Goal: Task Accomplishment & Management: Complete application form

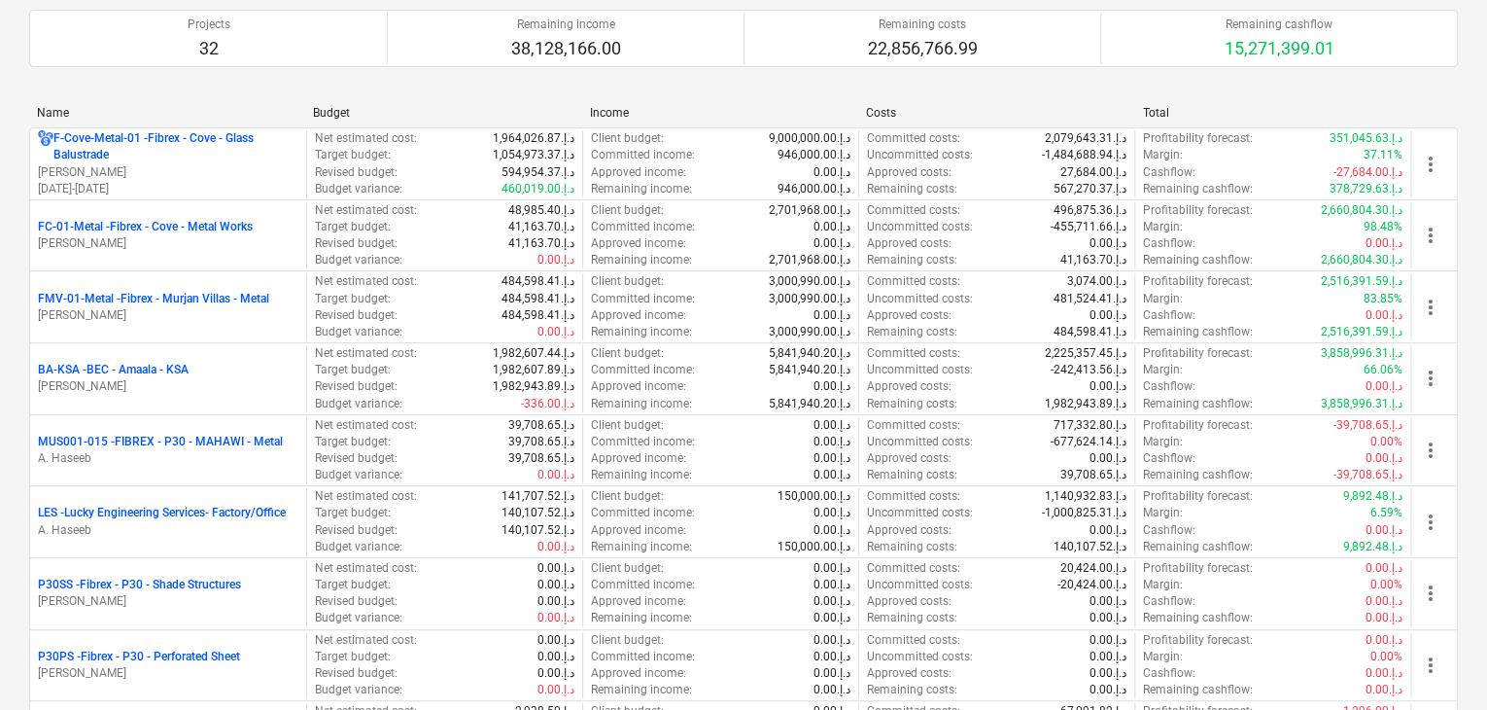
scroll to position [389, 0]
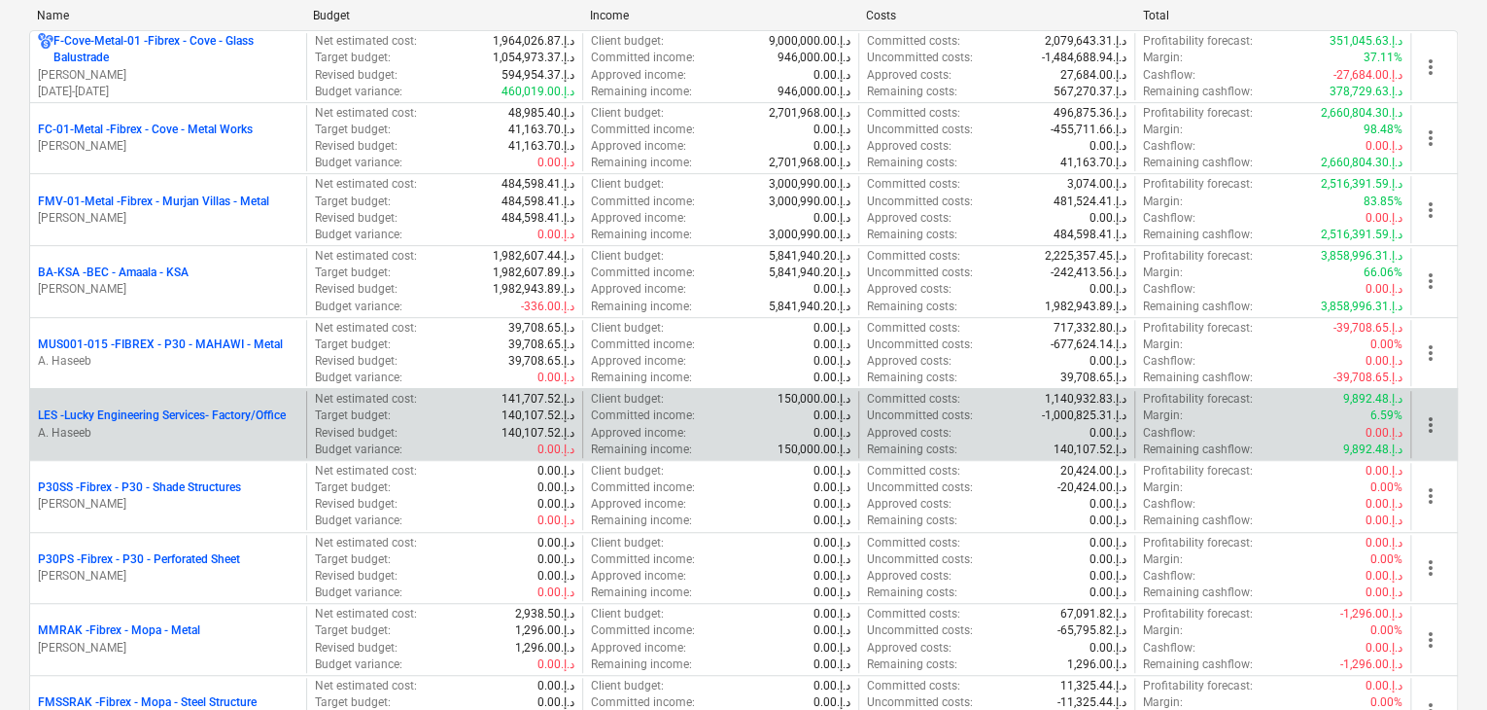
click at [131, 440] on div "LES - Lucky Engineering Services- Factory/Office A. Haseeb" at bounding box center [168, 424] width 276 height 67
click at [138, 438] on p "A. Haseeb" at bounding box center [168, 433] width 261 height 17
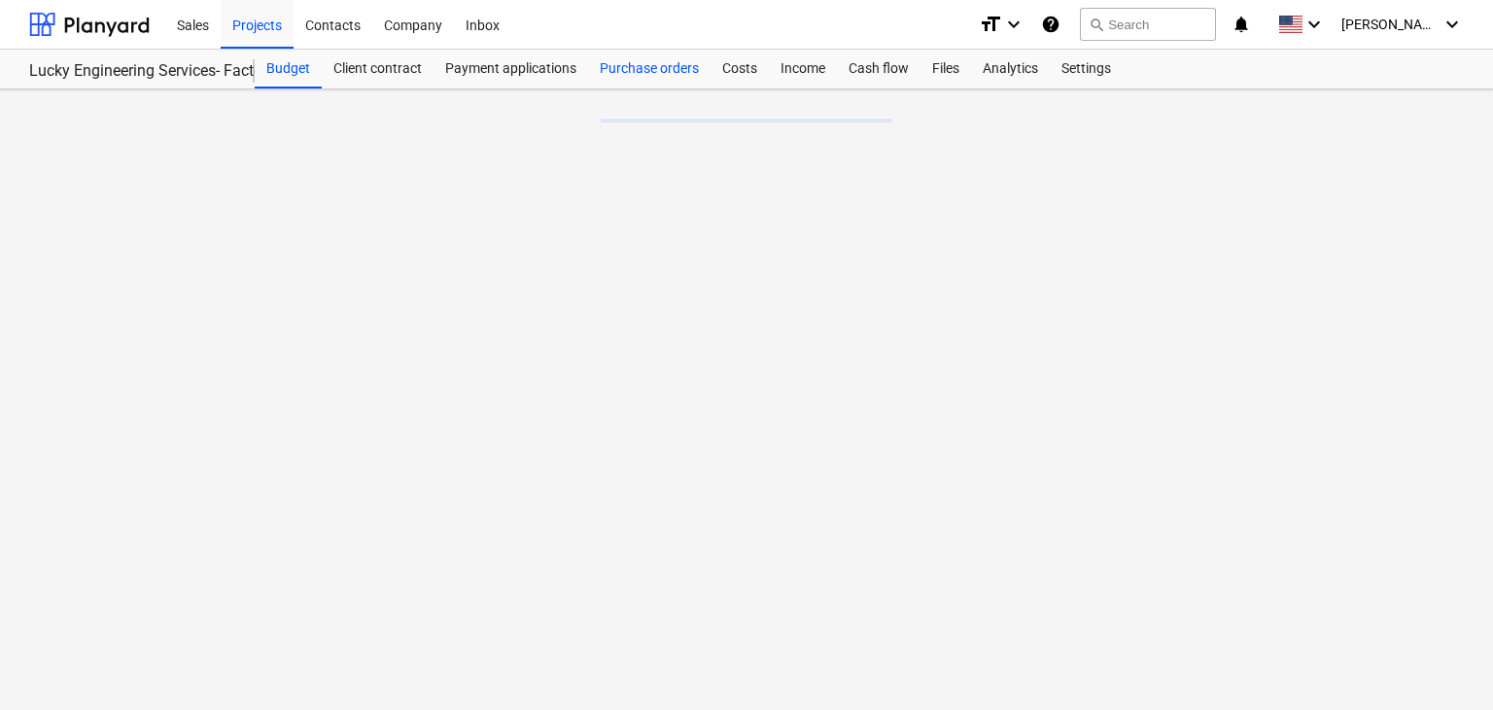
click at [660, 56] on div "Purchase orders" at bounding box center [649, 69] width 122 height 39
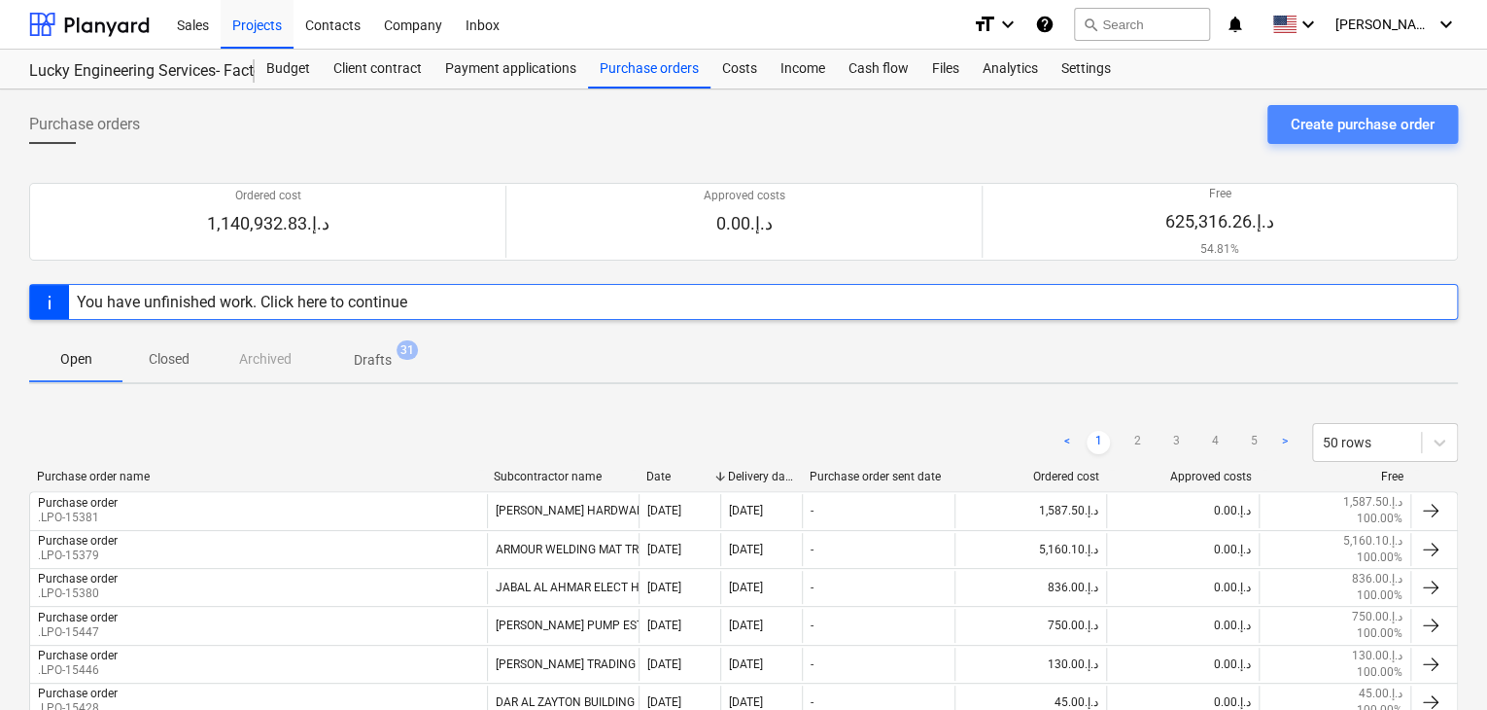
click at [1396, 129] on div "Create purchase order" at bounding box center [1363, 124] width 144 height 25
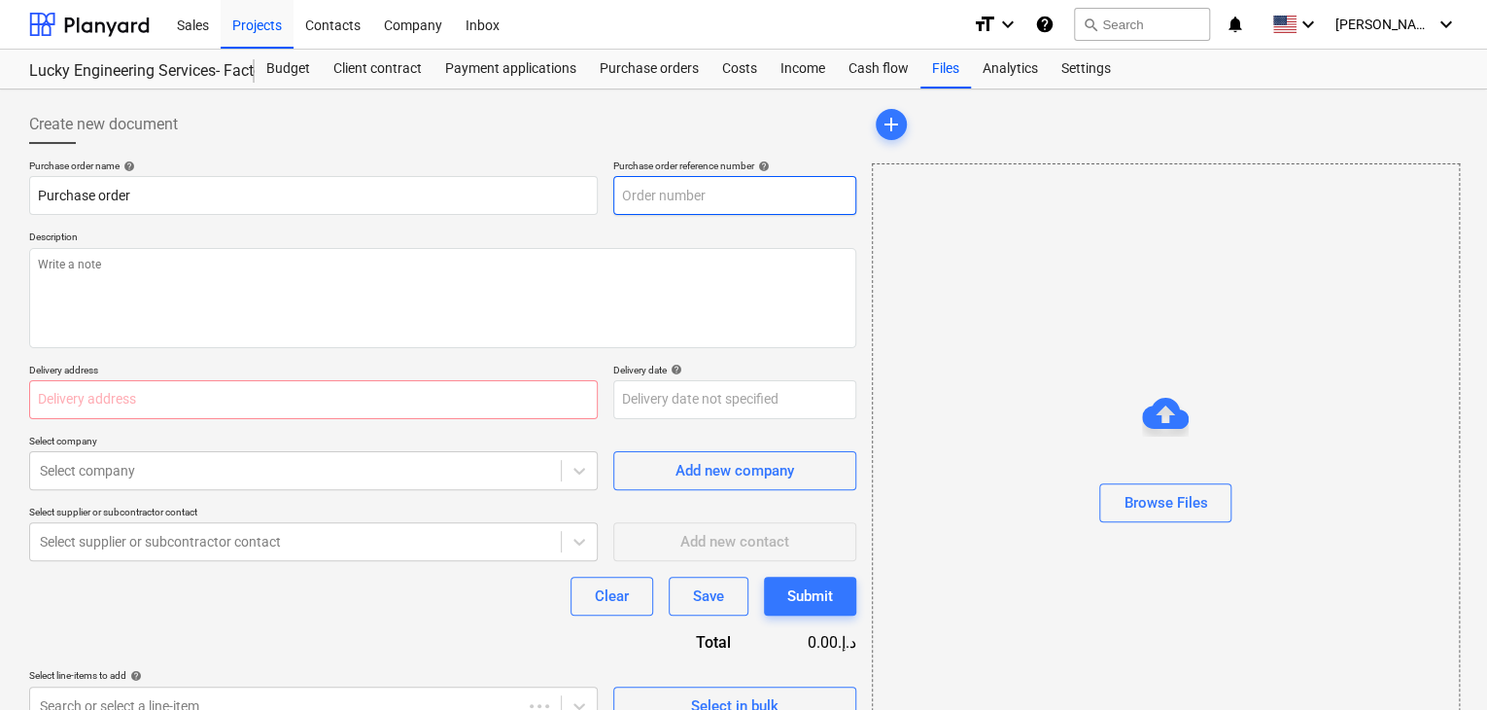
click at [658, 211] on input "text" at bounding box center [734, 195] width 243 height 39
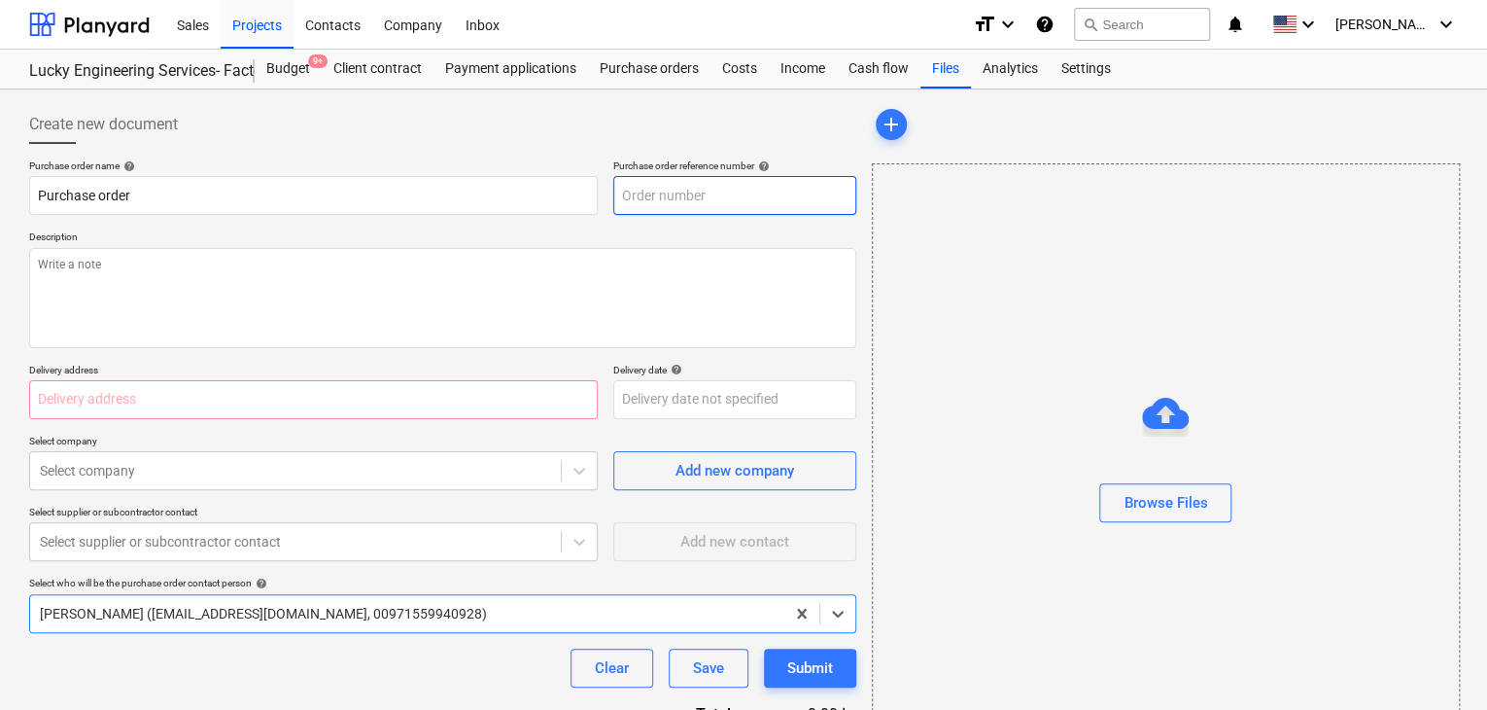
type textarea "x"
type input "LES-PO-516"
click at [668, 199] on input "LES-PO-516" at bounding box center [734, 195] width 243 height 39
click at [731, 200] on input "LES-PO-516" at bounding box center [734, 195] width 243 height 39
type textarea "x"
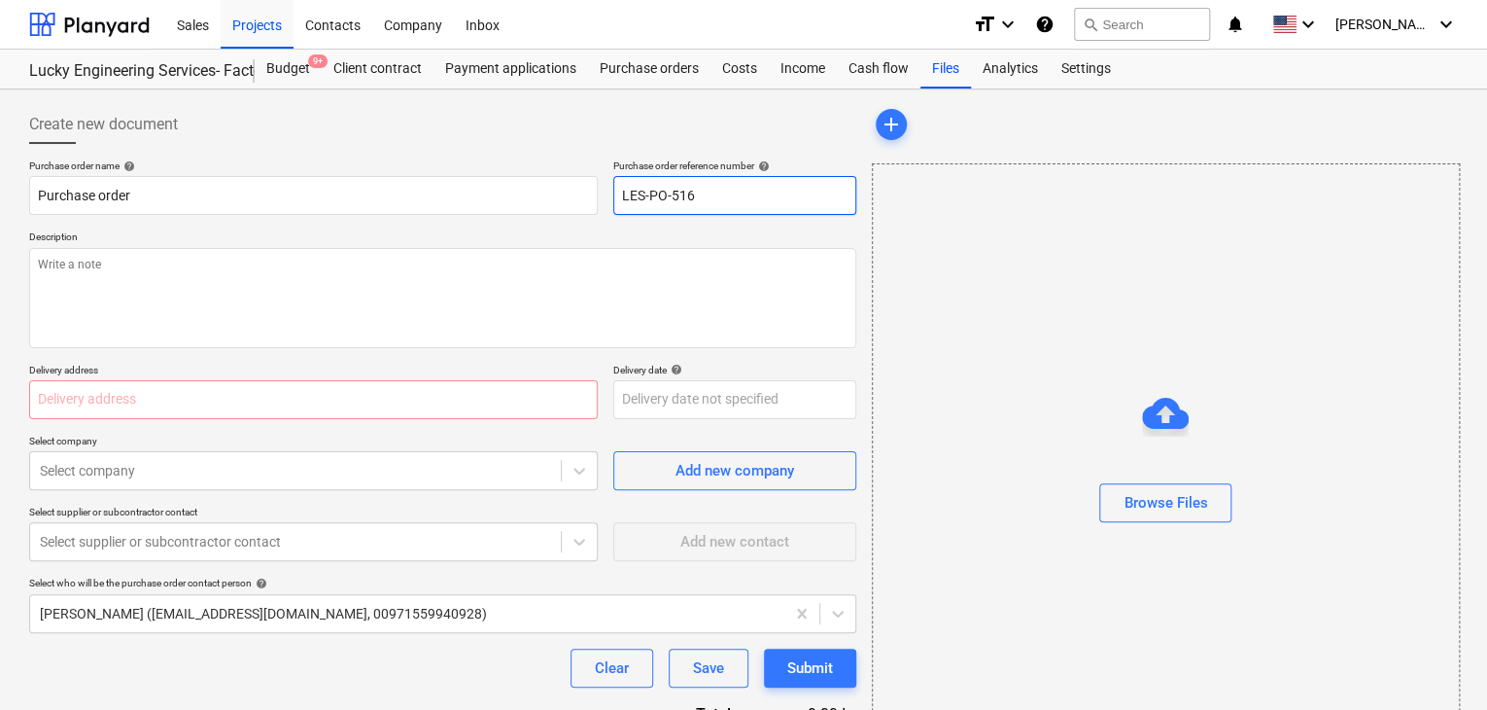
type input "LES-PO-51"
type textarea "x"
type input "LES-PO-5"
type textarea "x"
type input "LES-PO-"
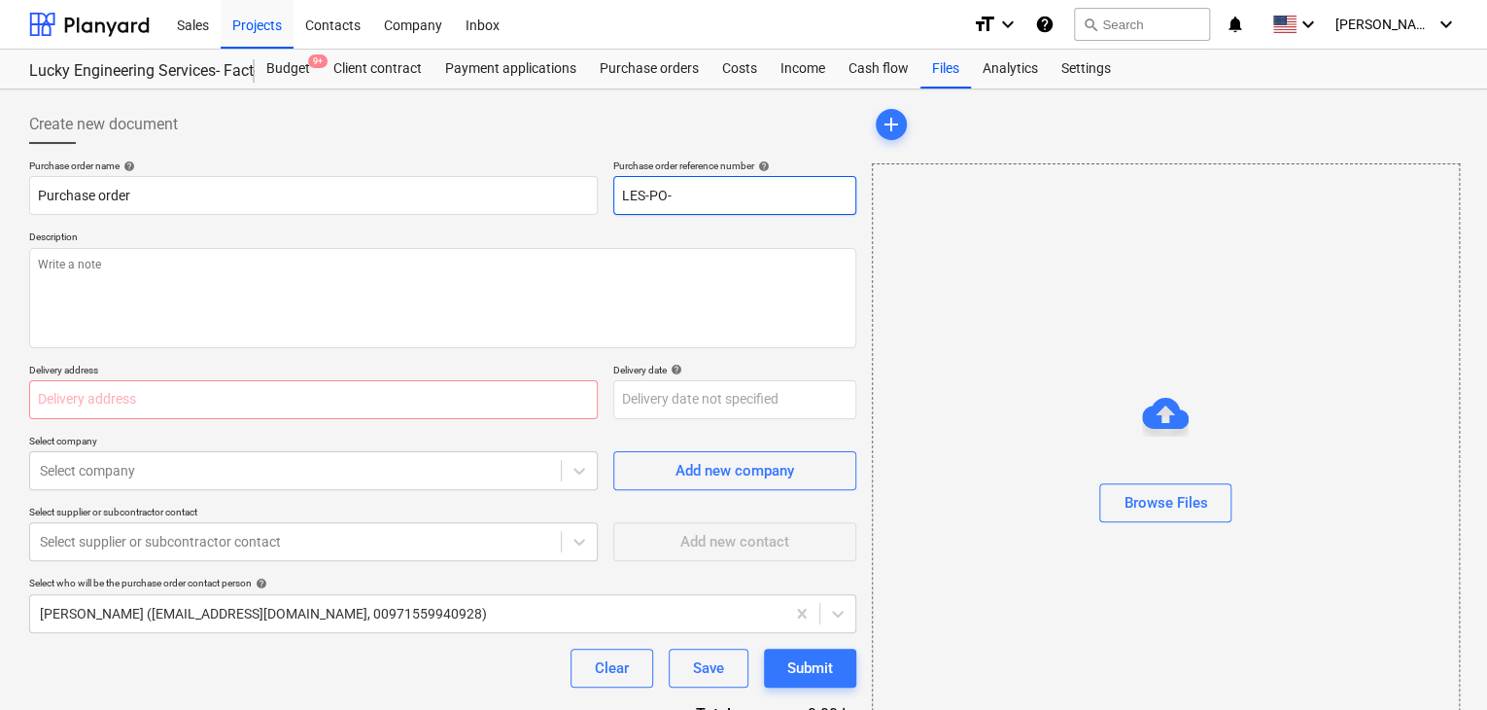
type textarea "x"
type input "LES-PO"
type textarea "x"
type input "LES-P"
type textarea "x"
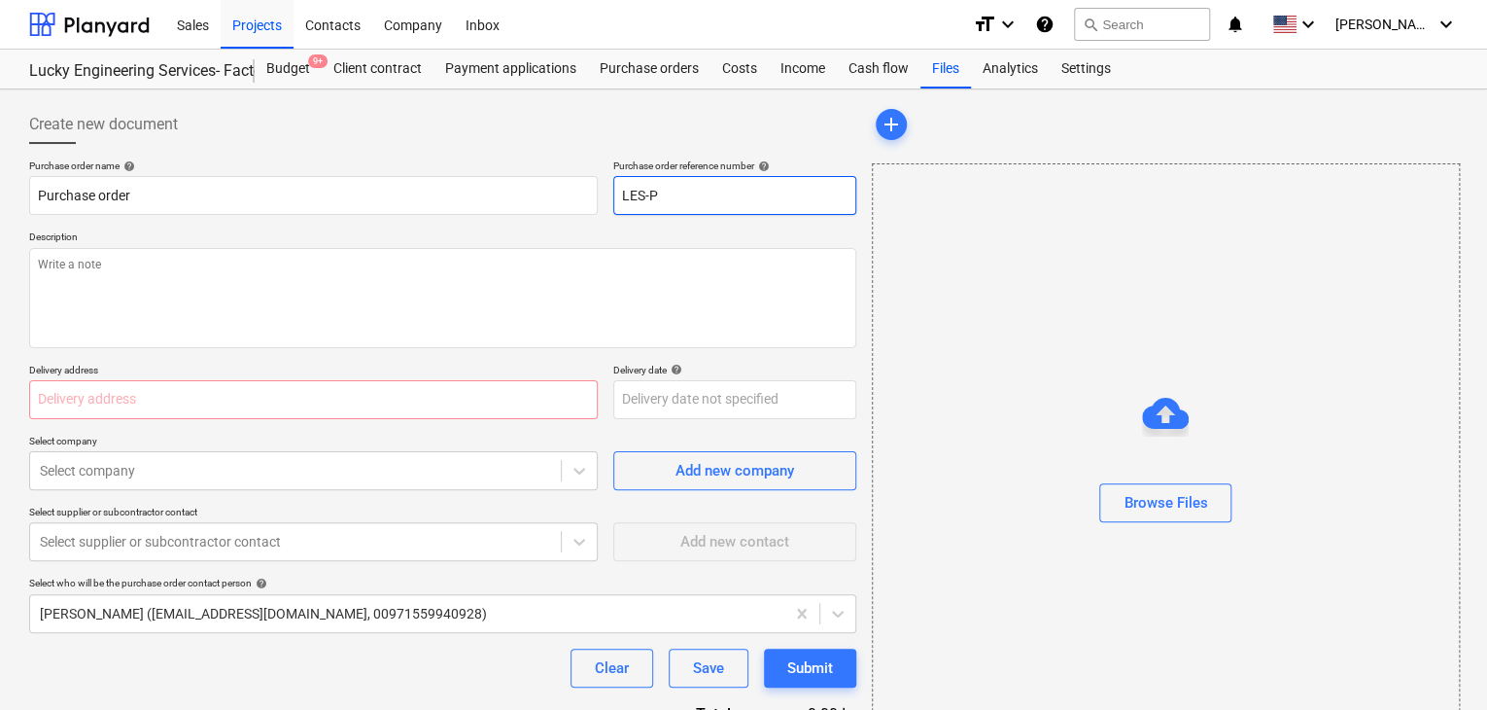
type input "LES-"
type textarea "x"
type input "LES"
type textarea "x"
type input "LE"
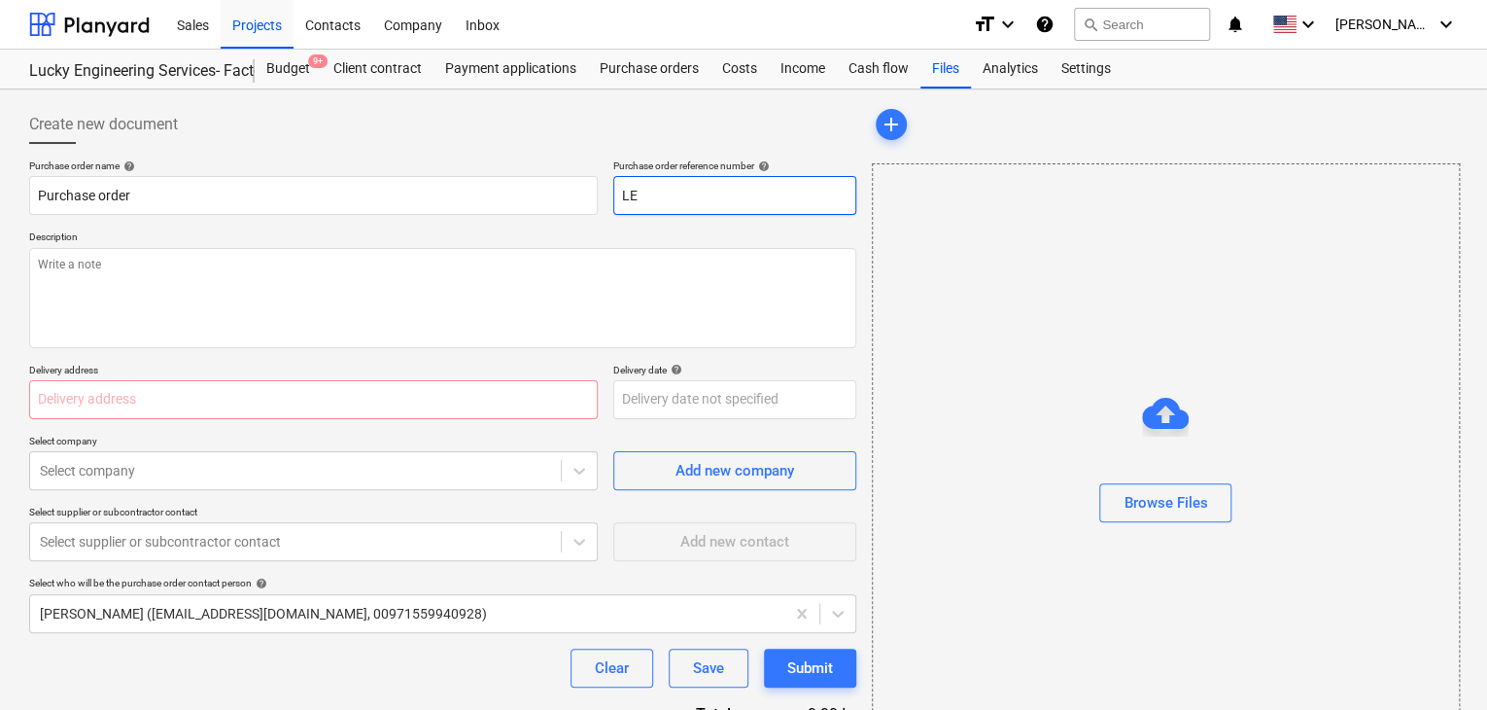
type textarea "x"
type input "L"
type textarea "x"
type input "LP"
type textarea "x"
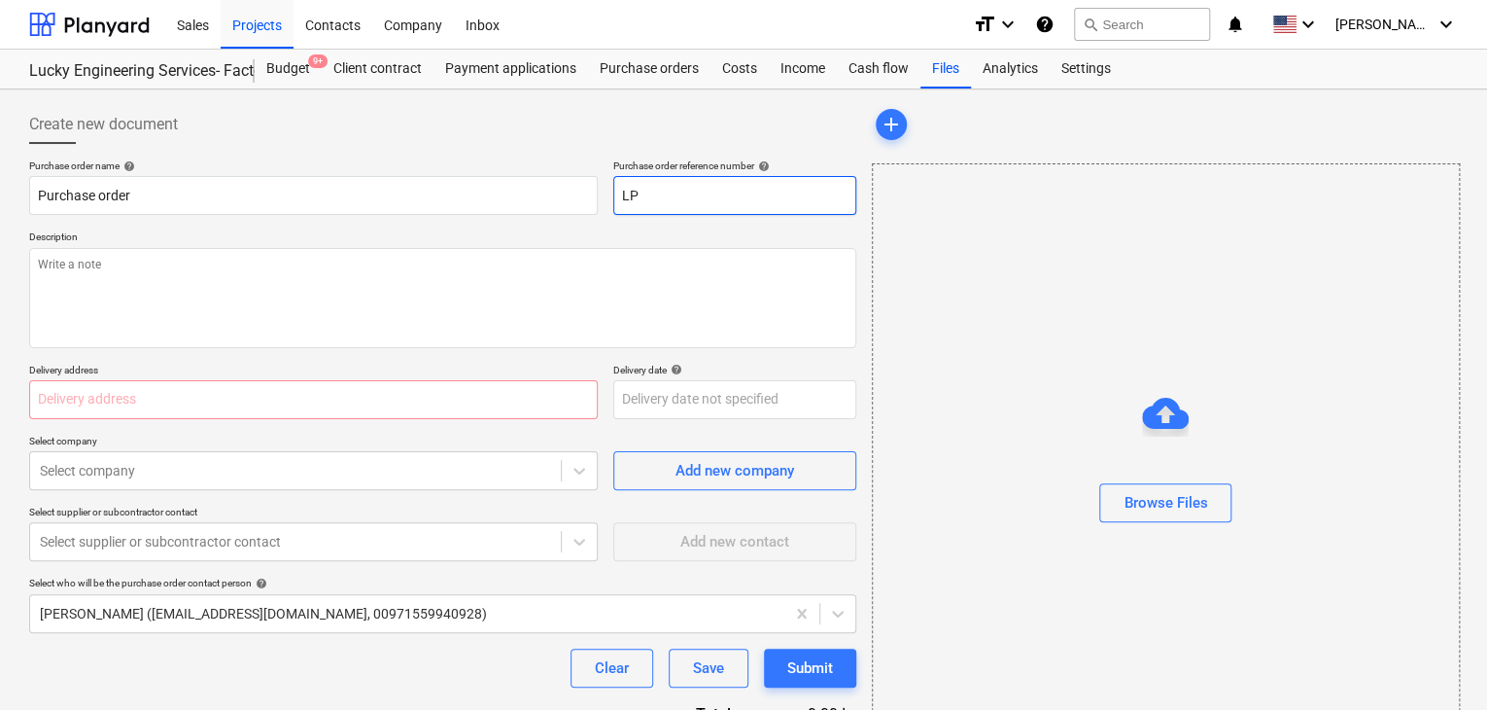
type input "LPO"
type textarea "x"
type input "LPO-"
type textarea "x"
type input "LPO-1"
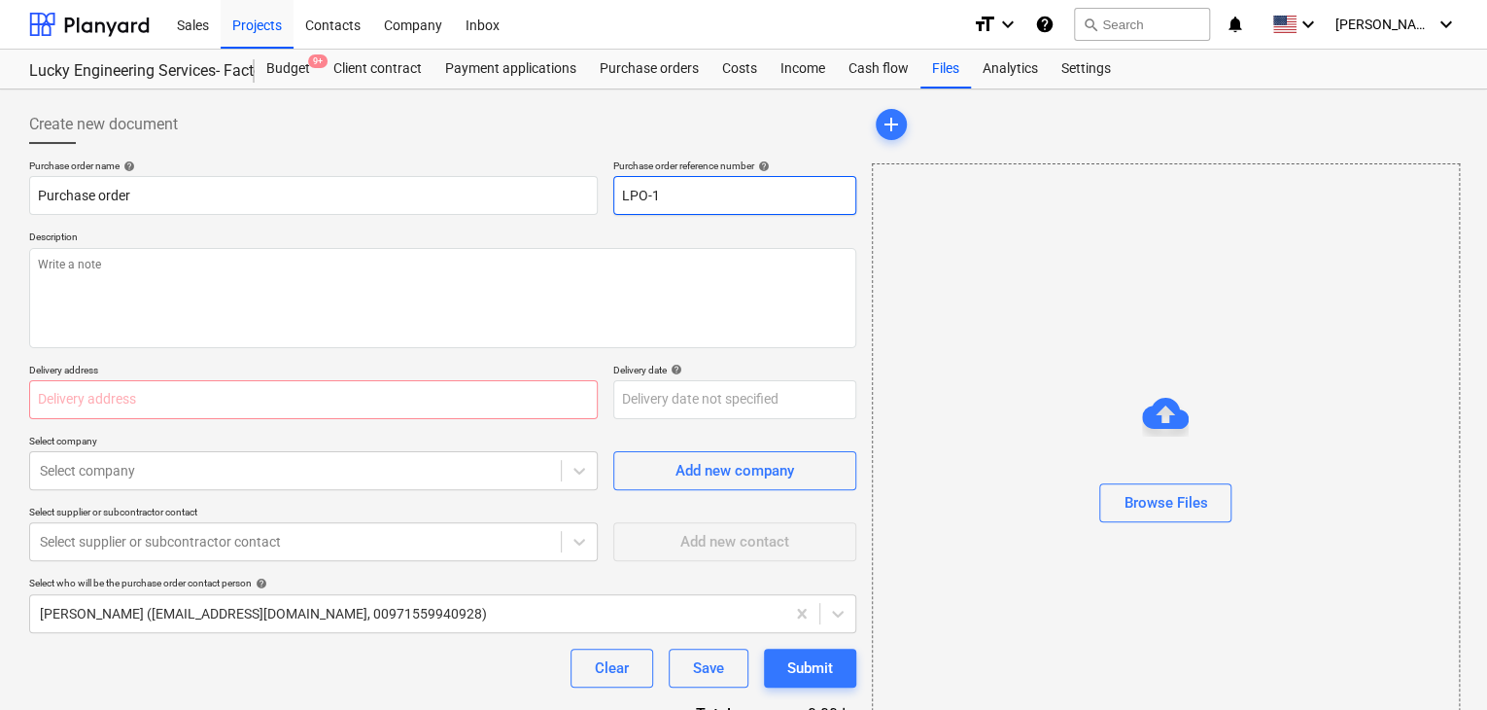
type textarea "x"
type input "LPO-15"
type textarea "x"
type input "LPO-154"
type textarea "x"
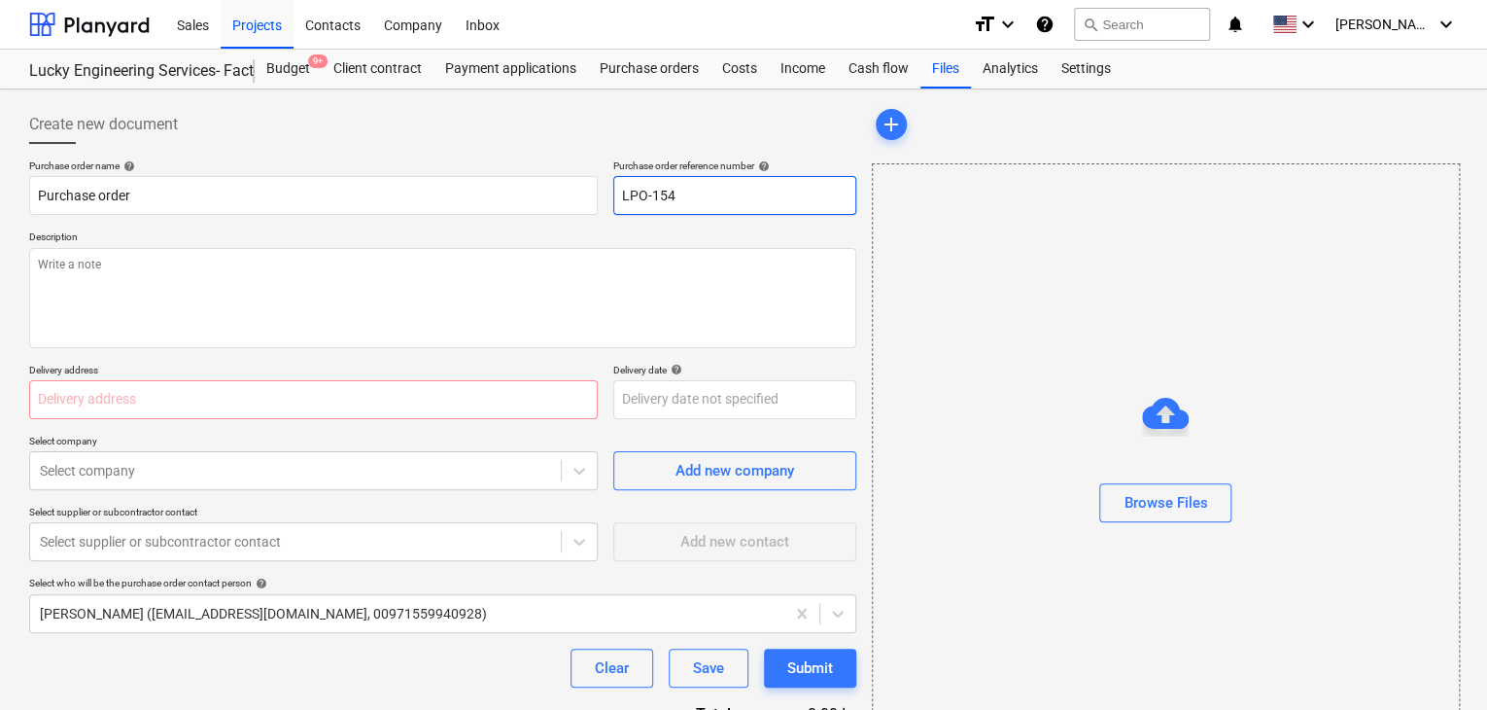
type input "LPO-1545"
type textarea "x"
type input "LPO-15451"
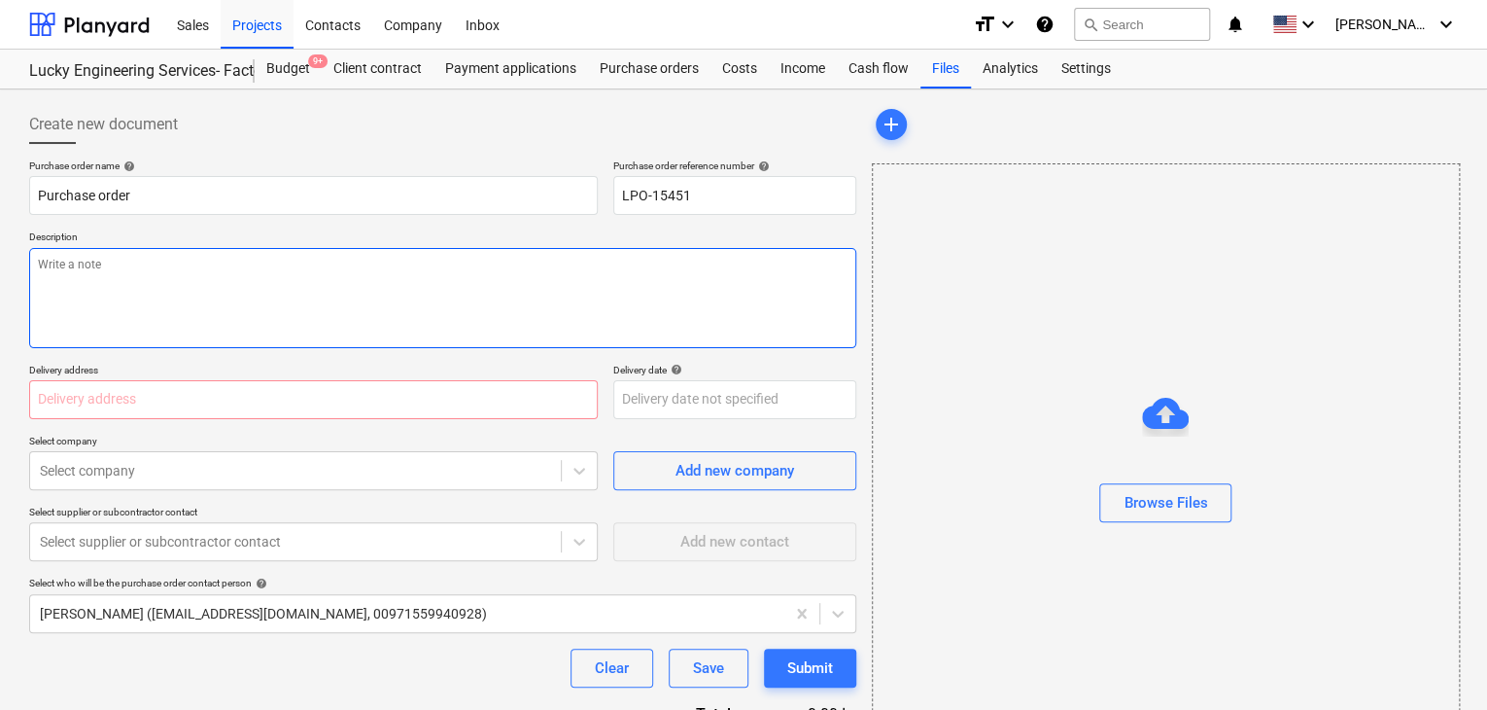
click at [122, 291] on textarea at bounding box center [442, 298] width 827 height 100
type textarea "x"
type textarea "0"
type textarea "x"
type textarea "01"
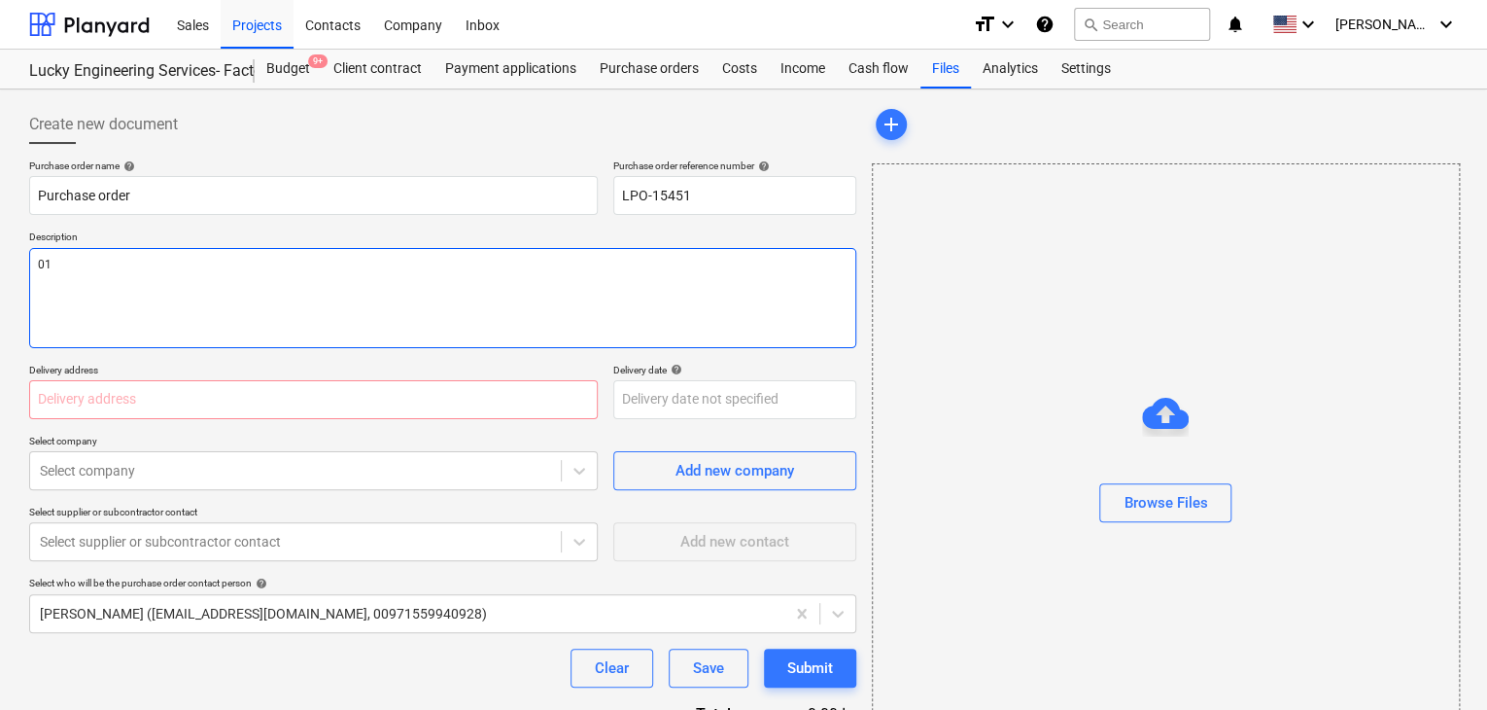
type textarea "x"
type textarea "01/"
type textarea "x"
type textarea "01/S"
type textarea "x"
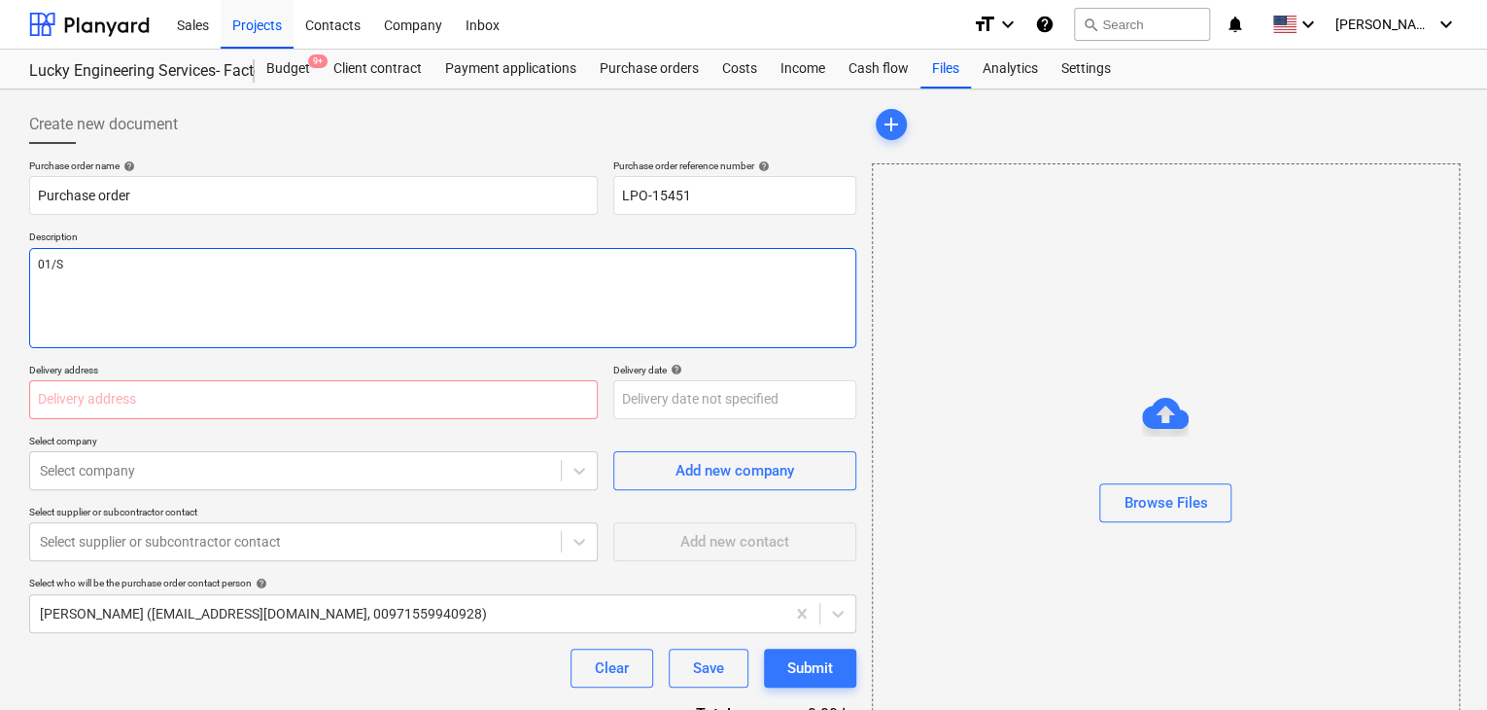
type textarea "01/SE"
type textarea "x"
type textarea "01/SEP"
type textarea "x"
type textarea "01/SEP/"
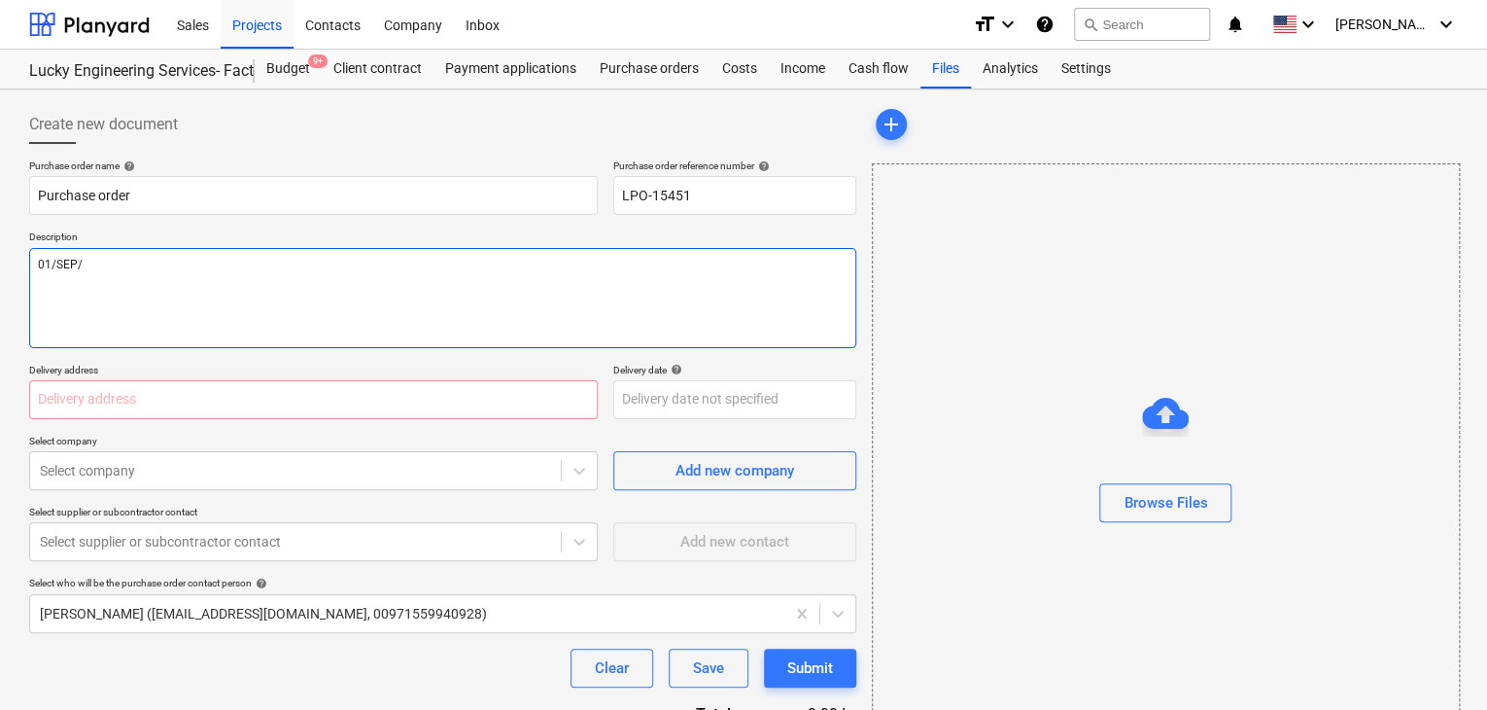
type textarea "x"
type textarea "01/[DATE]"
type textarea "x"
type textarea "[DATE]"
type textarea "x"
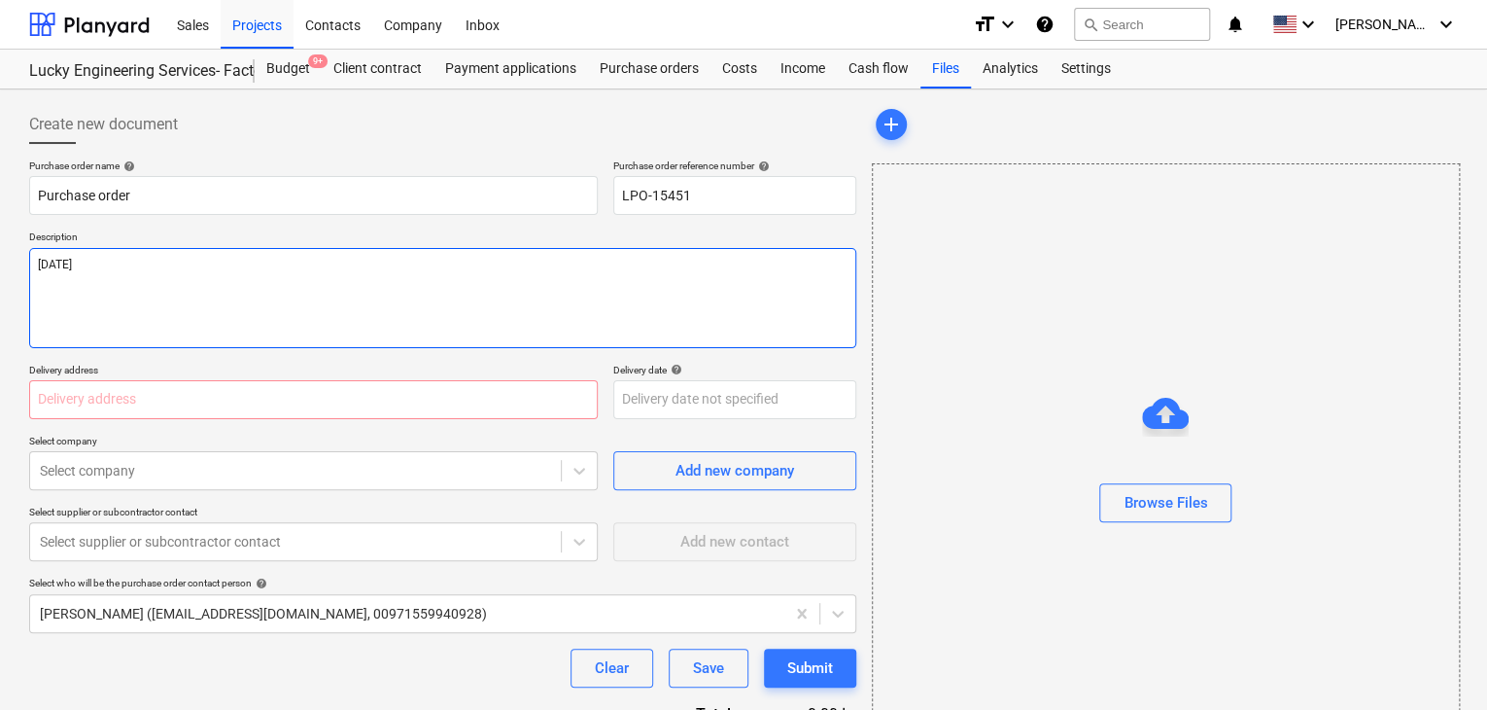
type textarea "[DATE]"
type textarea "x"
type textarea "[DATE]"
click at [144, 397] on input "text" at bounding box center [313, 399] width 569 height 39
type textarea "x"
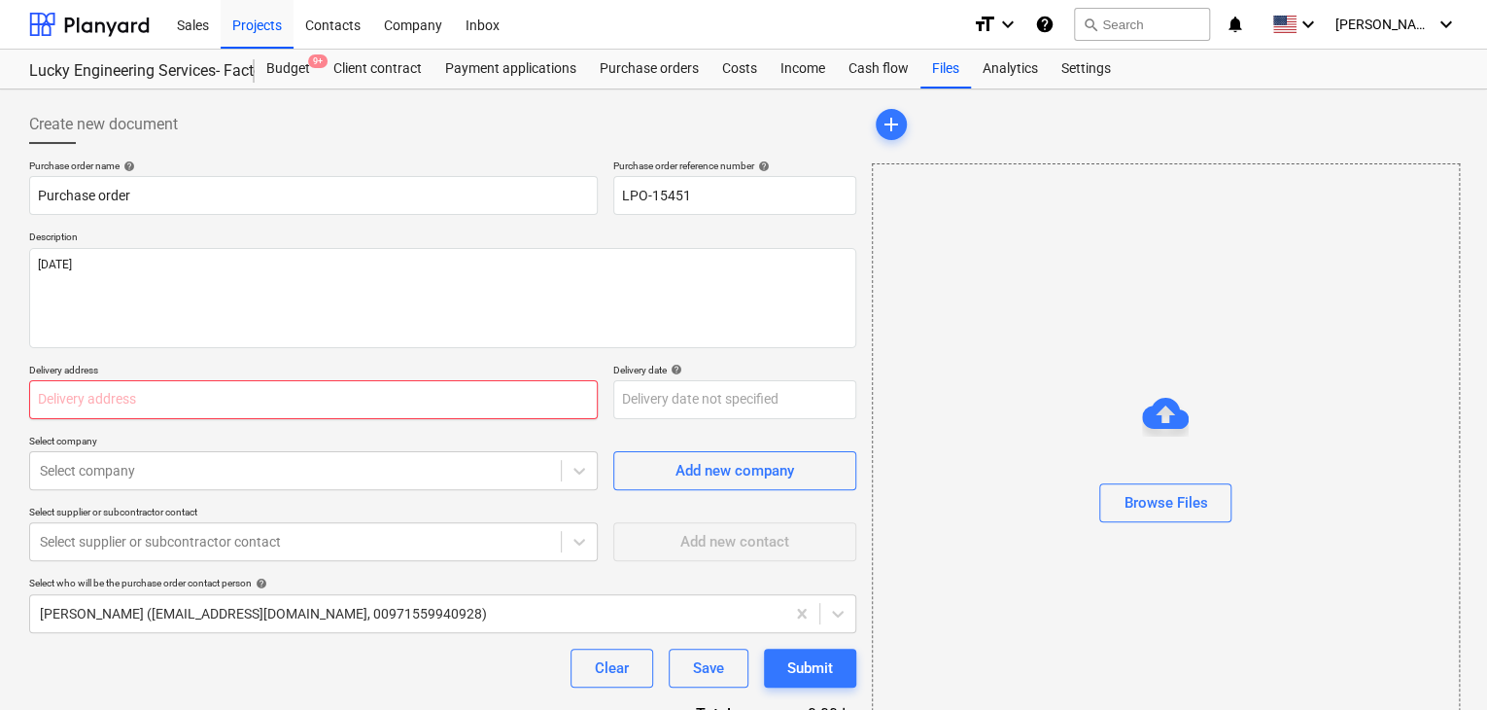
type input "L"
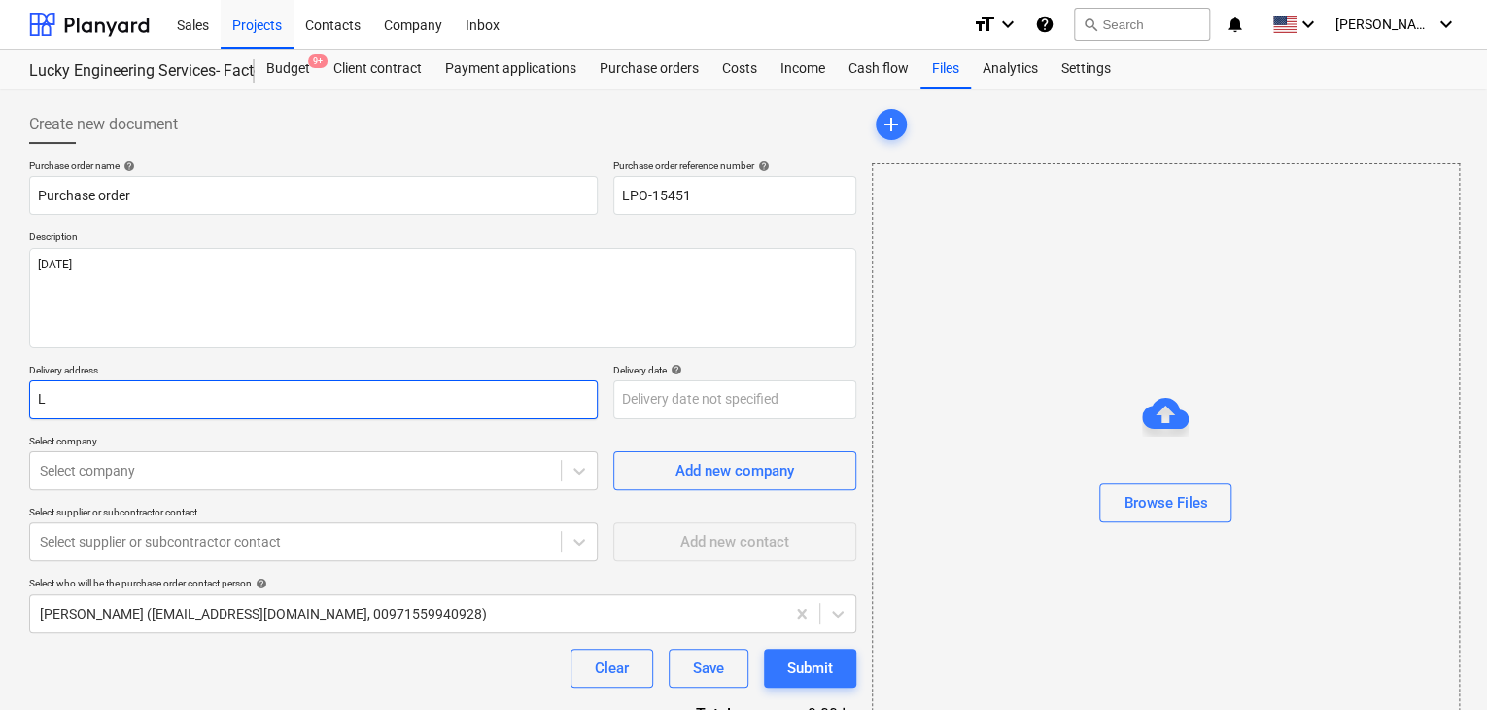
type textarea "x"
type input "LU"
type textarea "x"
type input "LUC"
type textarea "x"
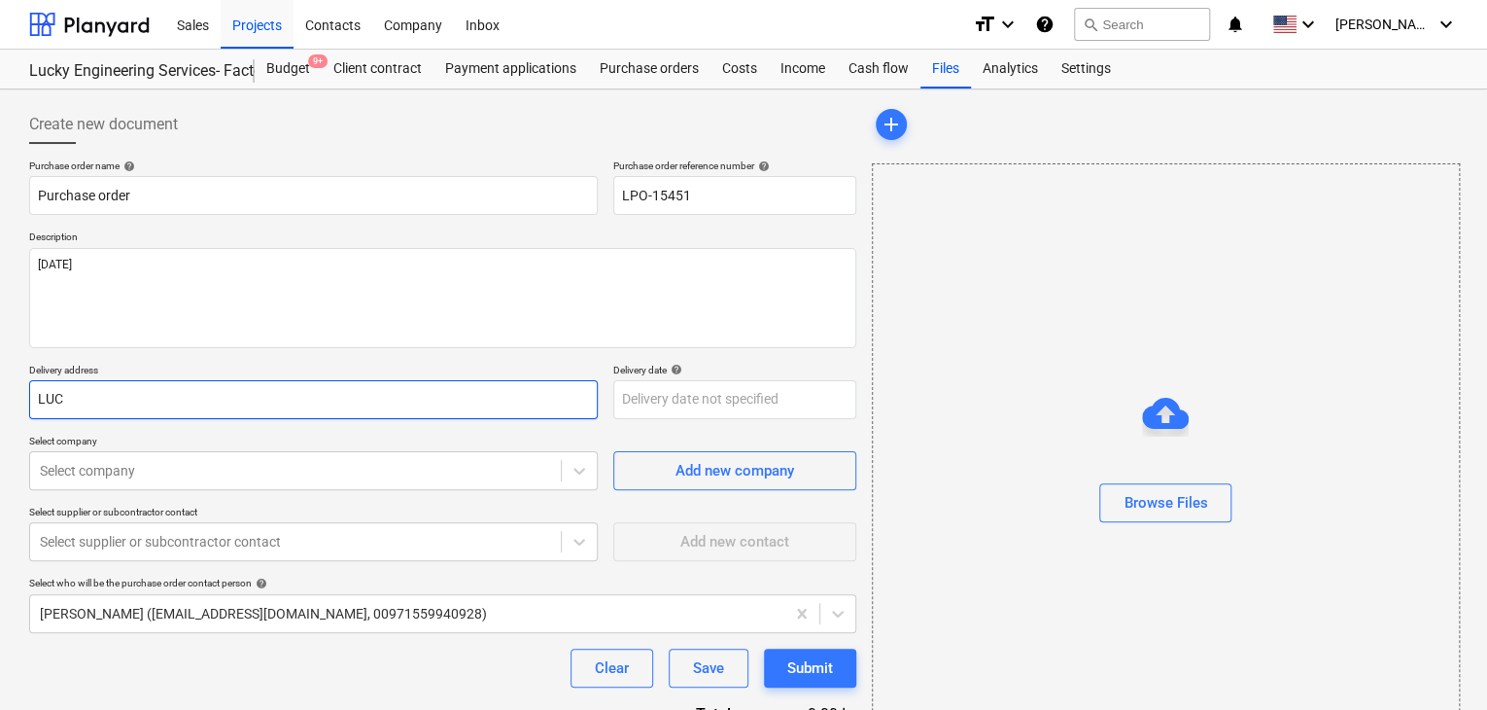
type input "LUCK"
type textarea "x"
type input "LUCKY"
type textarea "x"
type input "LUCKY E"
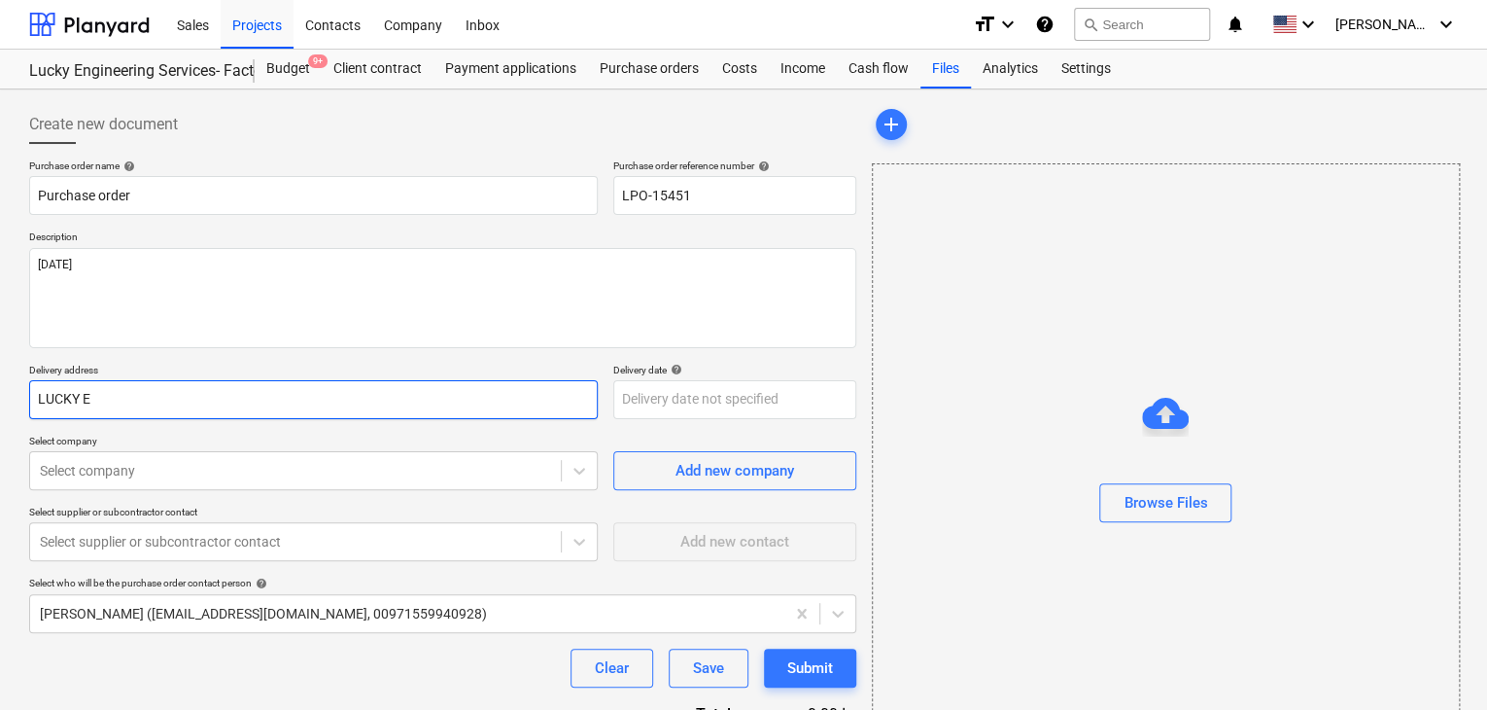
type textarea "x"
type input "LUCKY EN"
type textarea "x"
type input "LUCKY ENG"
type textarea "x"
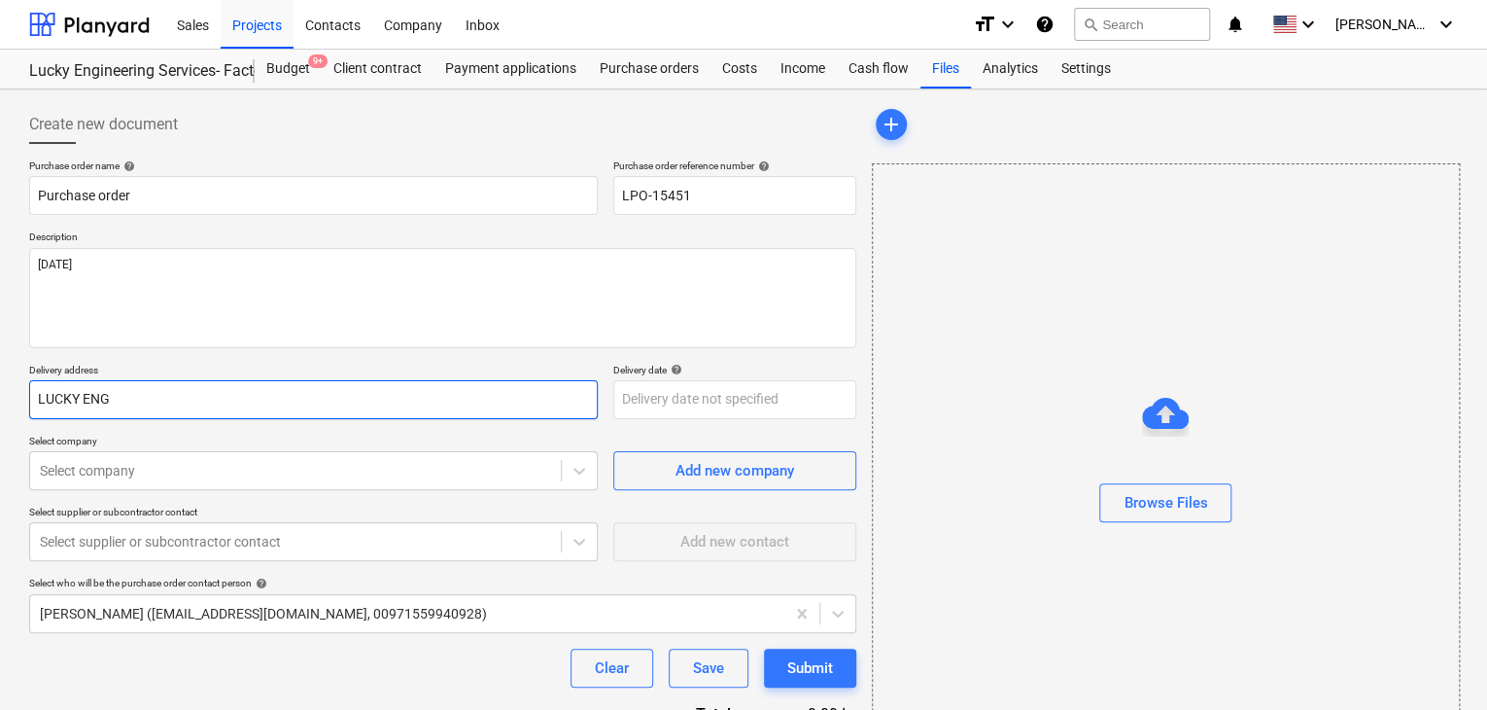
type input "LUCKY ENGI"
type textarea "x"
type input "LUCKY ENGIN"
type textarea "x"
type input "LUCKY ENGINE"
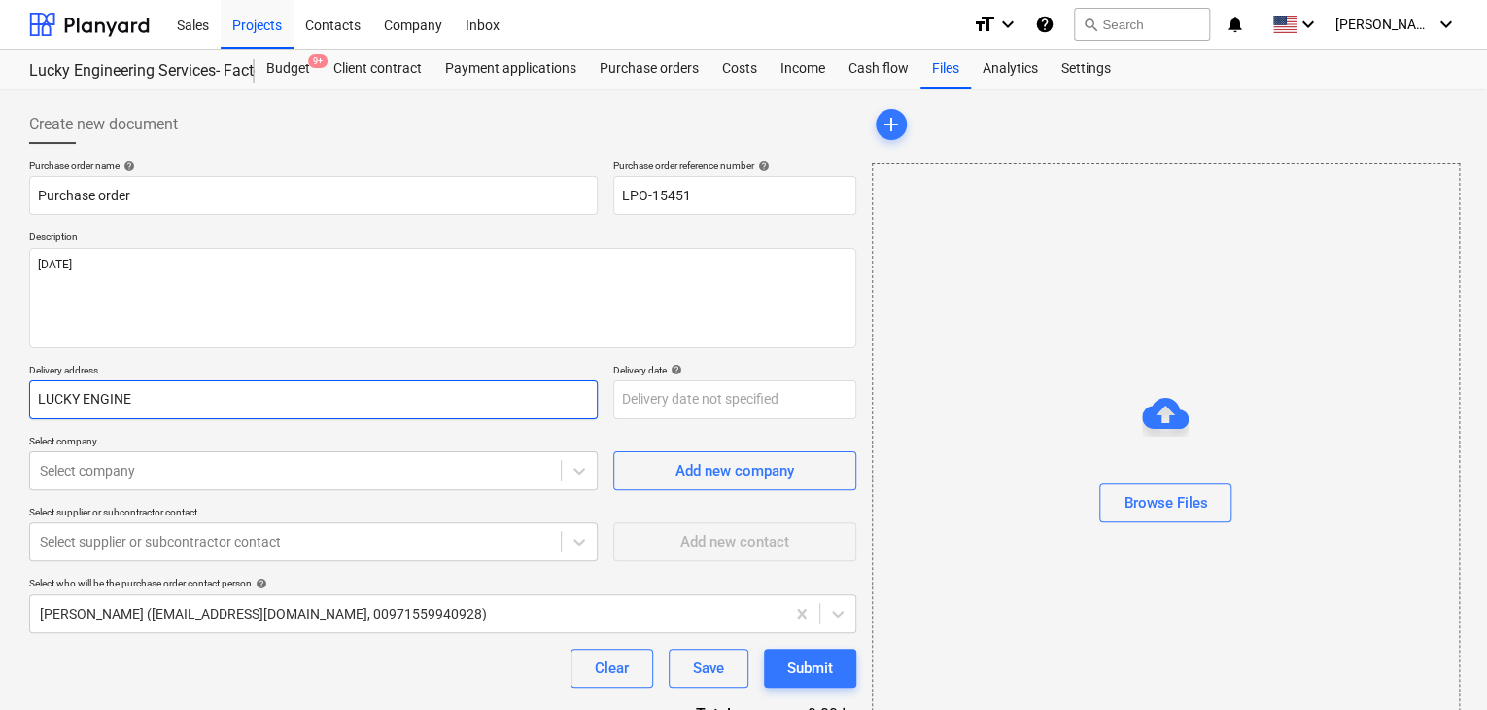
type textarea "x"
type input "LUCKY ENGINEE"
type textarea "x"
type input "LUCKY ENGINEER"
type textarea "x"
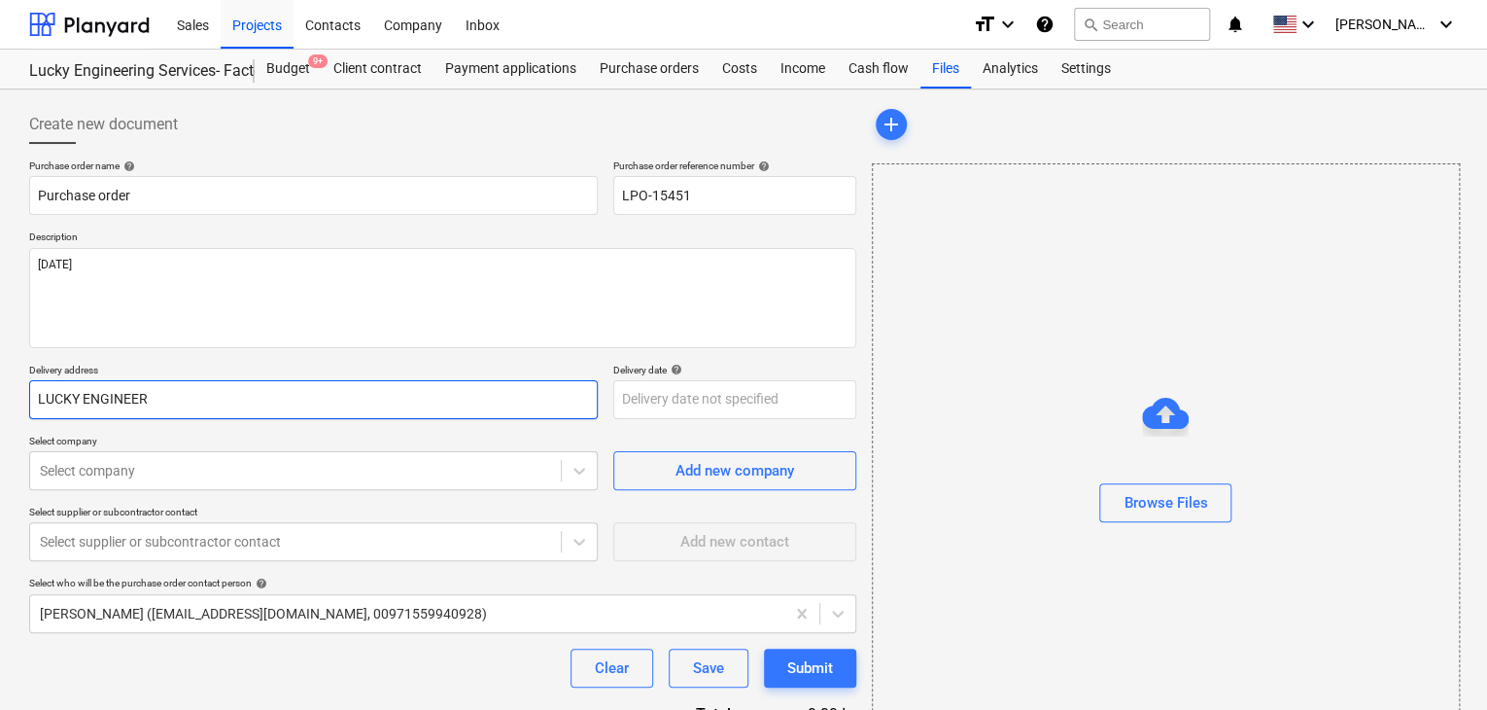
type input "LUCKY ENGINEERI"
type textarea "x"
type input "LUCKY ENGINEERIN"
type textarea "x"
type input "LUCKY ENGINEERING"
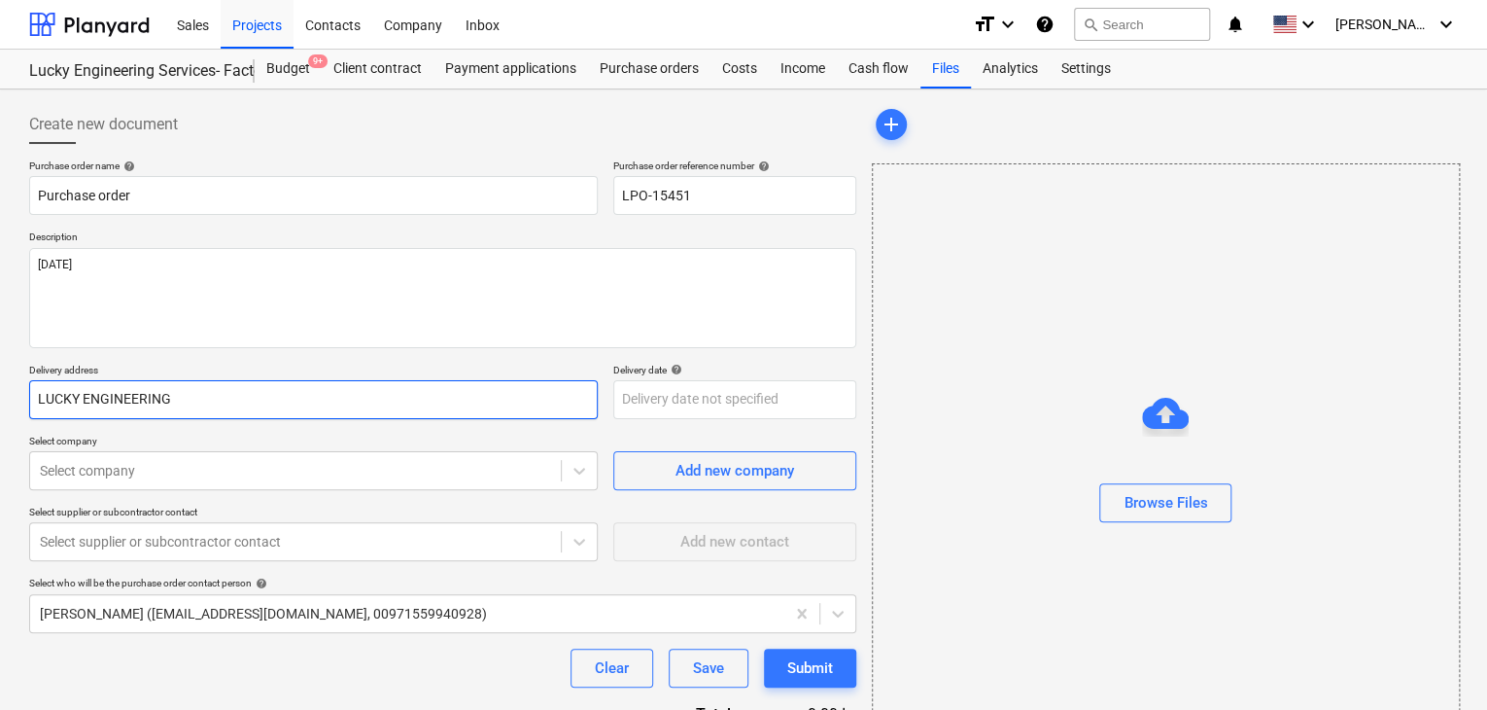
type textarea "x"
type input "LUCKY ENGINEERING"
type textarea "x"
type input "LUCKY ENGINEERING S"
type textarea "x"
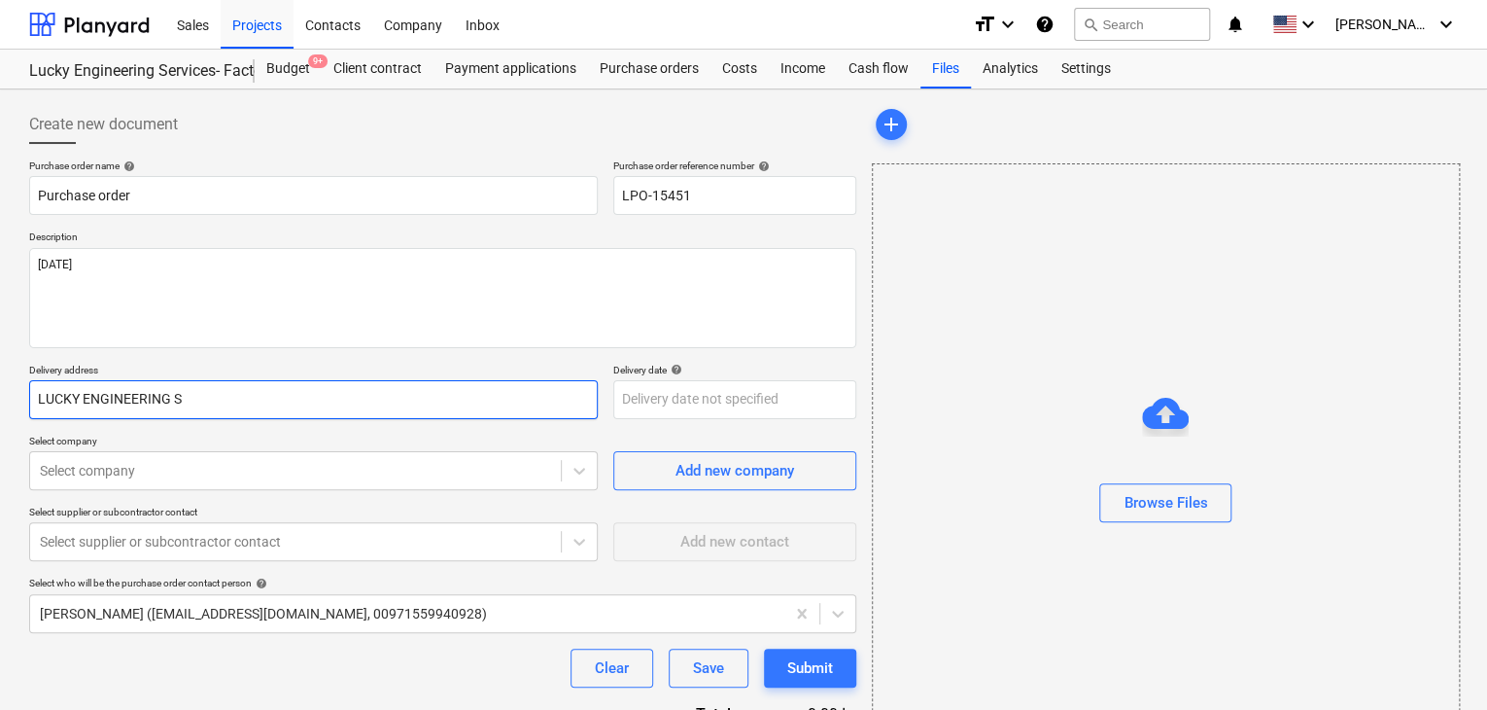
type input "LUCKY ENGINEERING SE"
type textarea "x"
type input "LUCKY ENGINEERING SER"
type textarea "x"
type input "LUCKY ENGINEERING SERV"
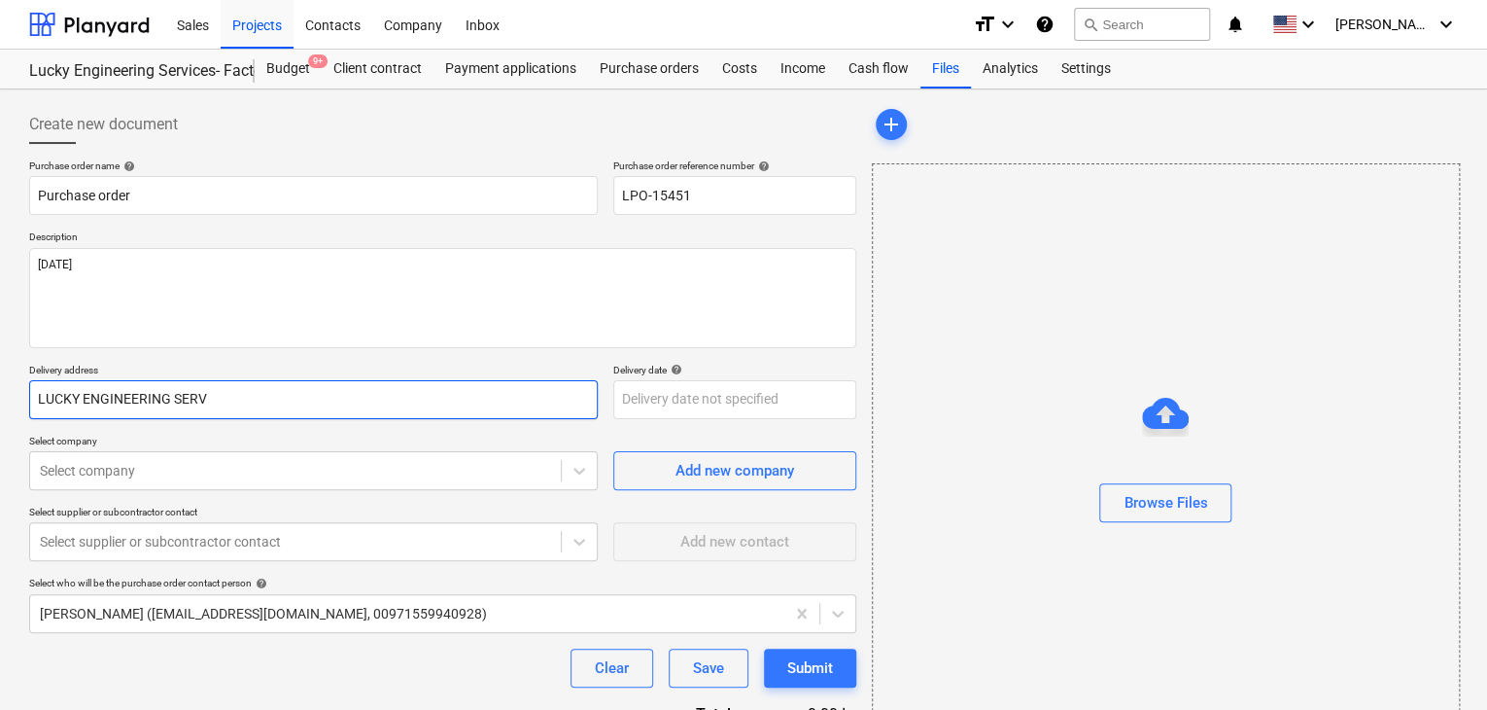
type textarea "x"
type input "LUCKY ENGINEERING SERVI"
type textarea "x"
type input "LUCKY ENGINEERING SERVIC"
type textarea "x"
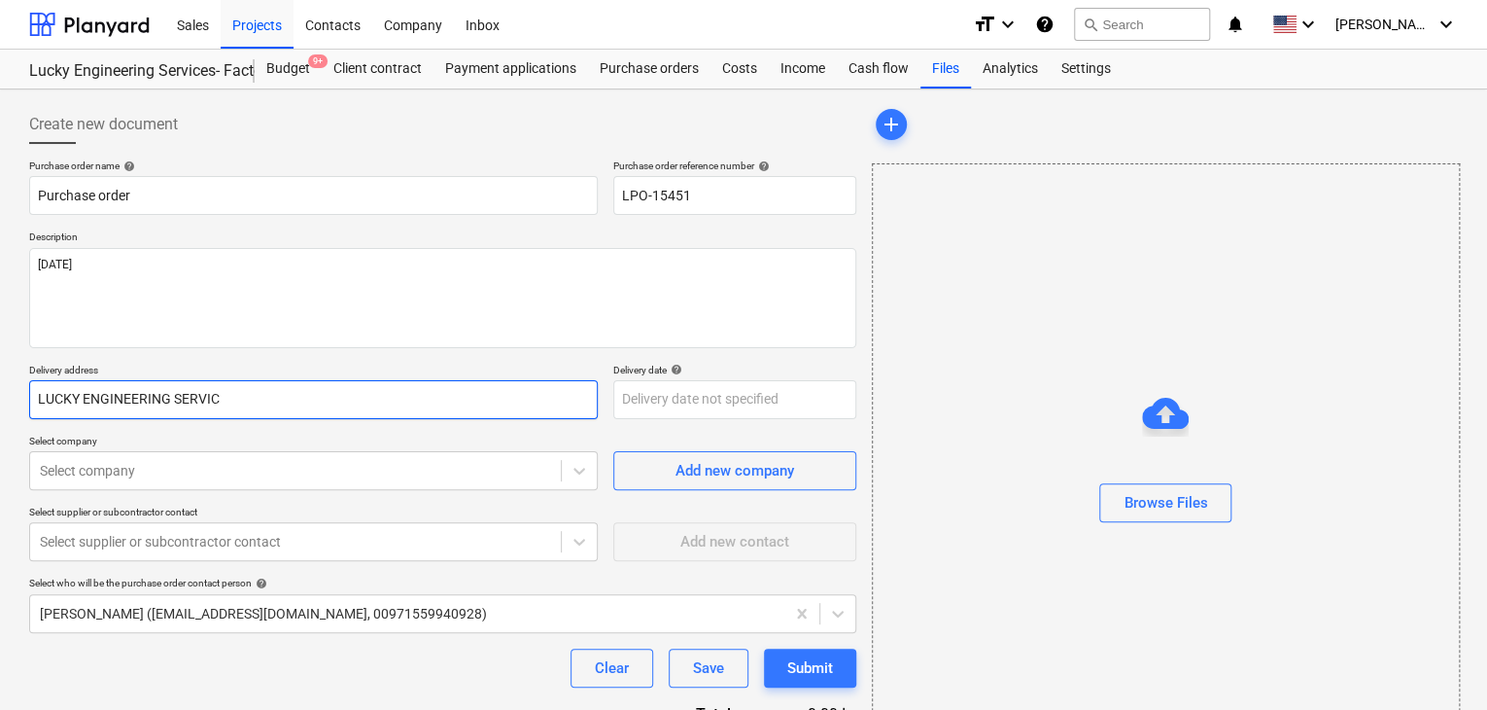
type input "LUCKY ENGINEERING SERVICE"
type textarea "x"
type input "LUCKY ENGINEERING SERVICES"
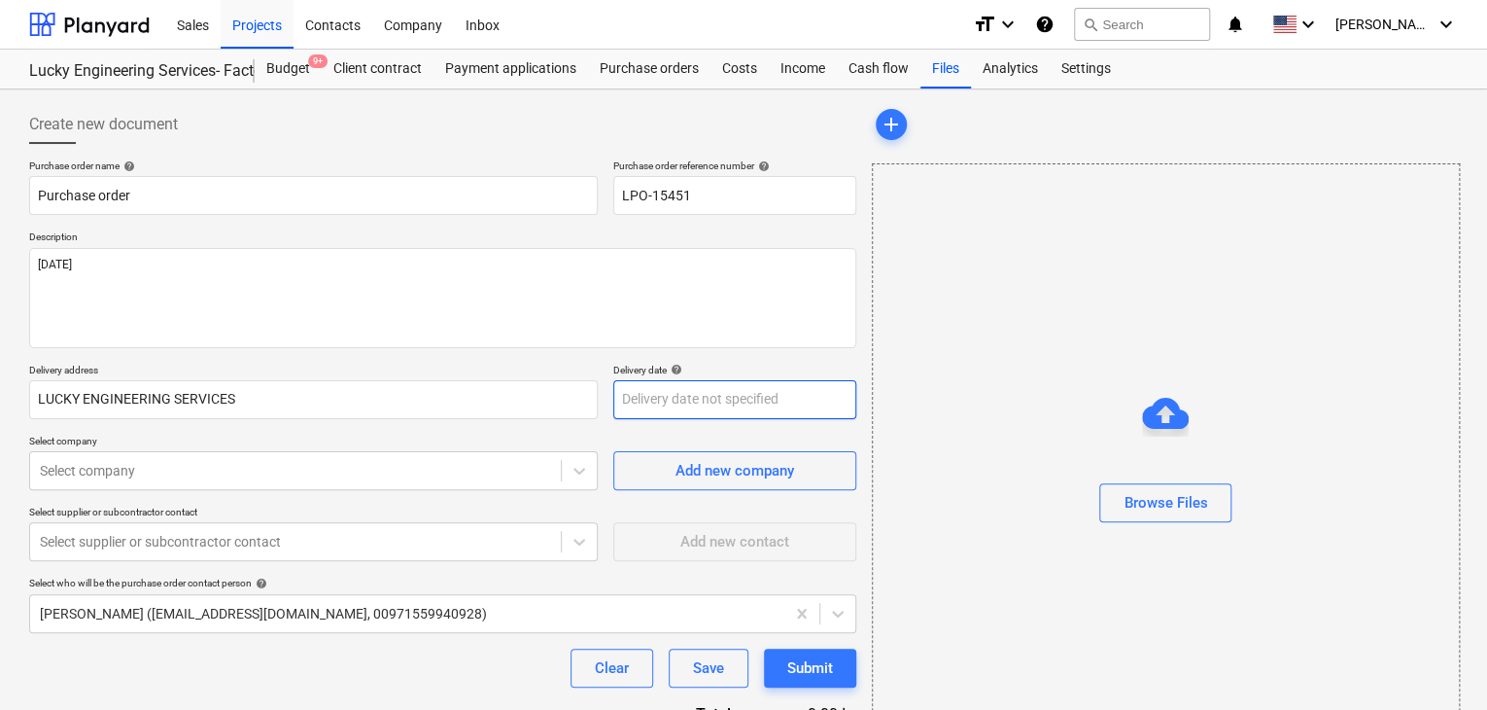
click at [642, 411] on body "Sales Projects Contacts Company Inbox format_size keyboard_arrow_down help sear…" at bounding box center [743, 355] width 1487 height 710
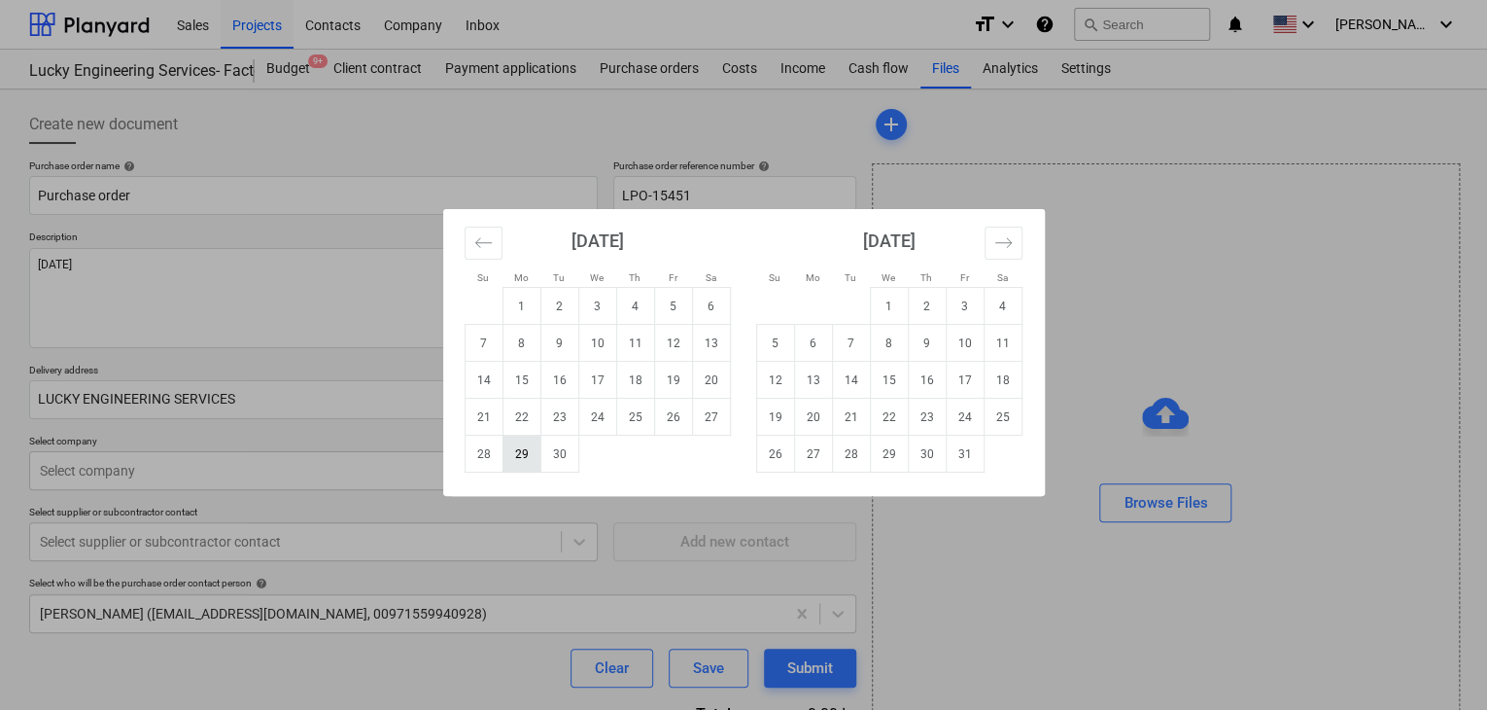
drag, startPoint x: 514, startPoint y: 458, endPoint x: 445, endPoint y: 457, distance: 69.0
click at [513, 457] on td "29" at bounding box center [522, 454] width 38 height 37
type textarea "x"
type input "[DATE]"
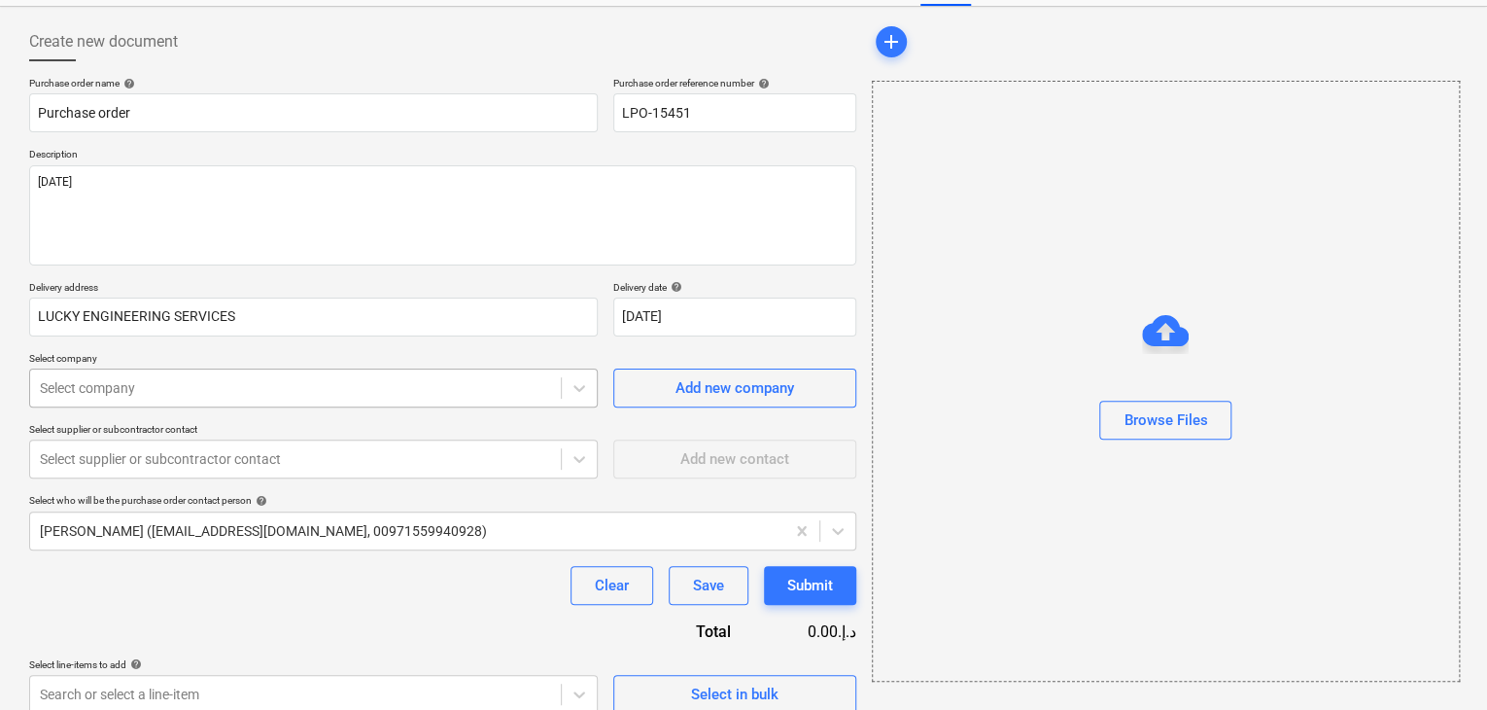
click at [267, 452] on body "Sales Projects Contacts Company Inbox format_size keyboard_arrow_down help sear…" at bounding box center [743, 272] width 1487 height 710
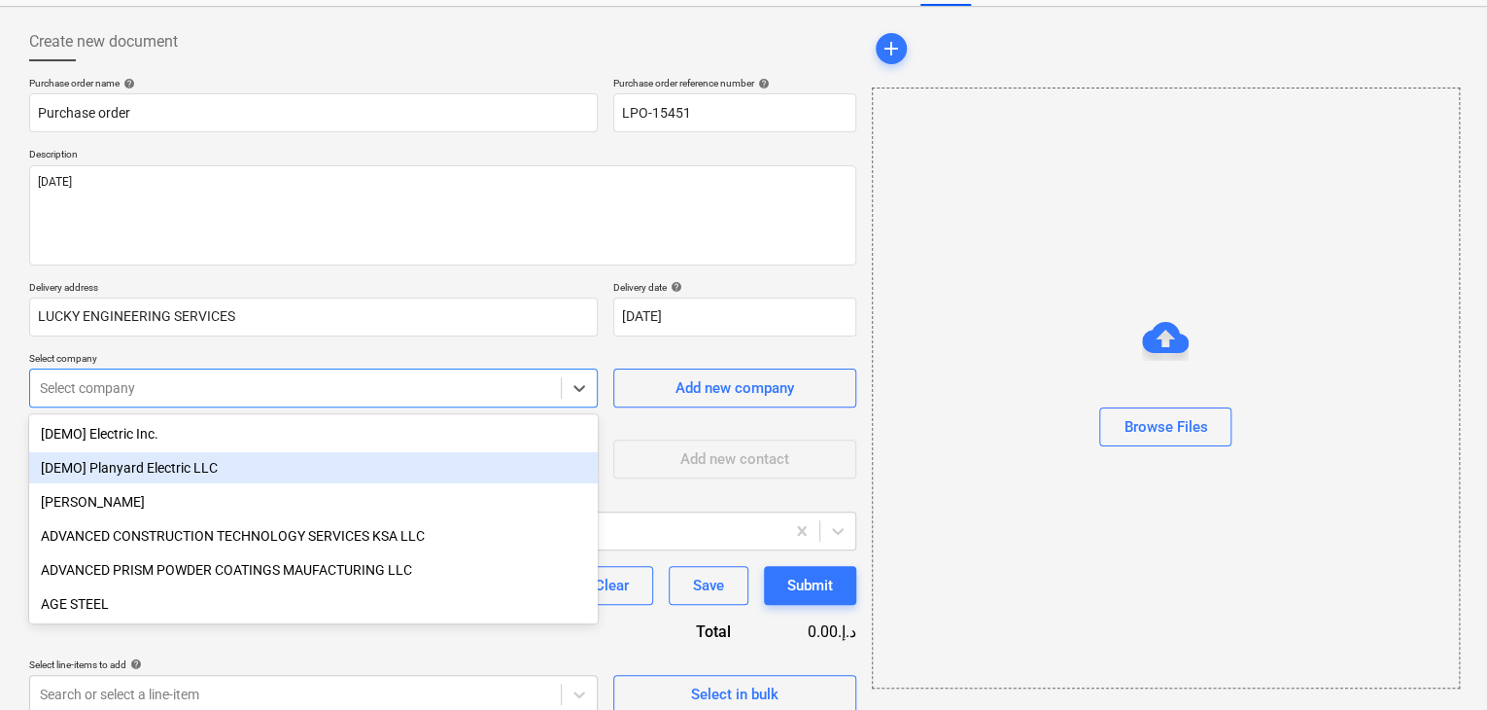
scroll to position [90, 0]
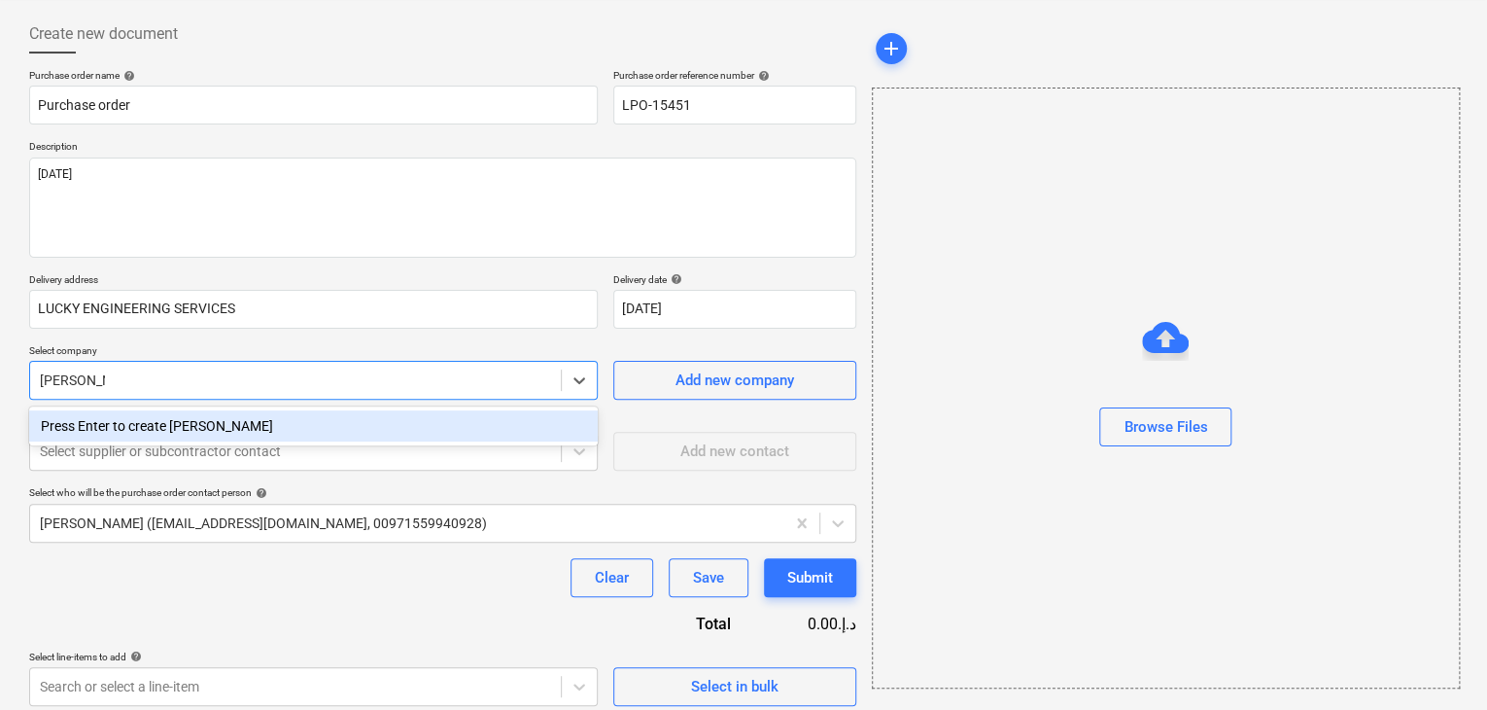
type input "[PERSON_NAME]"
click at [285, 433] on div "[PERSON_NAME] TRADING CO LLC" at bounding box center [313, 425] width 569 height 31
type textarea "x"
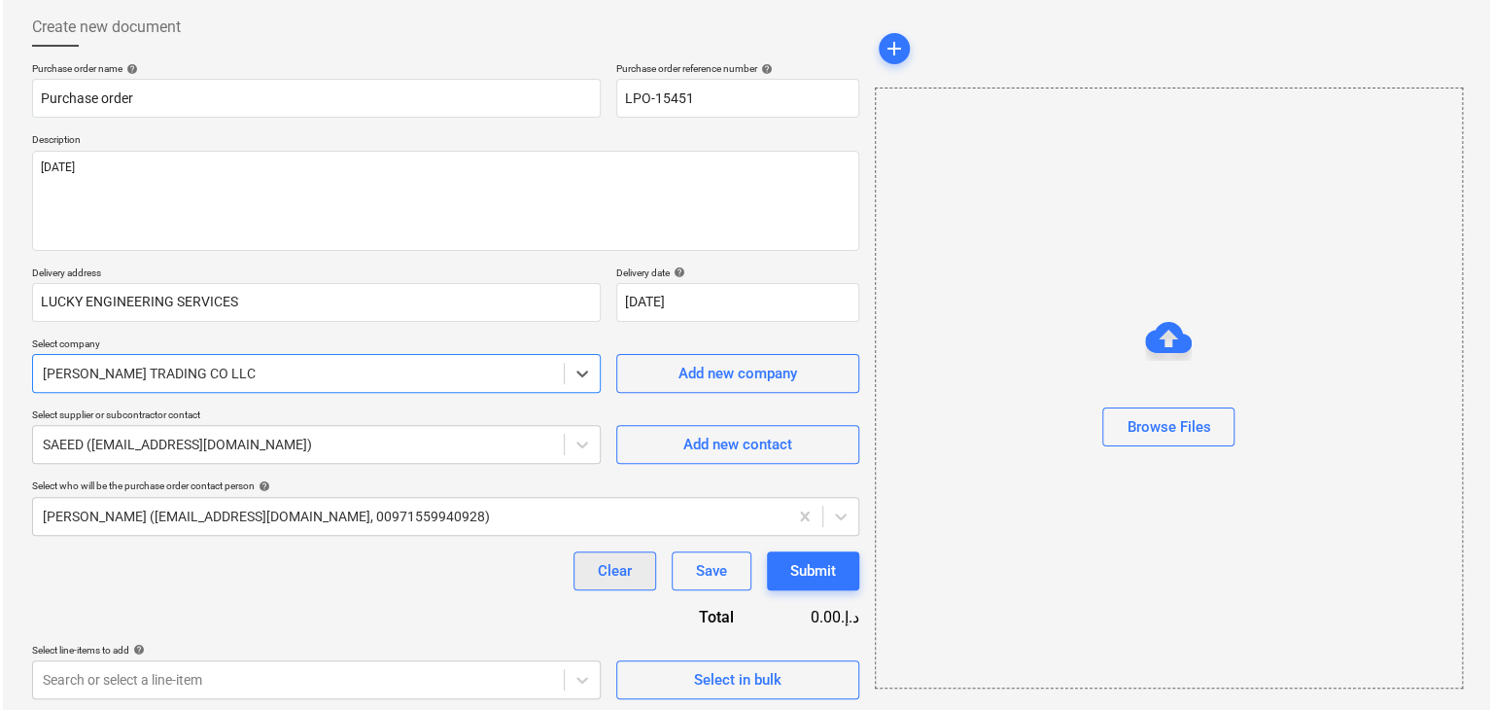
scroll to position [101, 0]
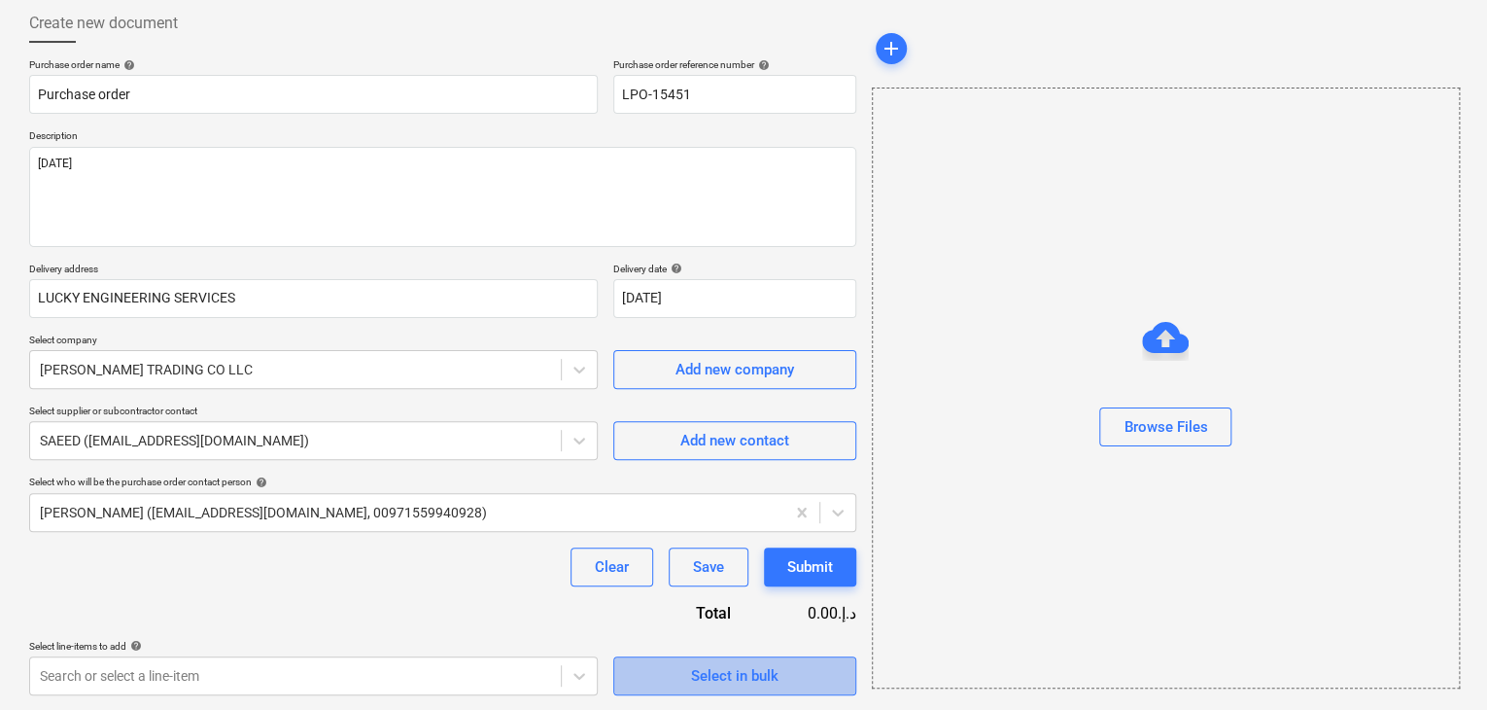
click at [650, 674] on span "Select in bulk" at bounding box center [735, 675] width 194 height 25
type textarea "x"
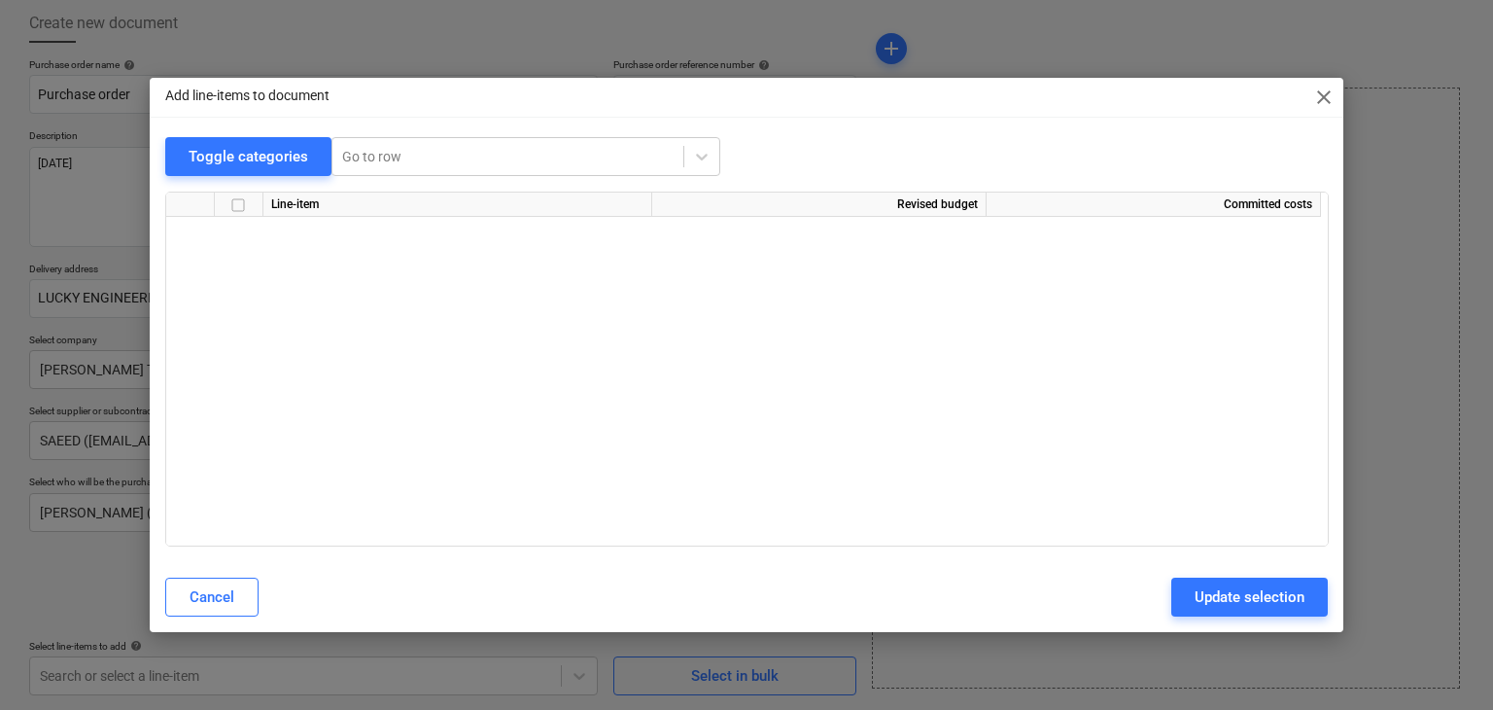
scroll to position [39359, 0]
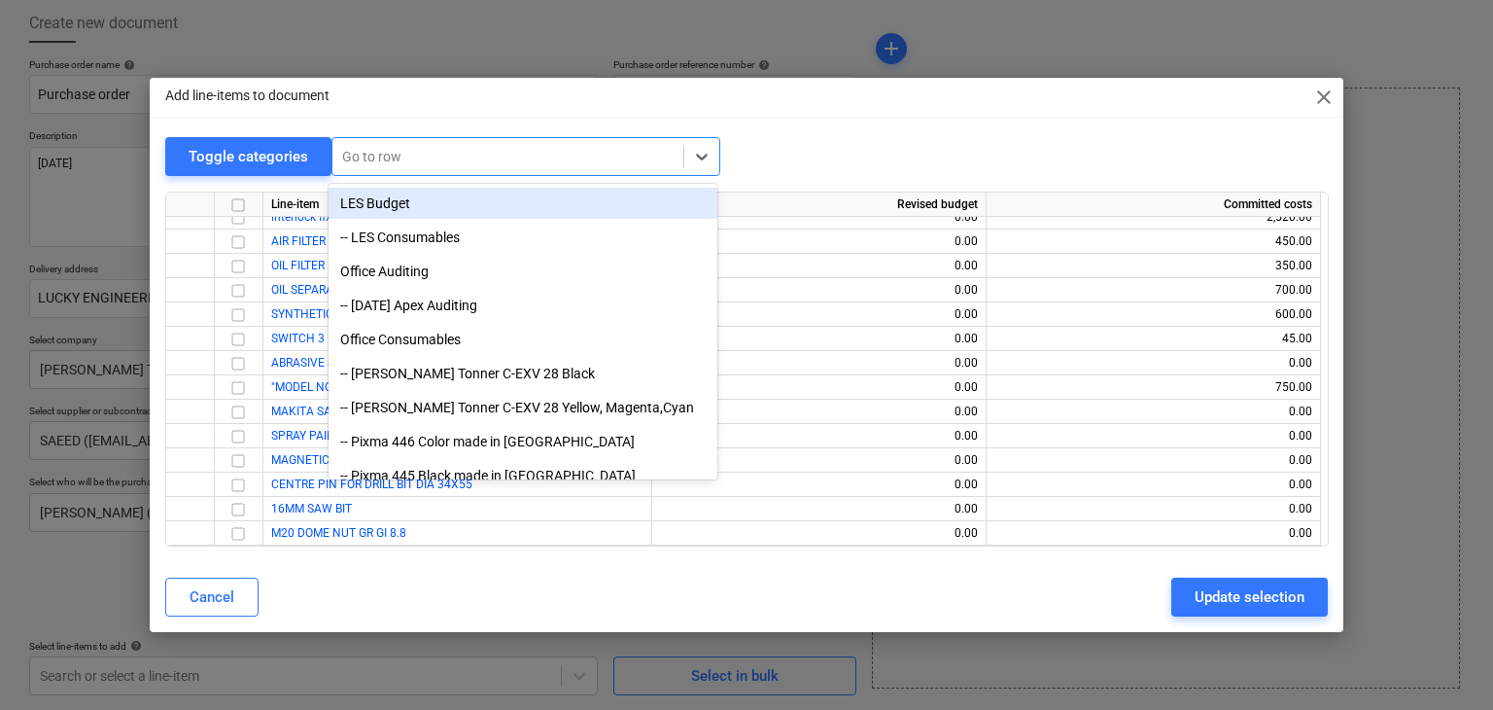
click at [402, 147] on div at bounding box center [507, 156] width 331 height 19
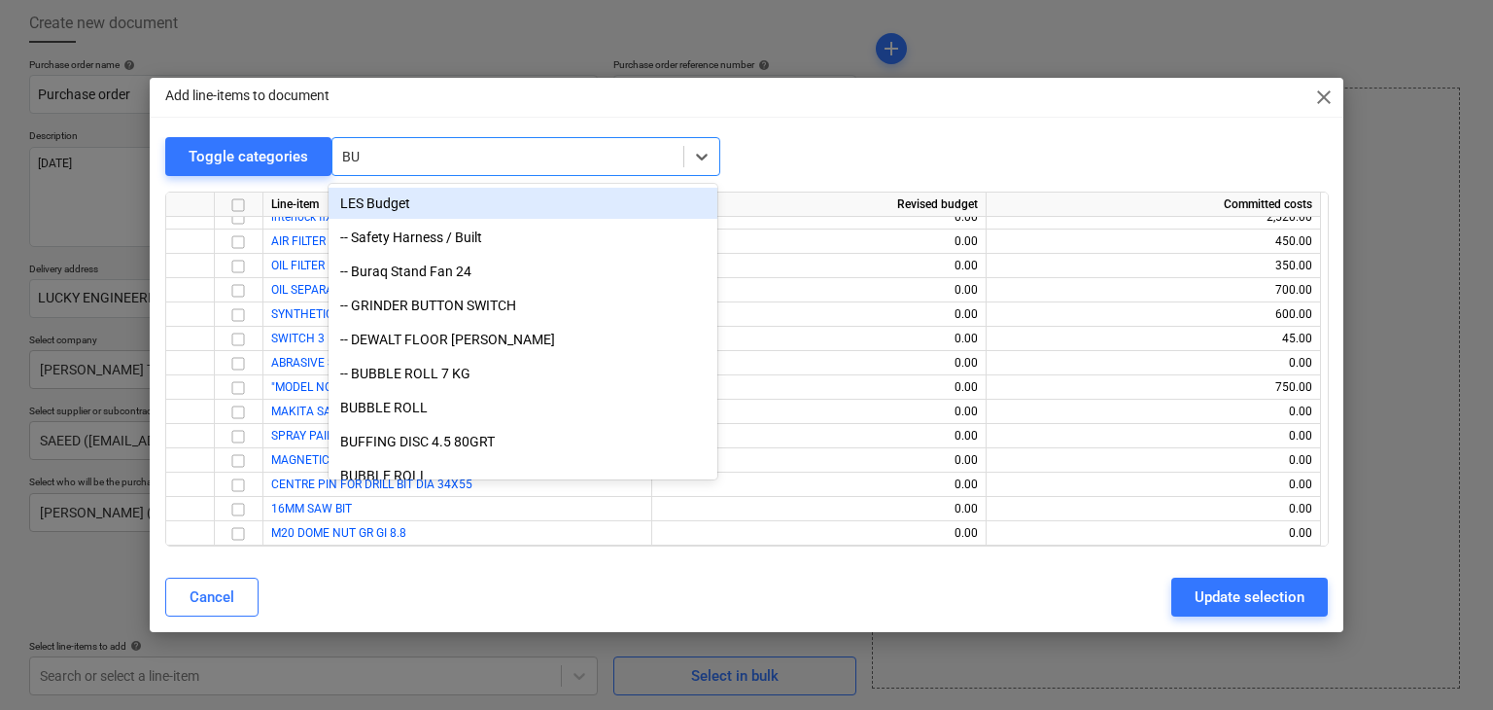
type input "BUB"
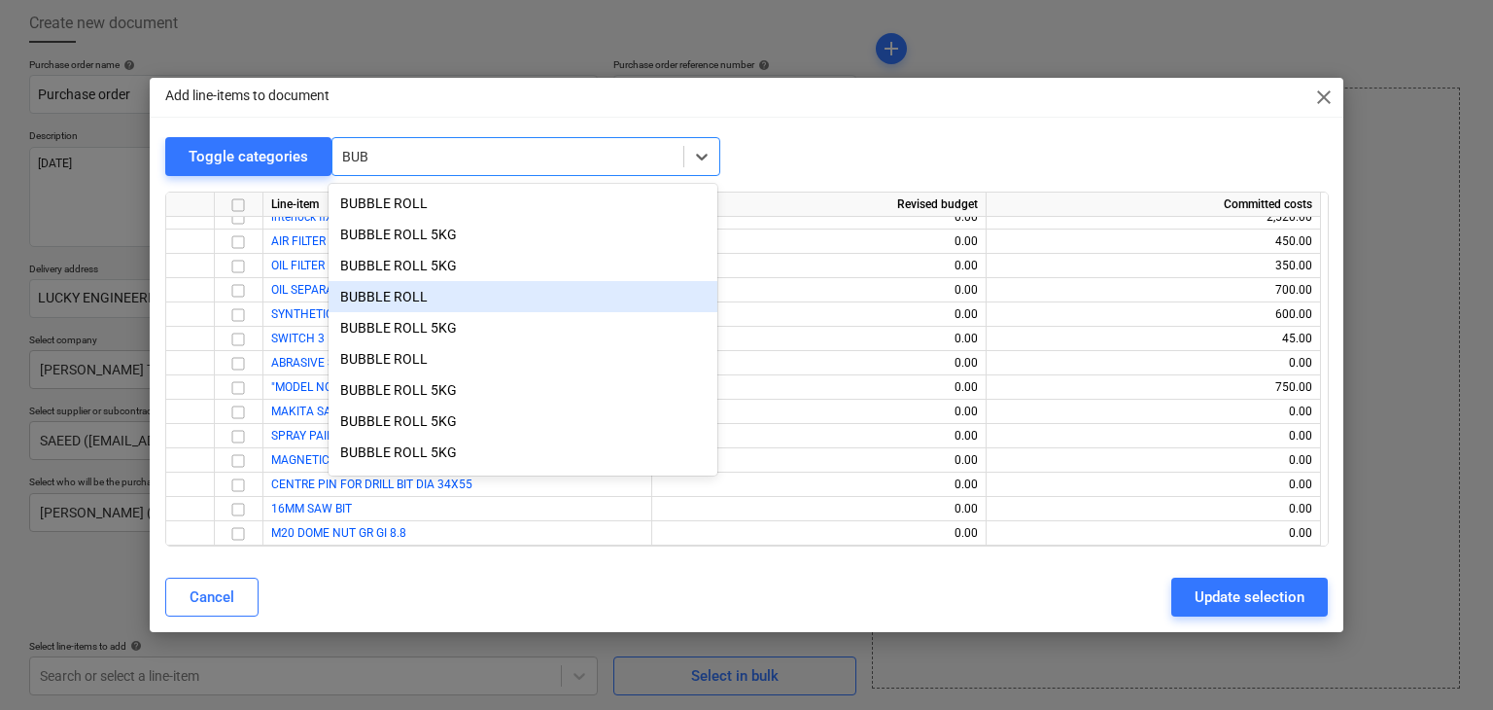
scroll to position [226, 0]
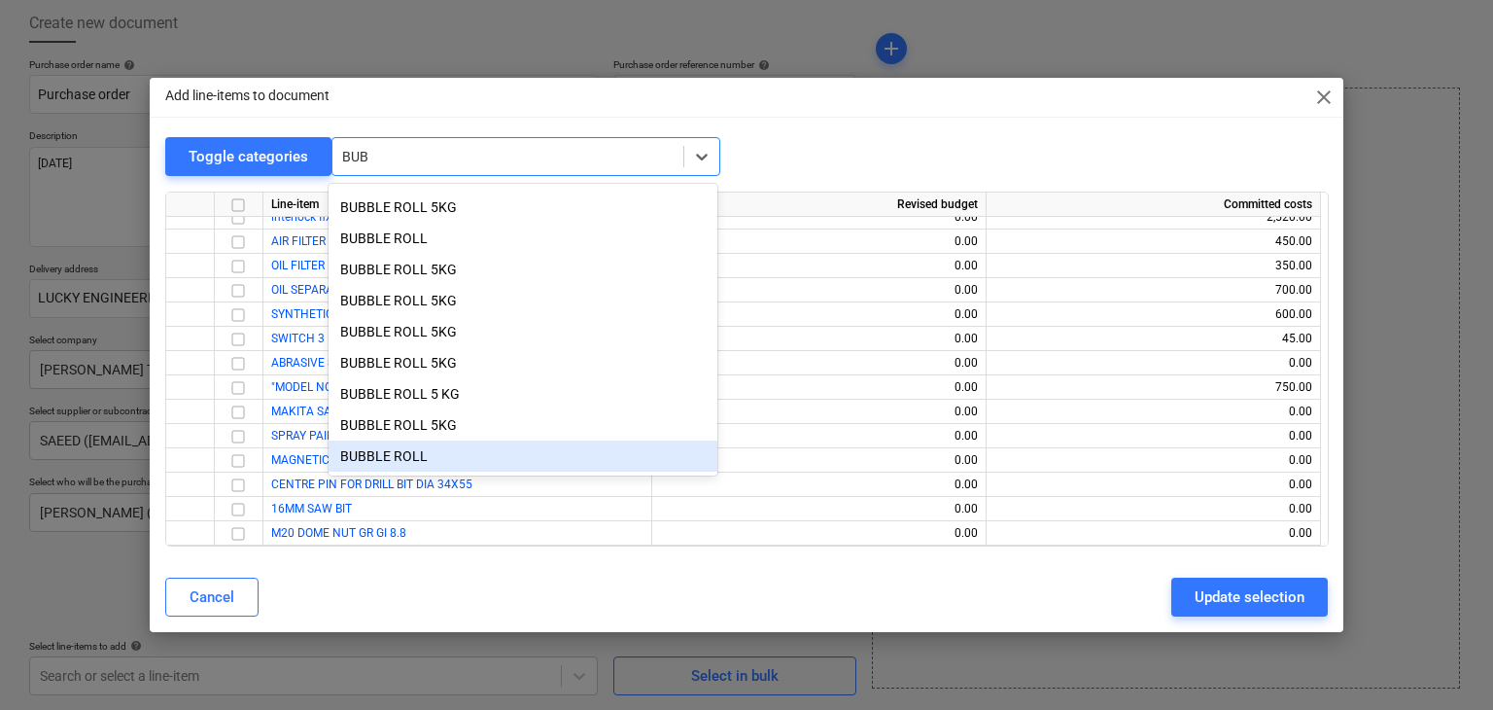
click at [424, 463] on div "BUBBLE ROLL" at bounding box center [523, 455] width 389 height 31
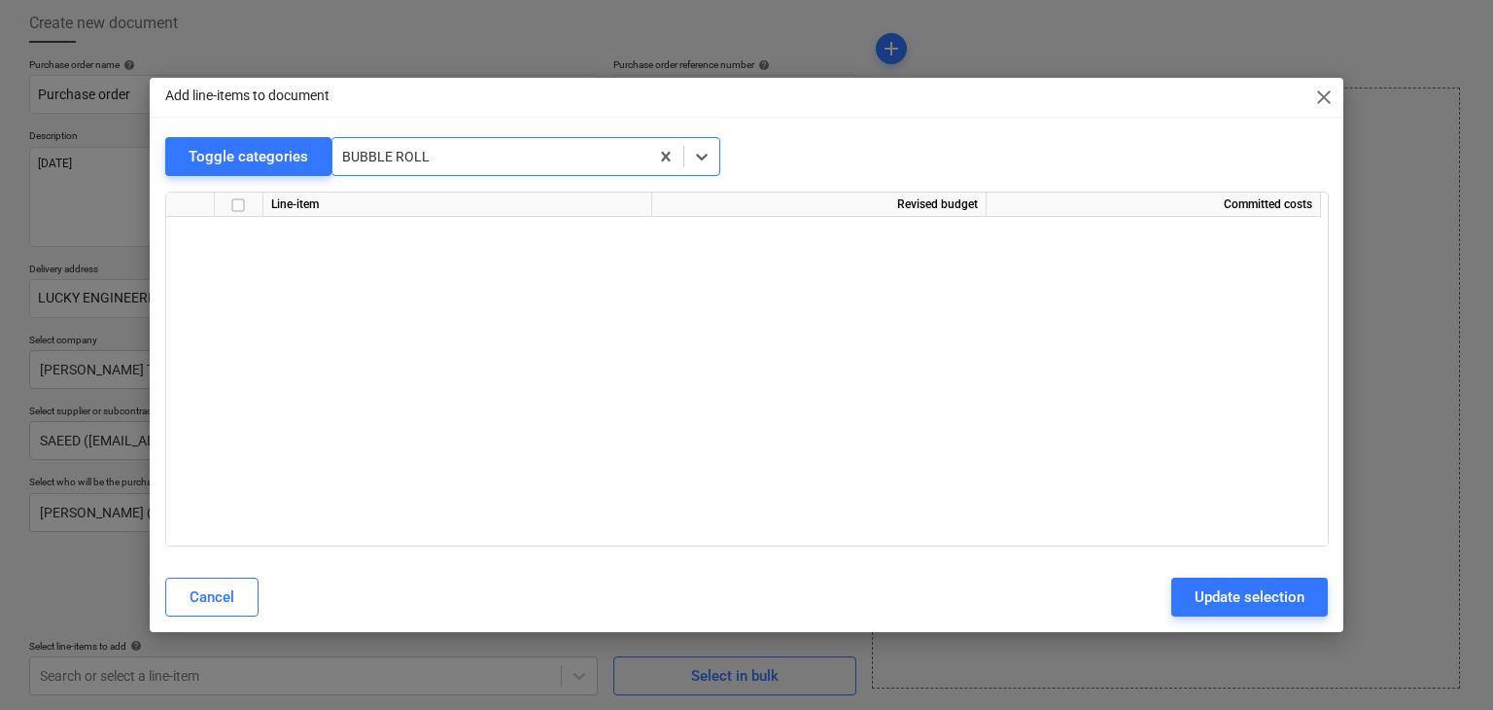
scroll to position [35798, 0]
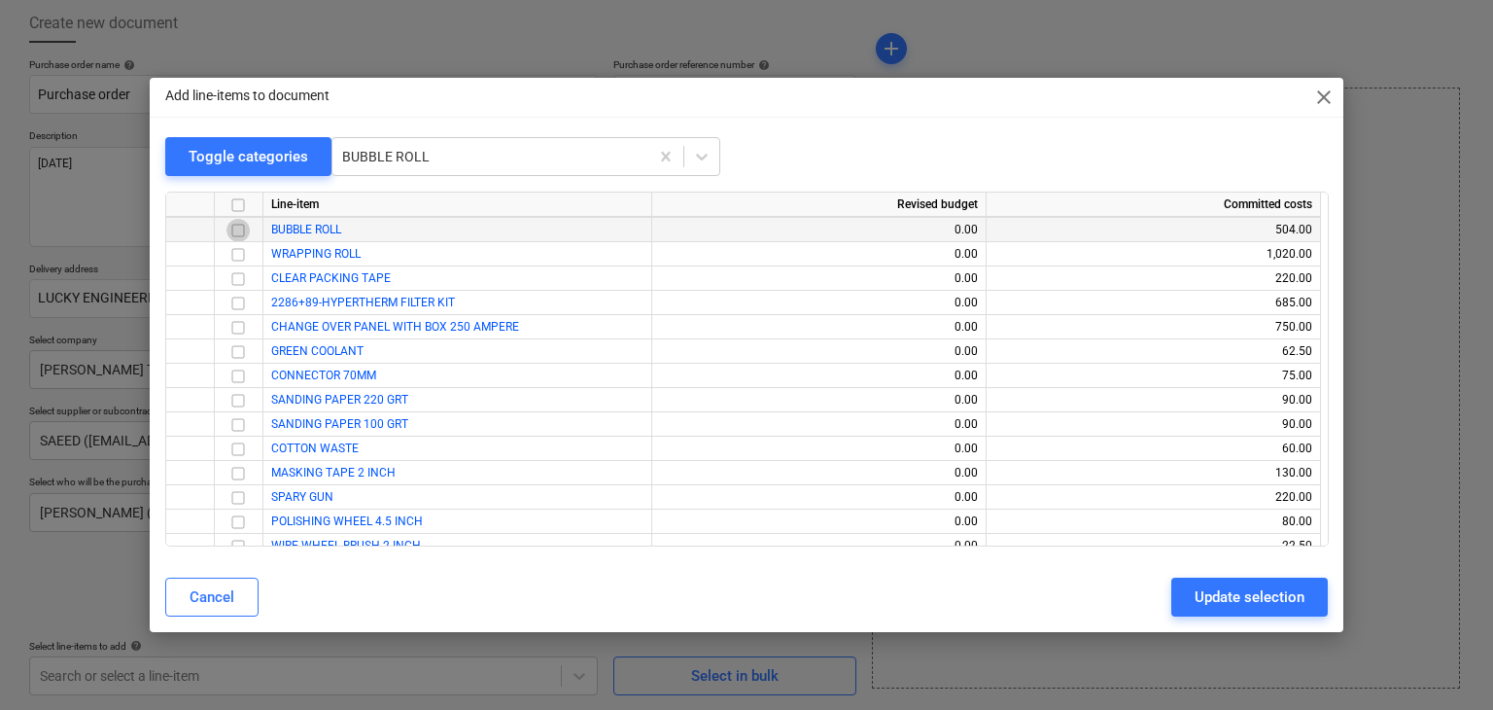
click at [245, 231] on input "checkbox" at bounding box center [238, 230] width 23 height 23
click at [234, 253] on input "checkbox" at bounding box center [238, 254] width 23 height 23
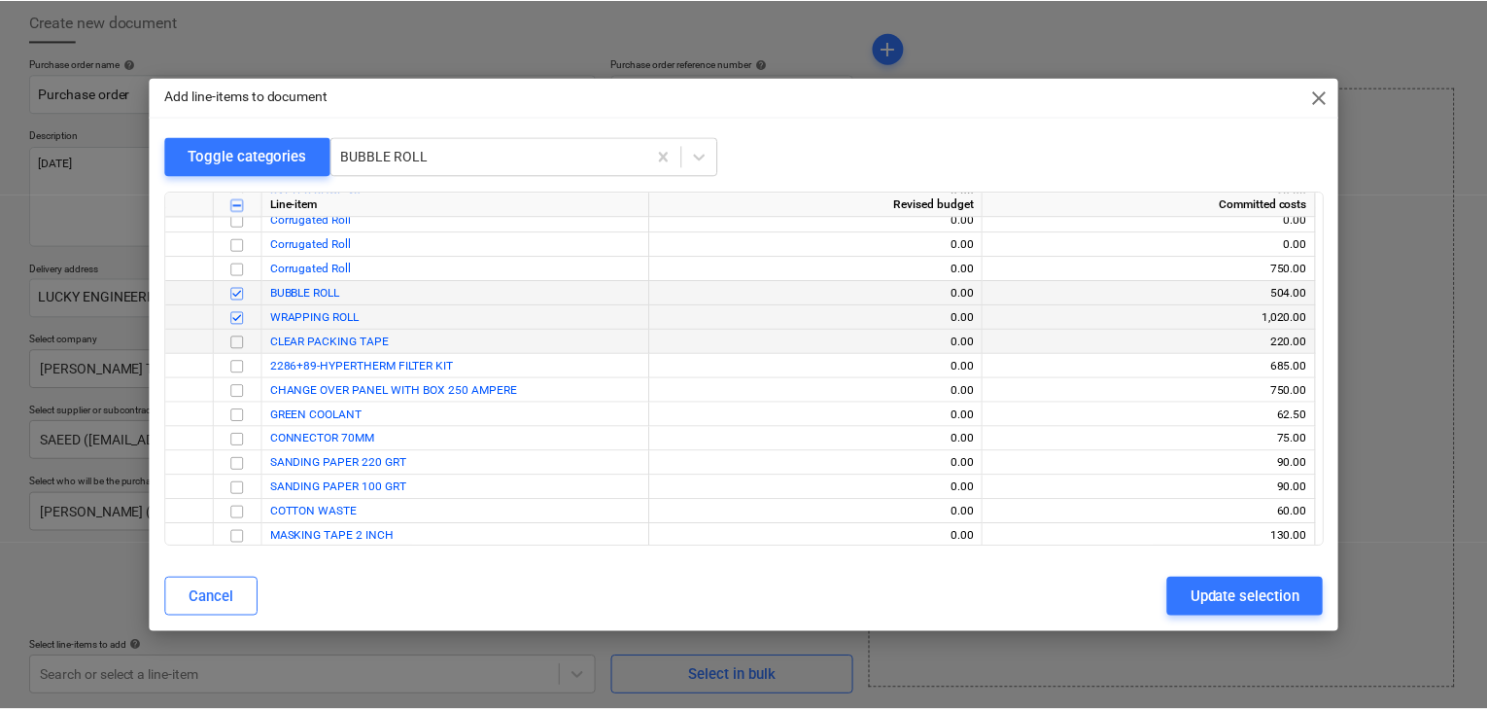
scroll to position [35701, 0]
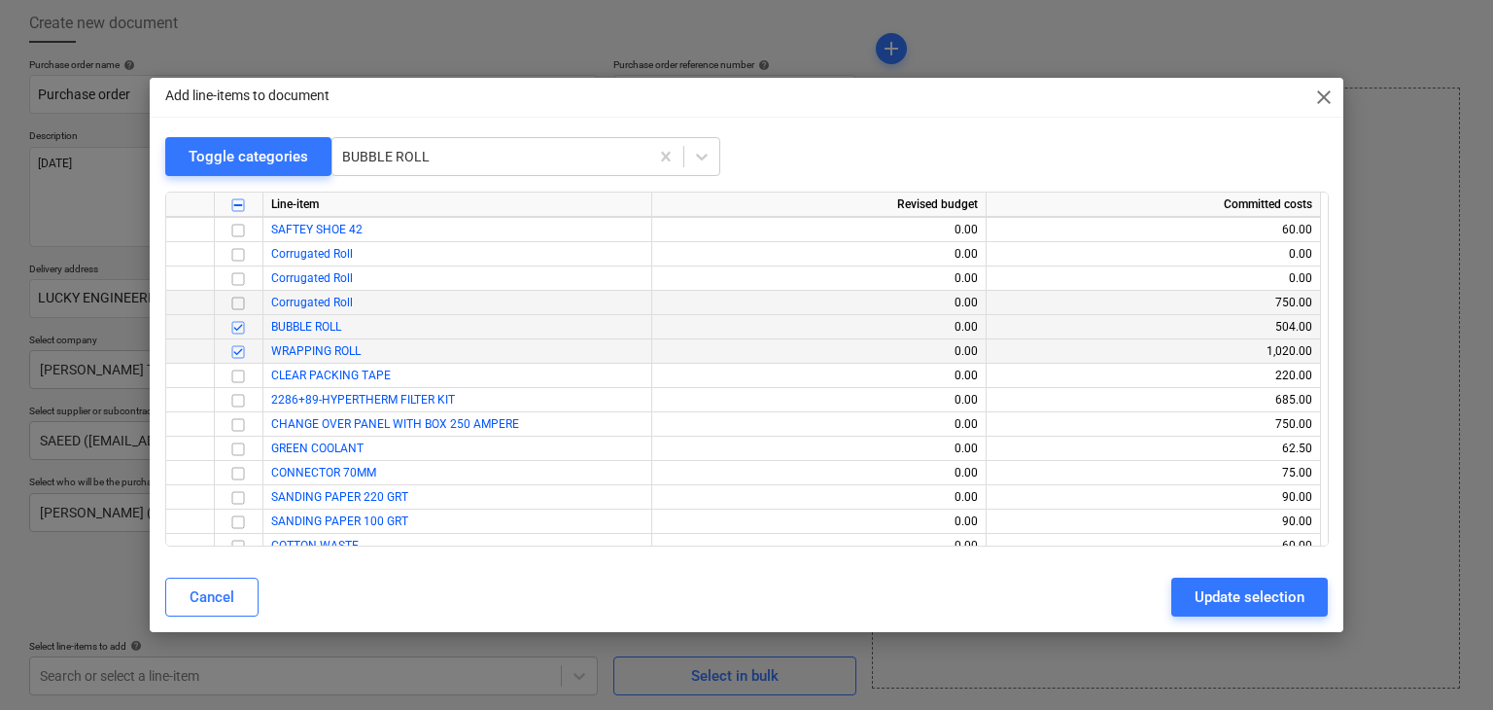
click at [244, 307] on input "checkbox" at bounding box center [238, 303] width 23 height 23
drag, startPoint x: 1252, startPoint y: 587, endPoint x: 340, endPoint y: 483, distance: 917.8
click at [1252, 587] on div "Update selection" at bounding box center [1250, 596] width 110 height 25
type textarea "x"
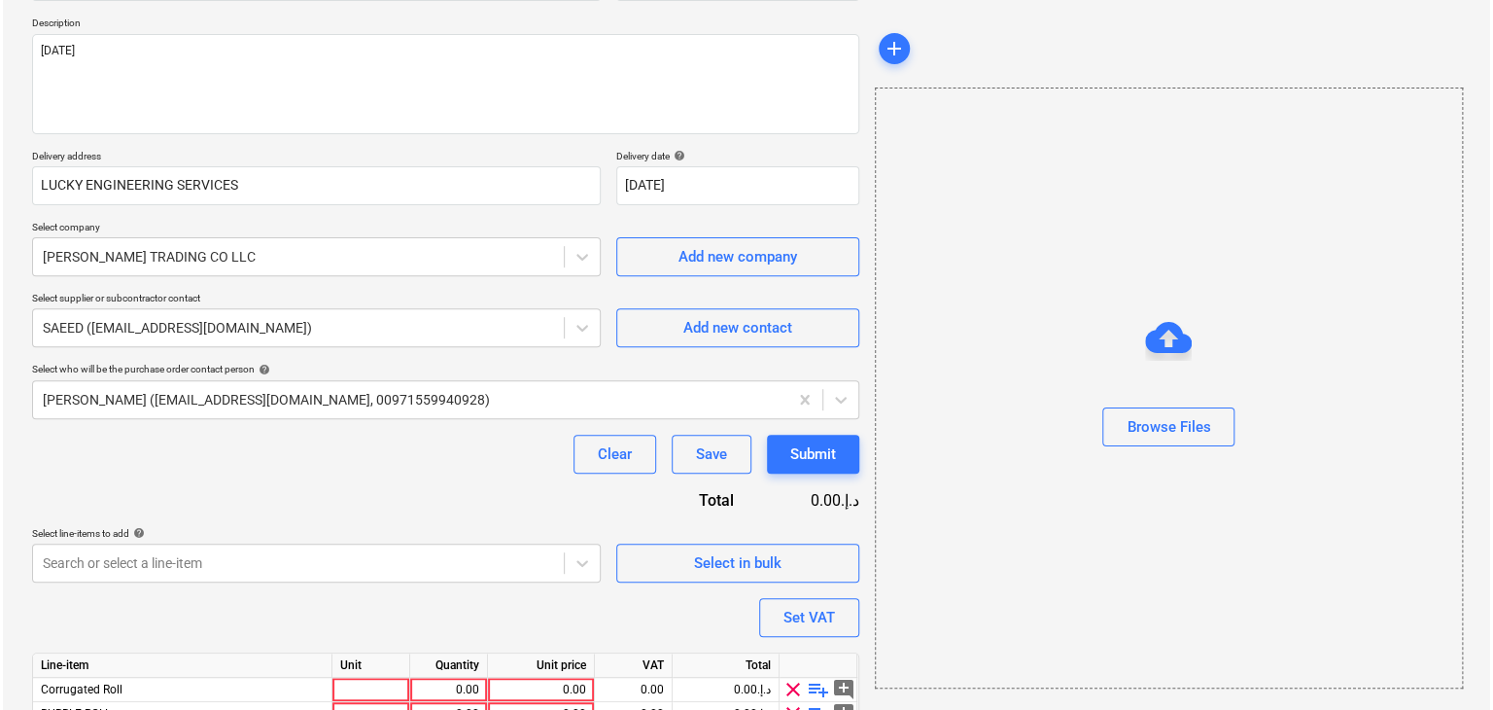
scroll to position [296, 0]
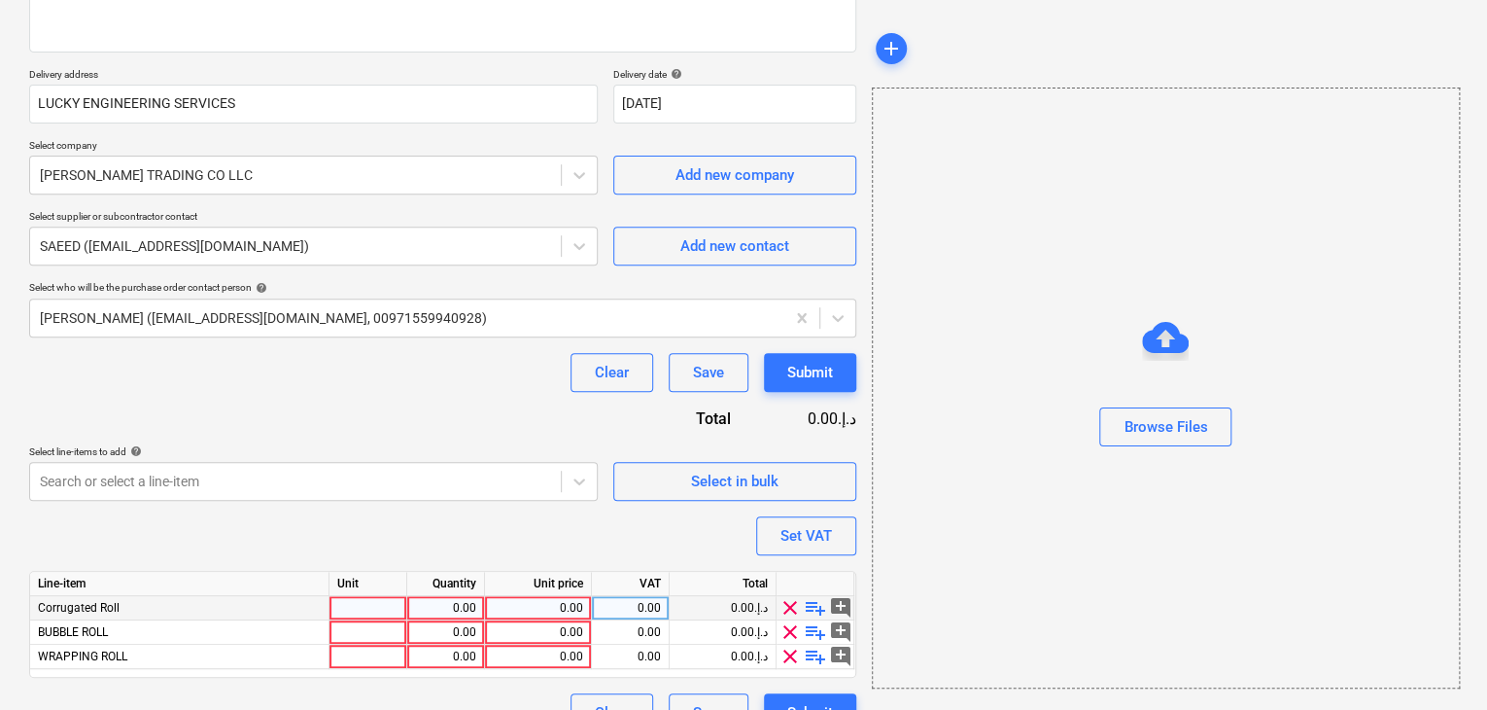
click at [350, 600] on div at bounding box center [369, 608] width 78 height 24
type input "ROLL"
type textarea "x"
type input "ROLL"
type textarea "x"
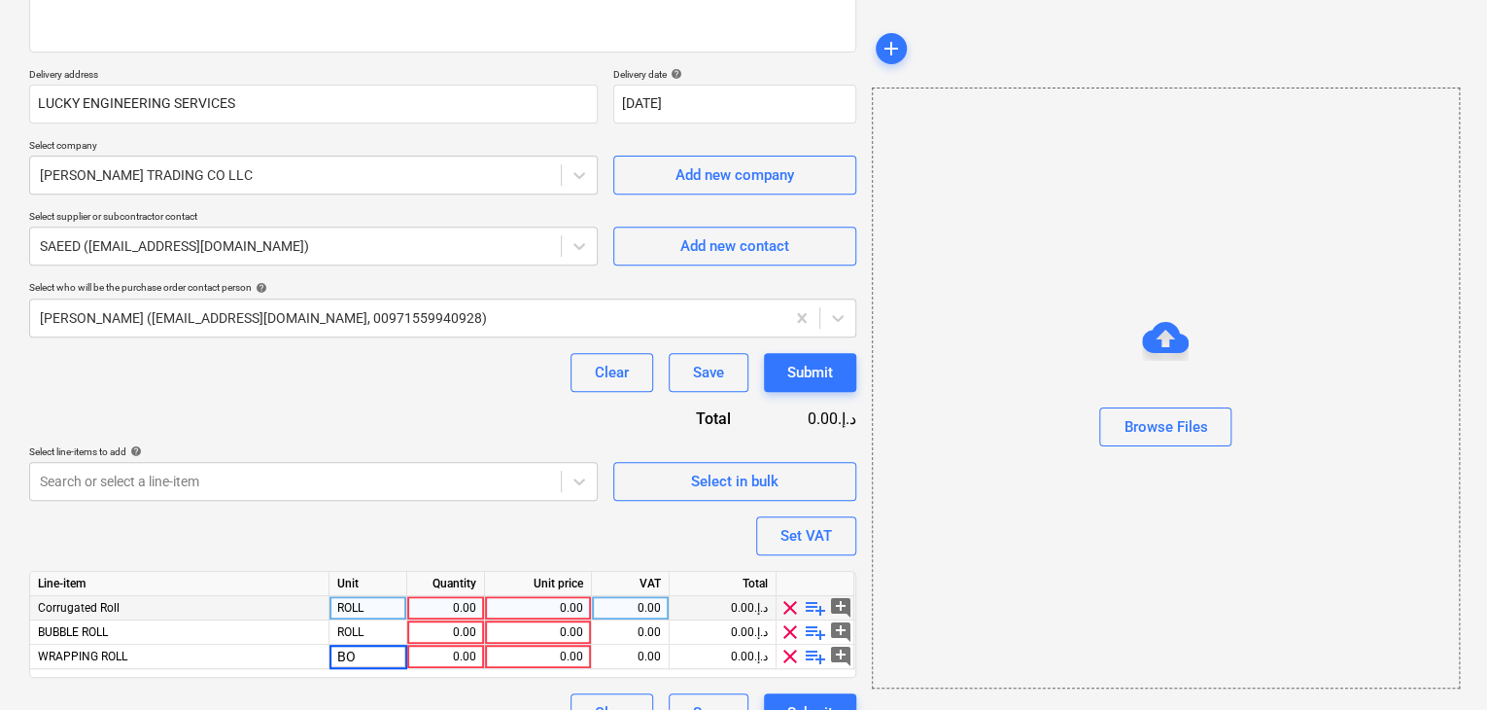
type input "BOX"
type textarea "x"
click at [445, 604] on div "0.00" at bounding box center [445, 608] width 61 height 24
type input "10"
type textarea "x"
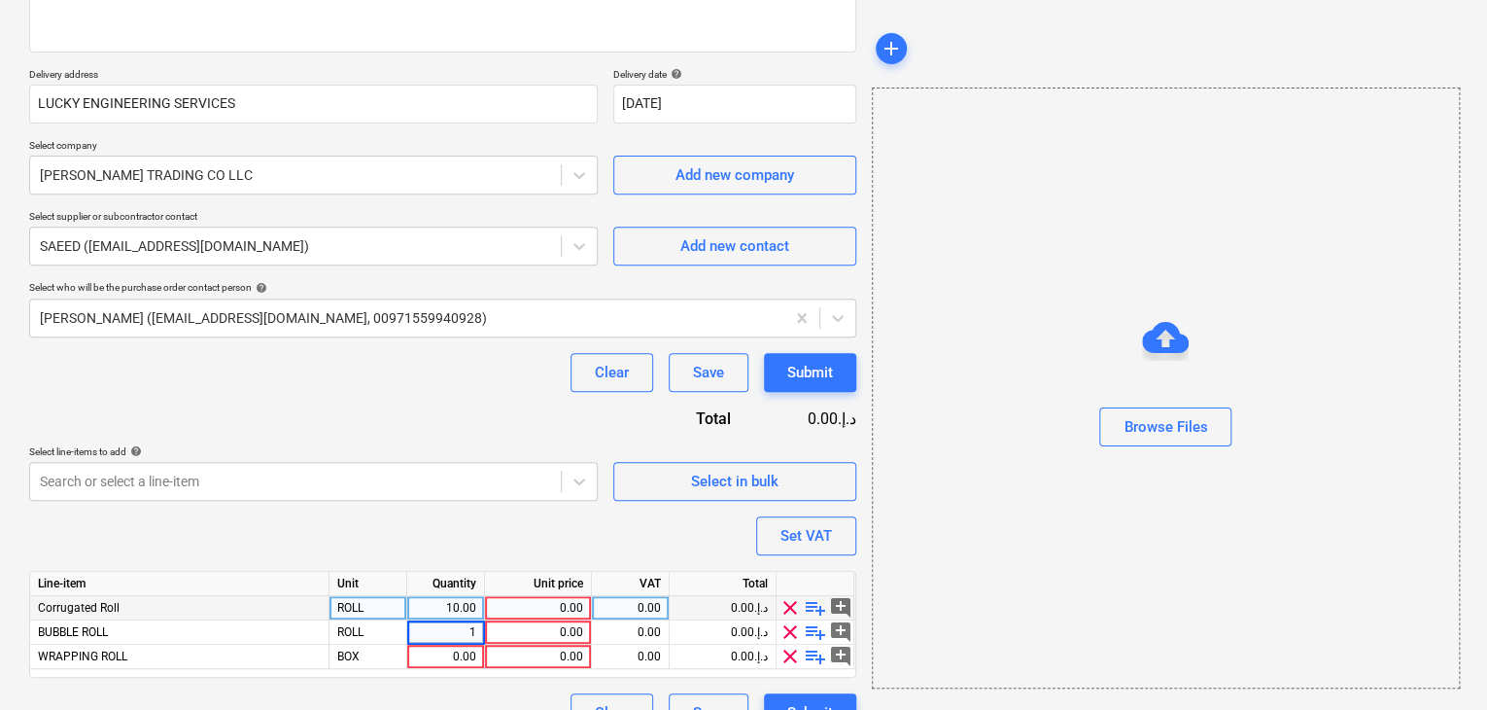
type input "10"
type textarea "x"
type input "10"
type textarea "x"
click at [532, 604] on div "0.00" at bounding box center [538, 608] width 90 height 24
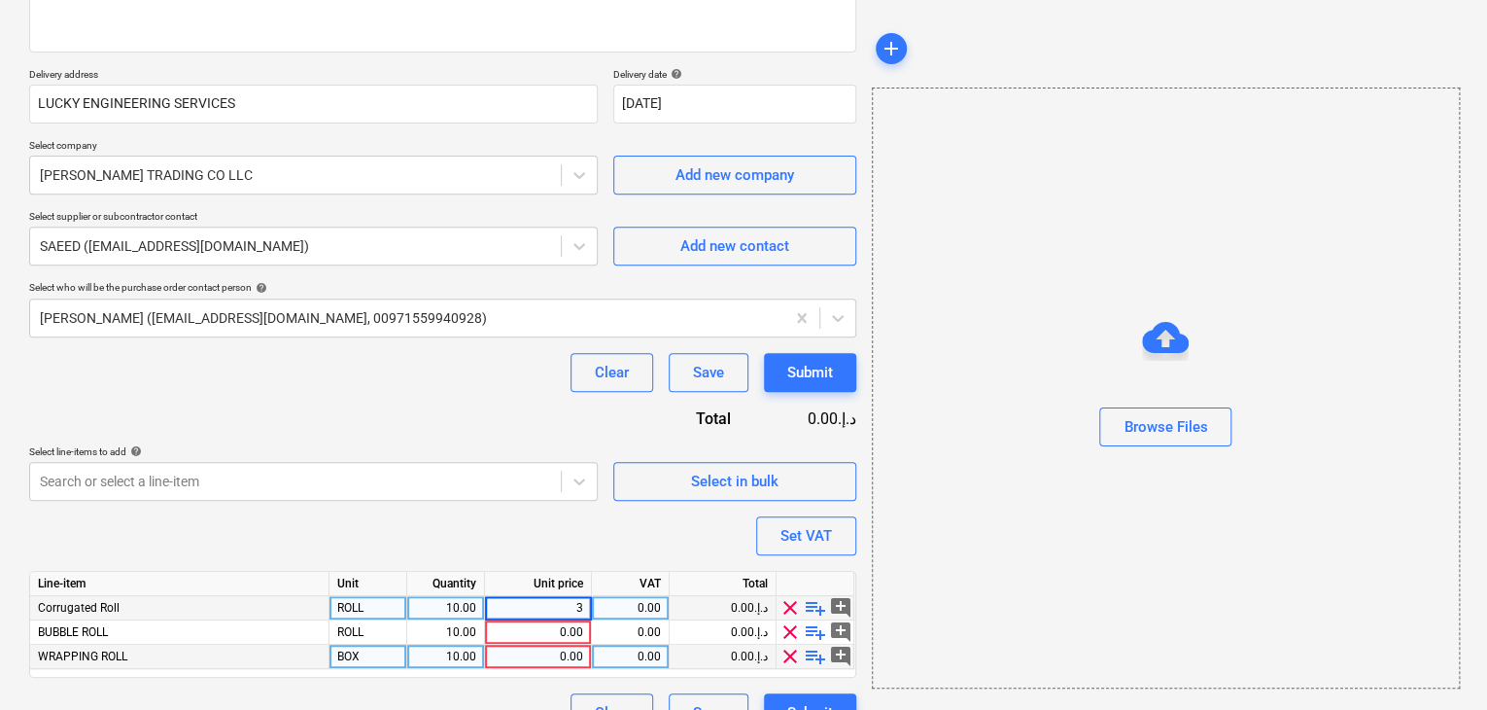
type input "30"
type textarea "x"
type input "60"
type textarea "x"
drag, startPoint x: 1061, startPoint y: 565, endPoint x: 1046, endPoint y: 557, distance: 16.5
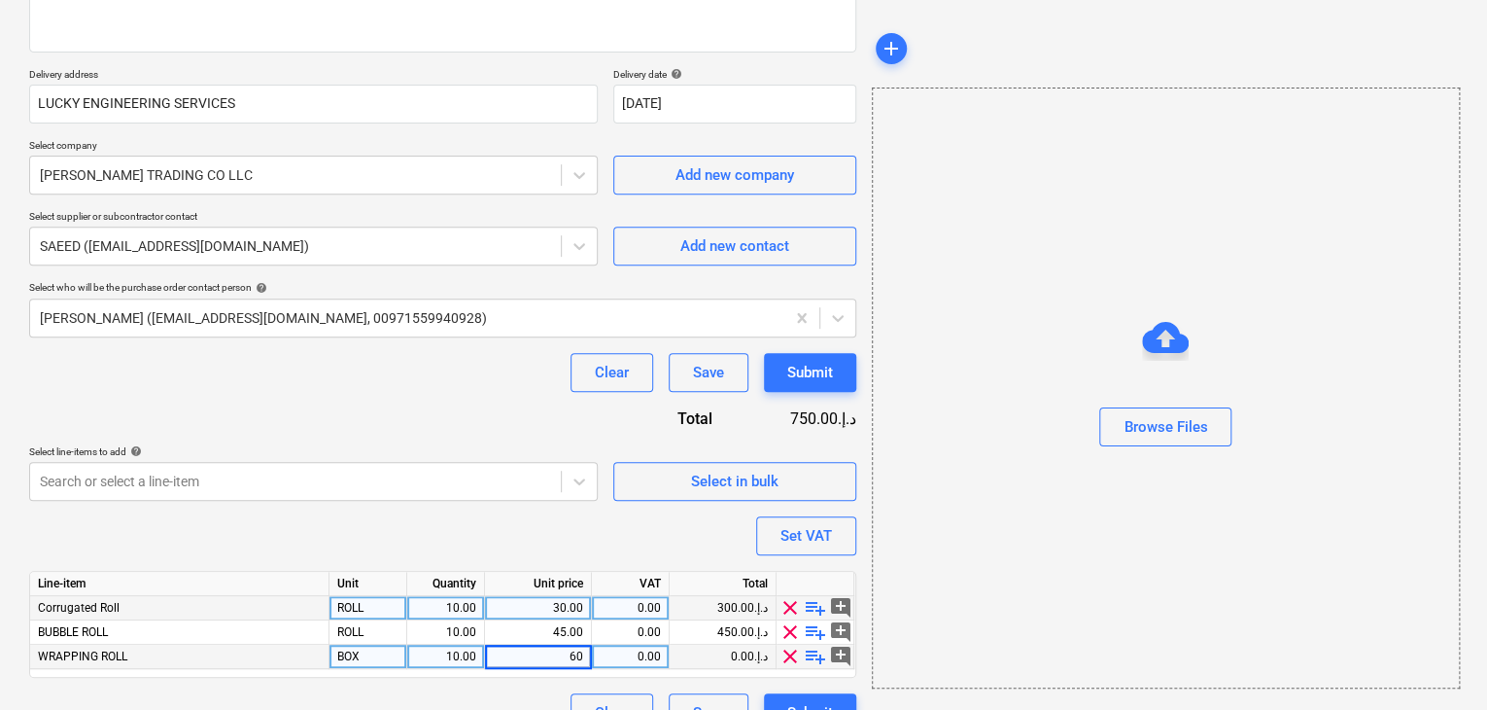
click at [1054, 561] on div "Browse Files" at bounding box center [1166, 387] width 588 height 601
click at [840, 545] on button "Set VAT" at bounding box center [806, 535] width 100 height 39
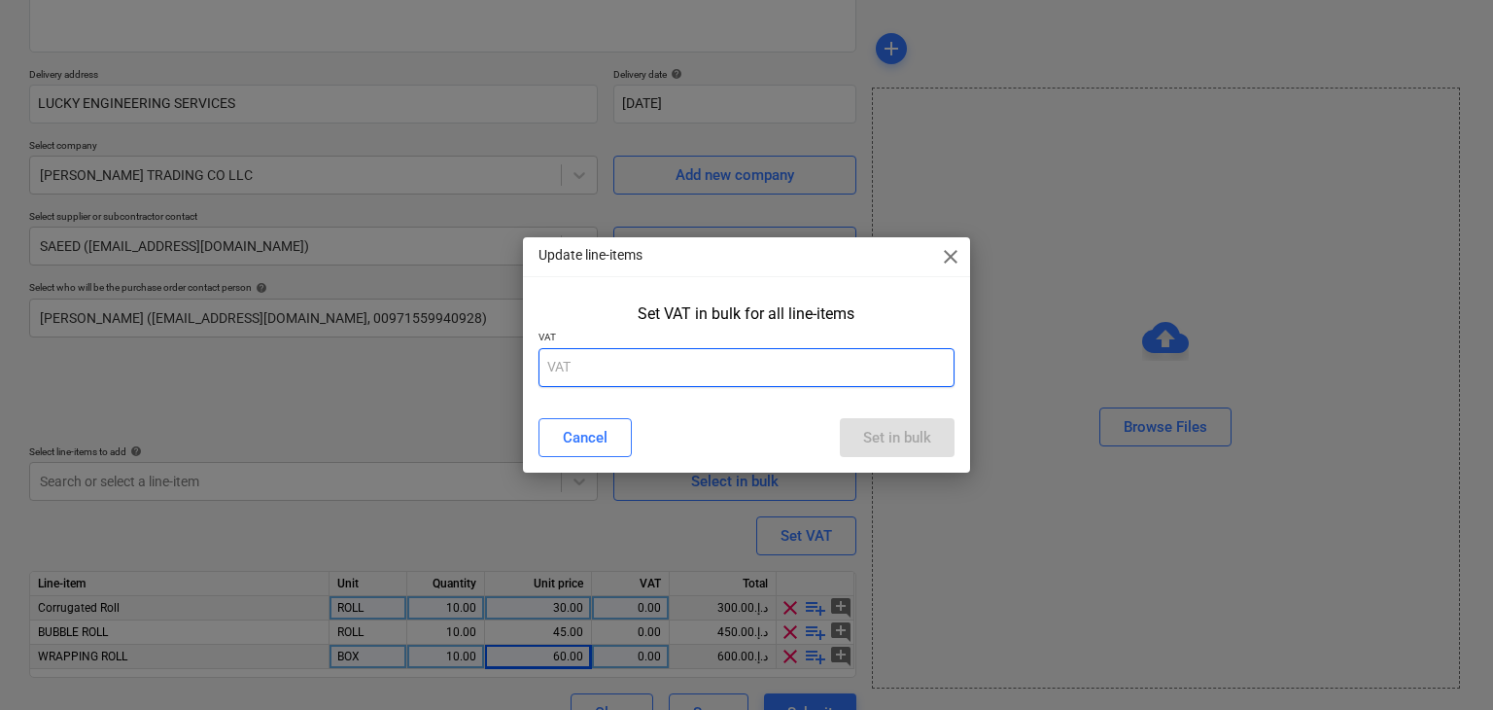
click at [685, 378] on input "text" at bounding box center [747, 367] width 417 height 39
type input "5"
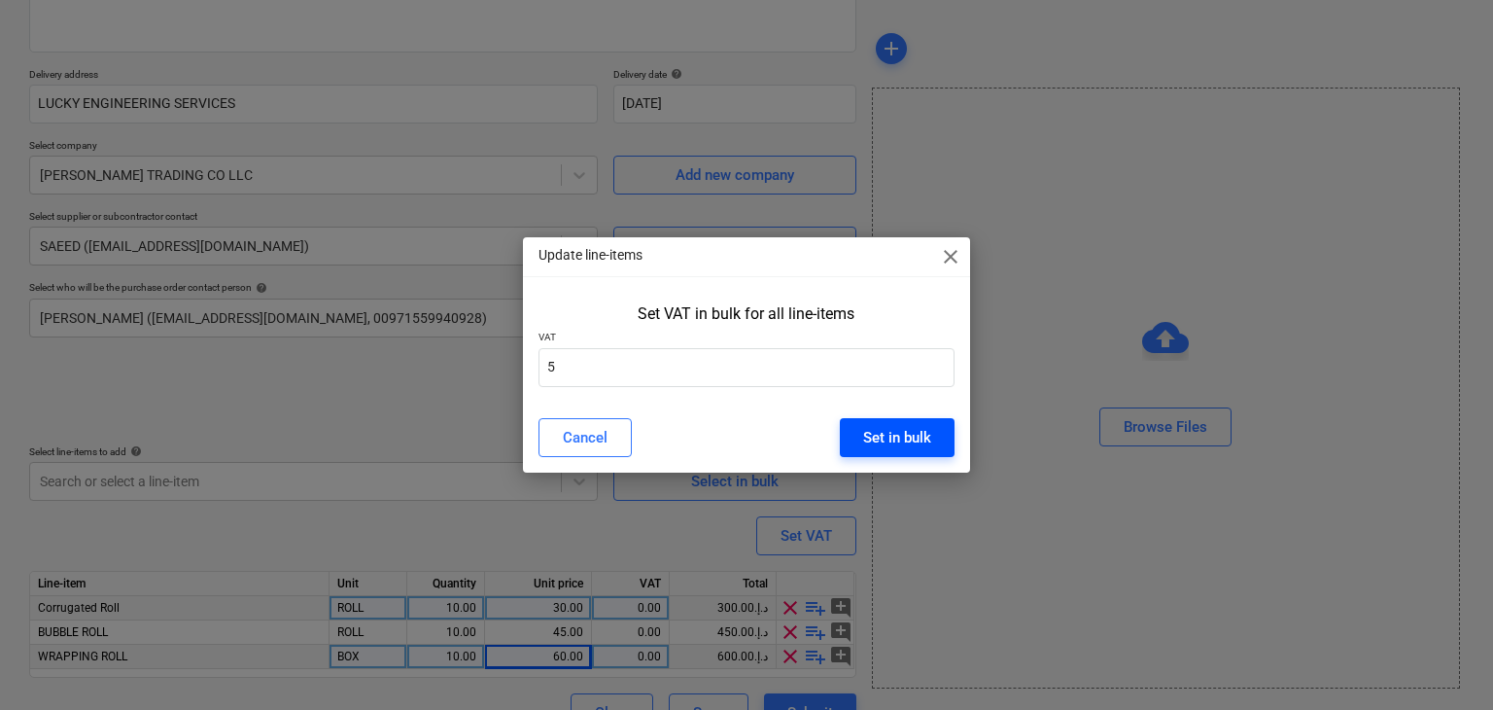
click at [867, 439] on div "Set in bulk" at bounding box center [897, 437] width 68 height 25
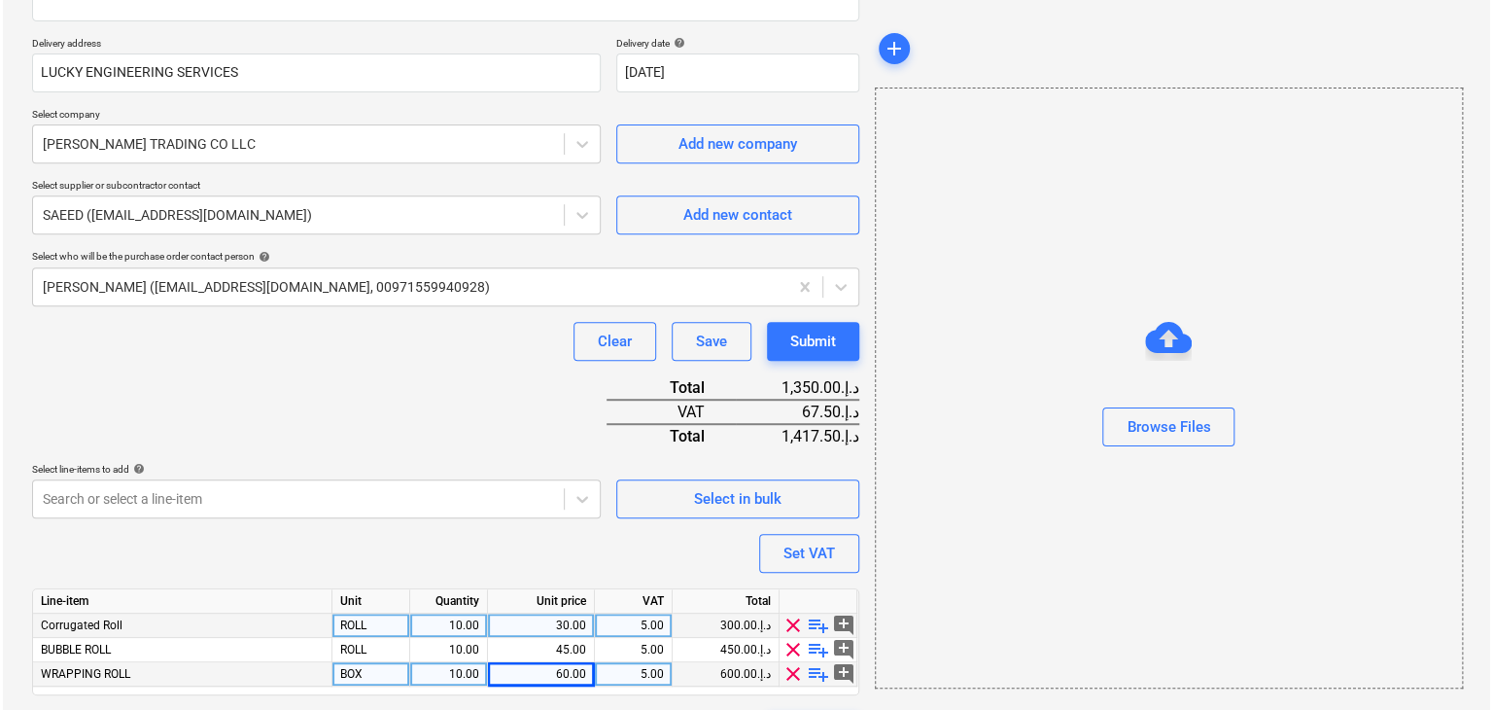
scroll to position [381, 0]
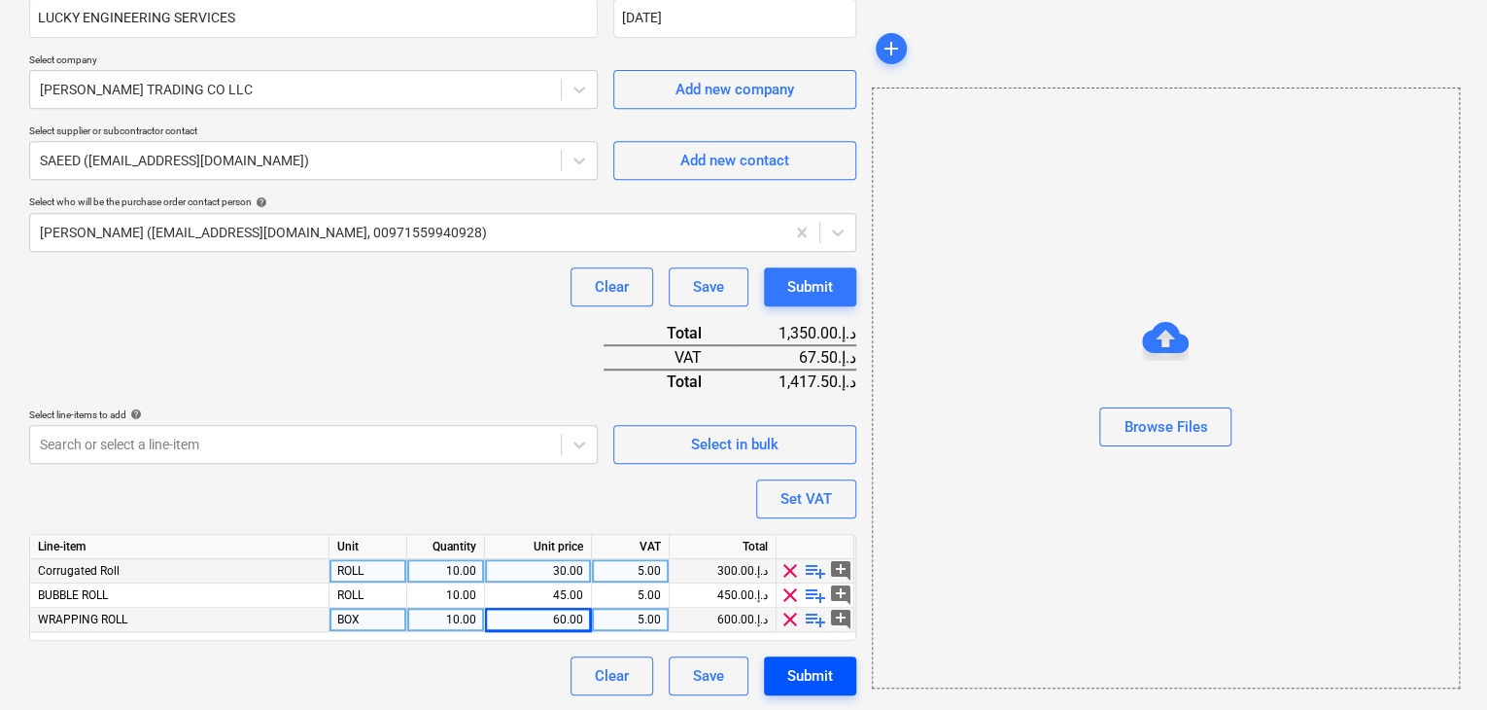
click at [789, 663] on div "Submit" at bounding box center [810, 675] width 46 height 25
type textarea "x"
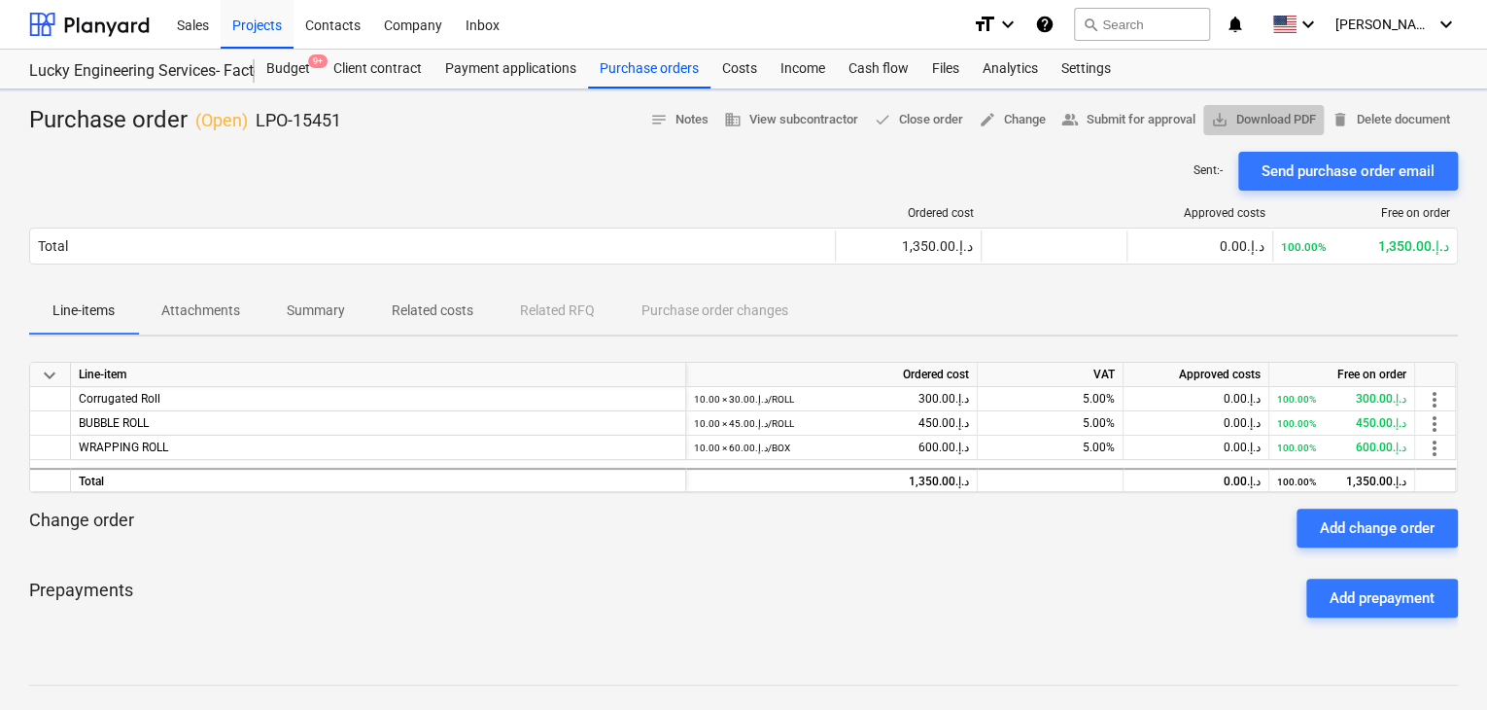
click at [1313, 113] on button "save_alt Download PDF" at bounding box center [1264, 120] width 121 height 30
click at [237, 40] on div "Projects" at bounding box center [257, 24] width 73 height 50
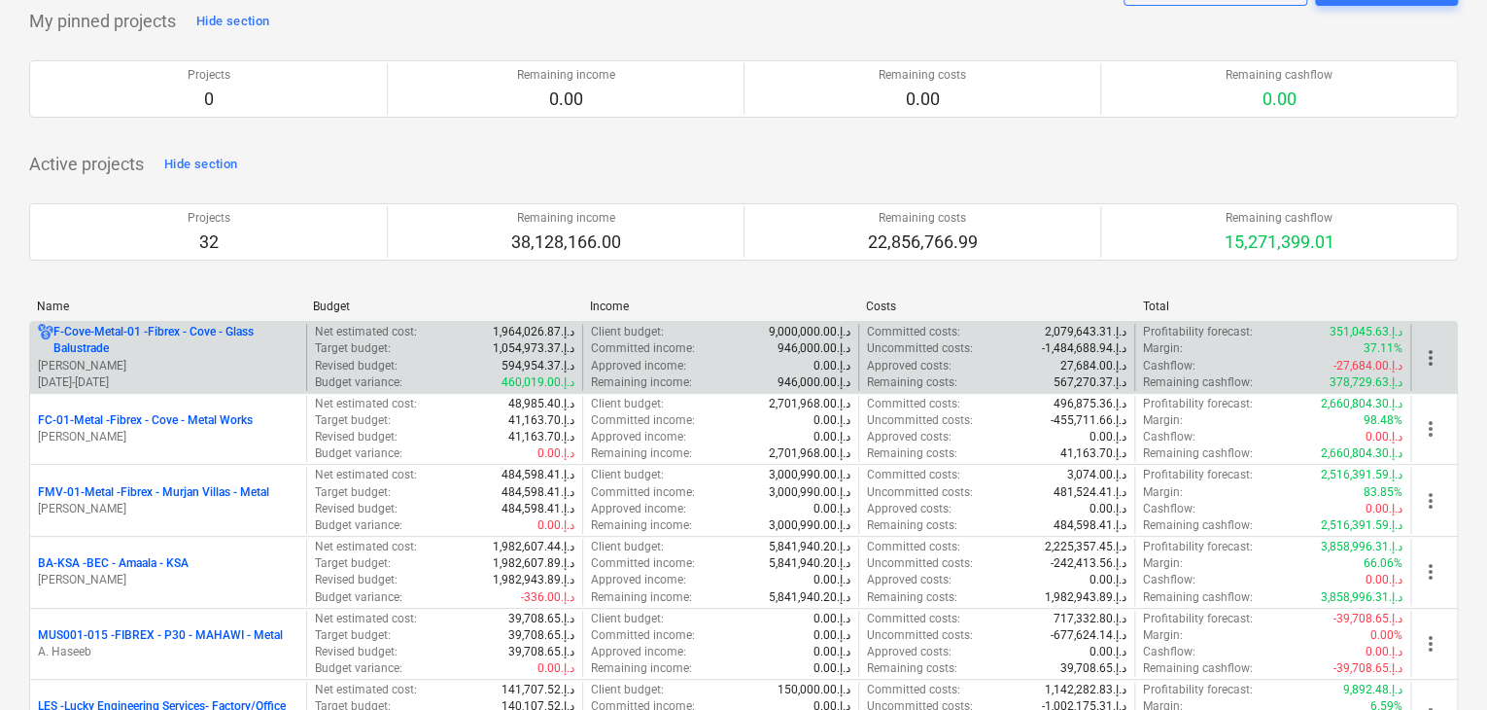
scroll to position [292, 0]
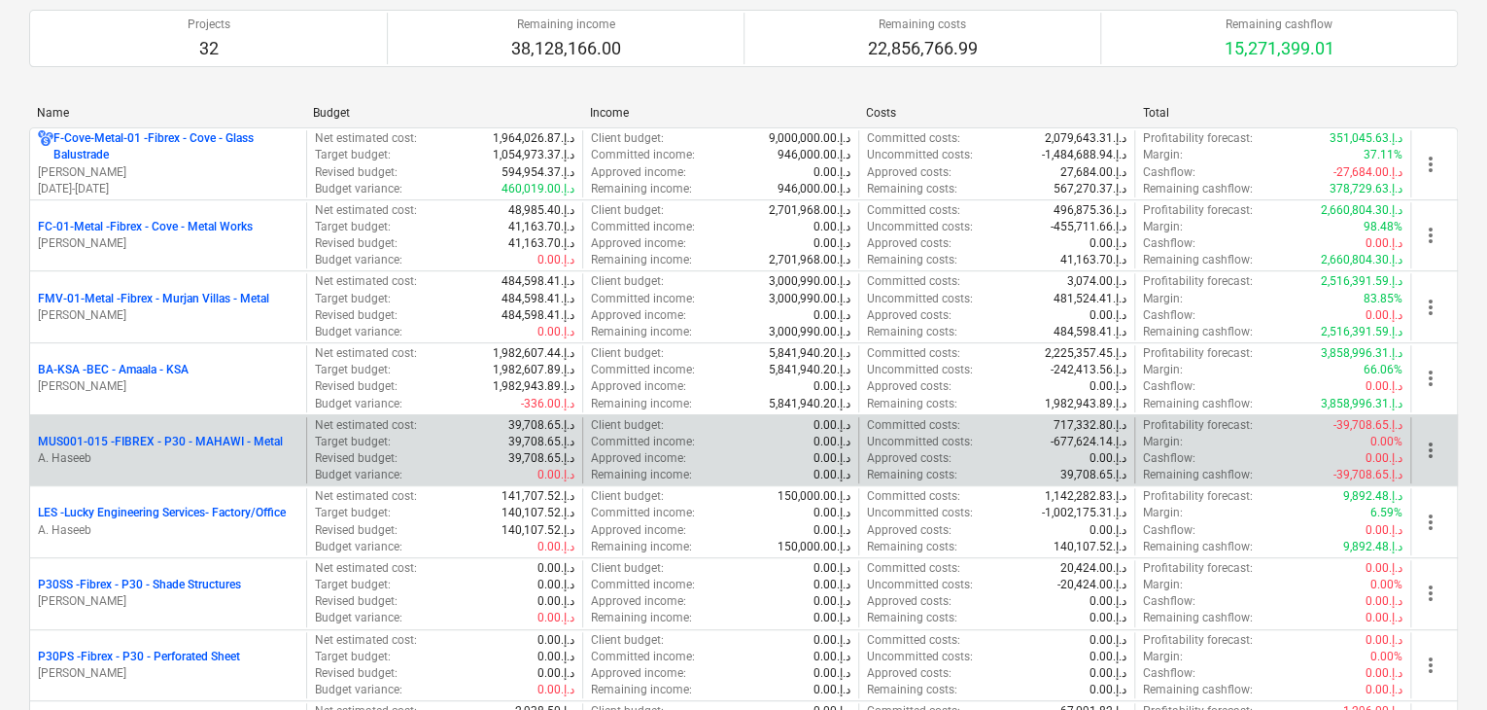
click at [213, 468] on div "MUS001-015 - FIBREX - P30 - MAHAWI - Metal A. Haseeb" at bounding box center [168, 450] width 276 height 67
click at [226, 451] on p "A. Haseeb" at bounding box center [168, 458] width 261 height 17
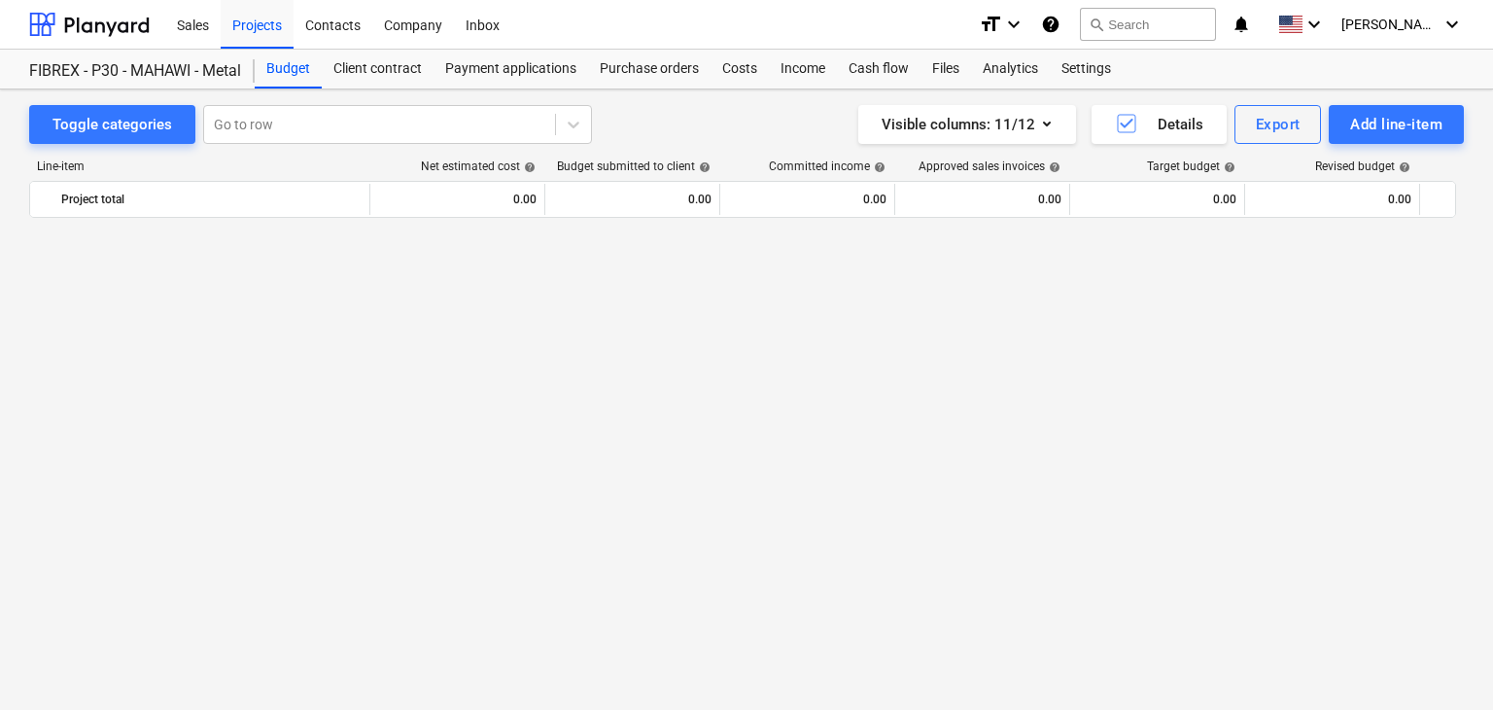
scroll to position [12458, 0]
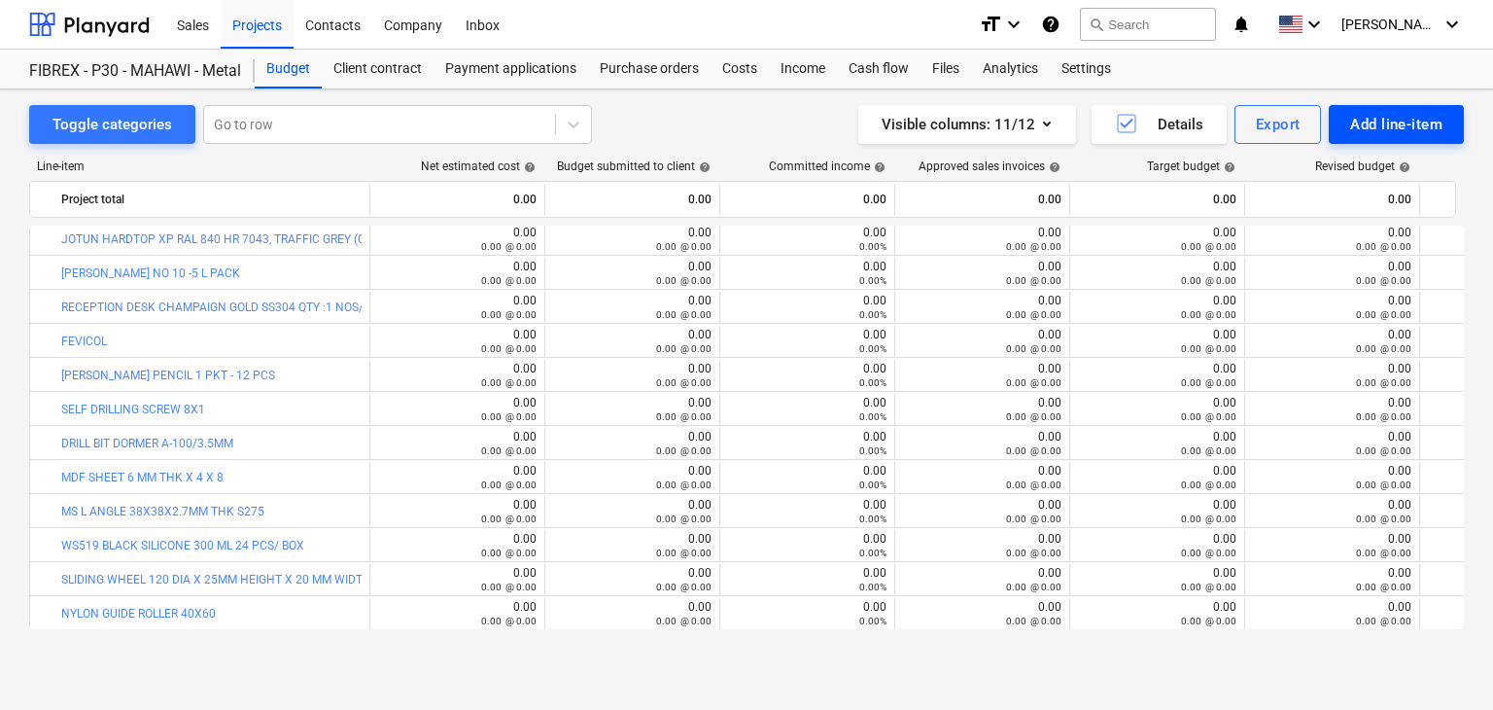
click at [1338, 140] on button "Add line-item" at bounding box center [1396, 124] width 135 height 39
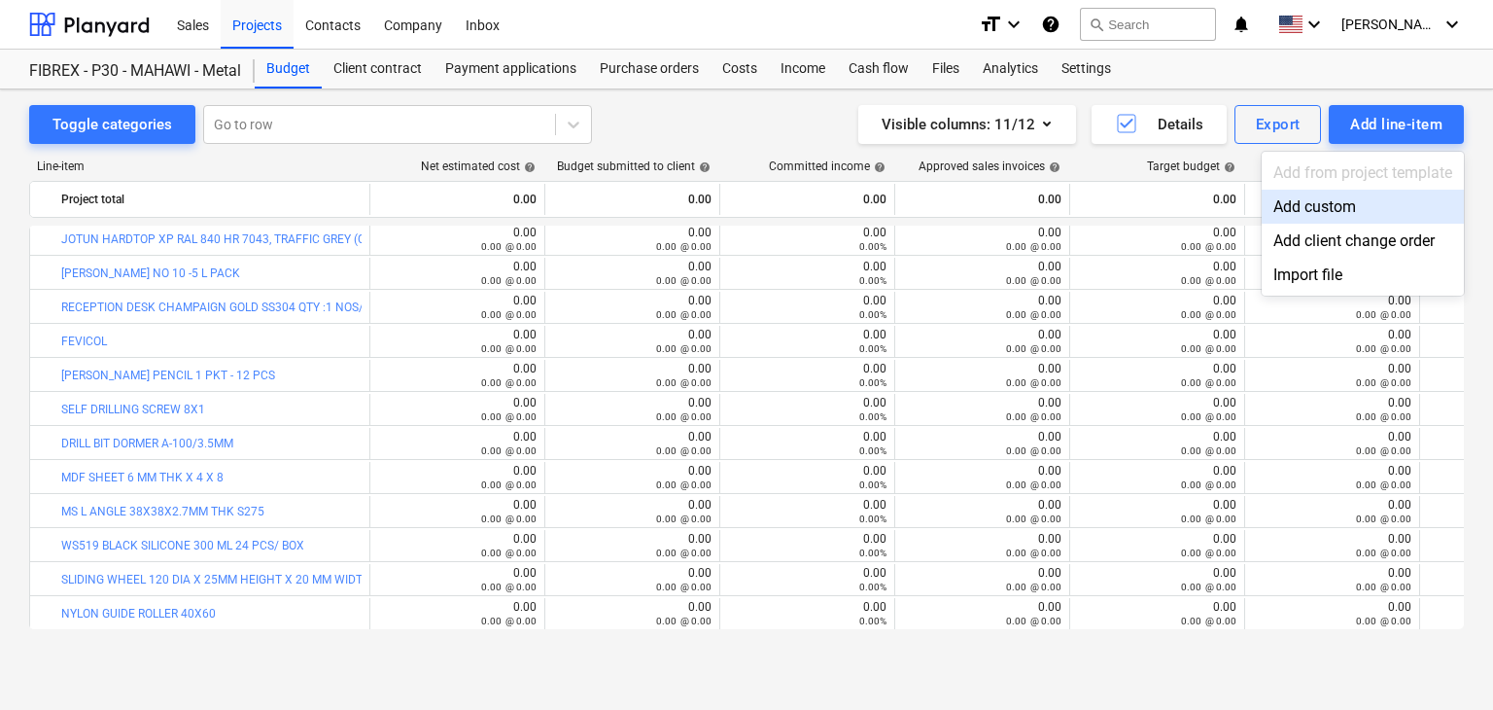
click at [1280, 209] on div "Add custom" at bounding box center [1363, 207] width 202 height 34
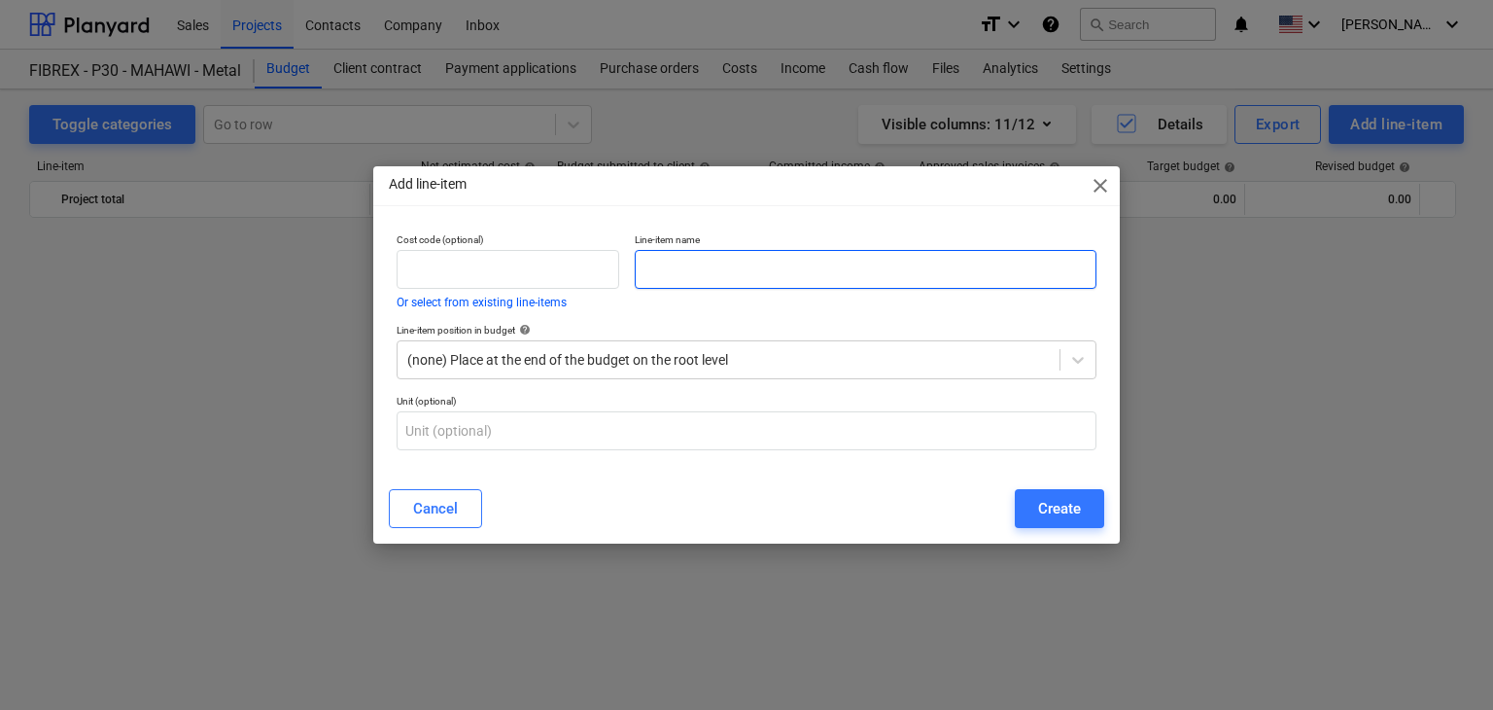
scroll to position [12458, 0]
click at [639, 277] on input "text" at bounding box center [866, 269] width 462 height 39
paste input "GI GR 8.8 M16X260MM (THREAD SIZE 100MM)+ 1 NUT+ 2 WASHER"
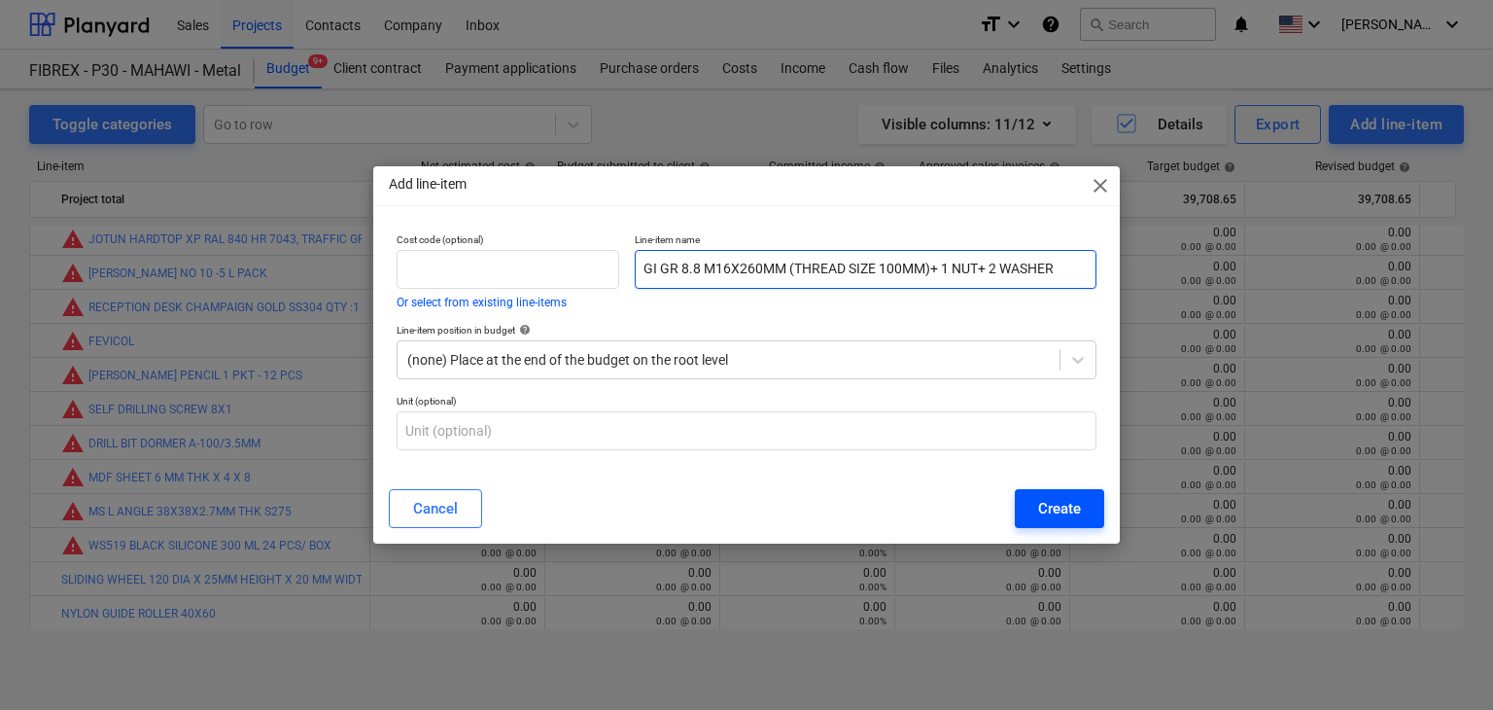
type input "GI GR 8.8 M16X260MM (THREAD SIZE 100MM)+ 1 NUT+ 2 WASHER"
click at [1072, 509] on div "Create" at bounding box center [1059, 508] width 43 height 25
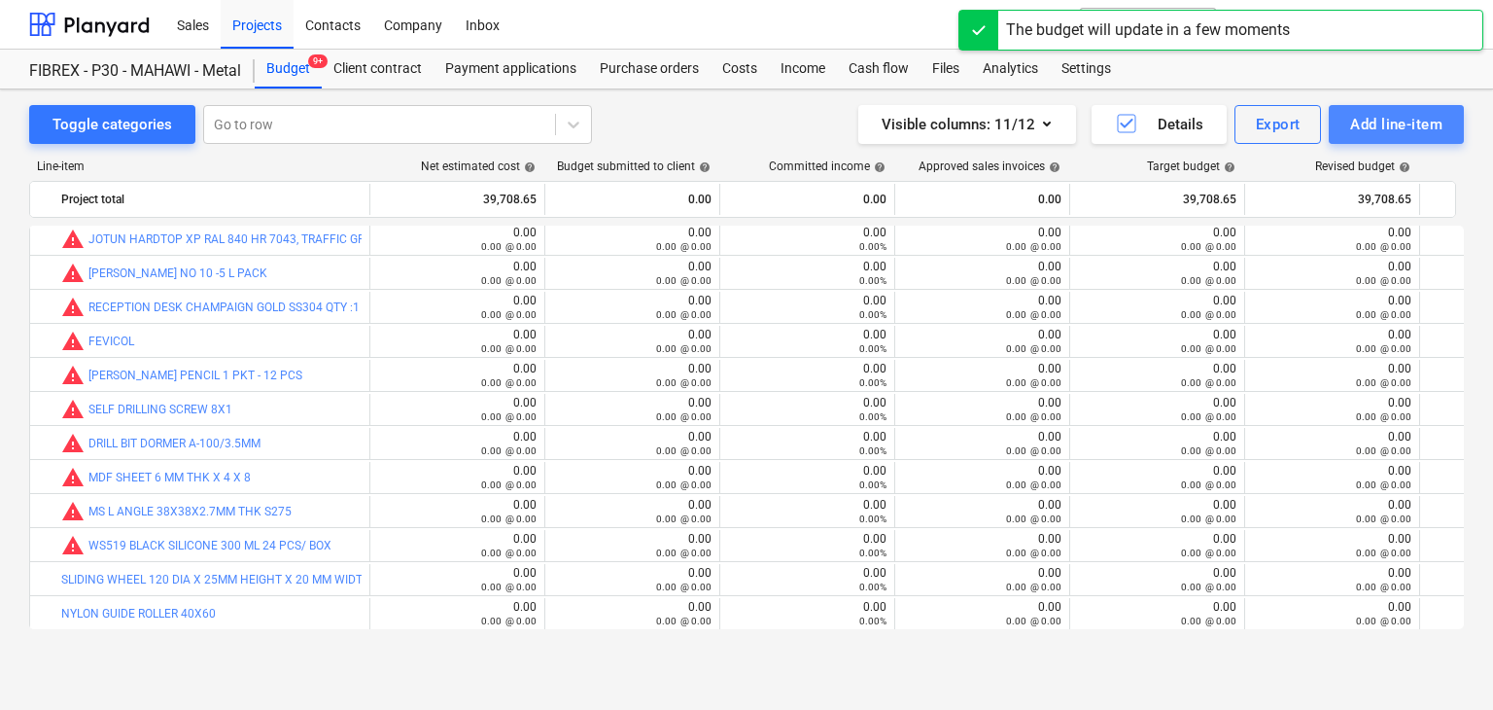
click at [1362, 119] on div "Add line-item" at bounding box center [1396, 124] width 92 height 25
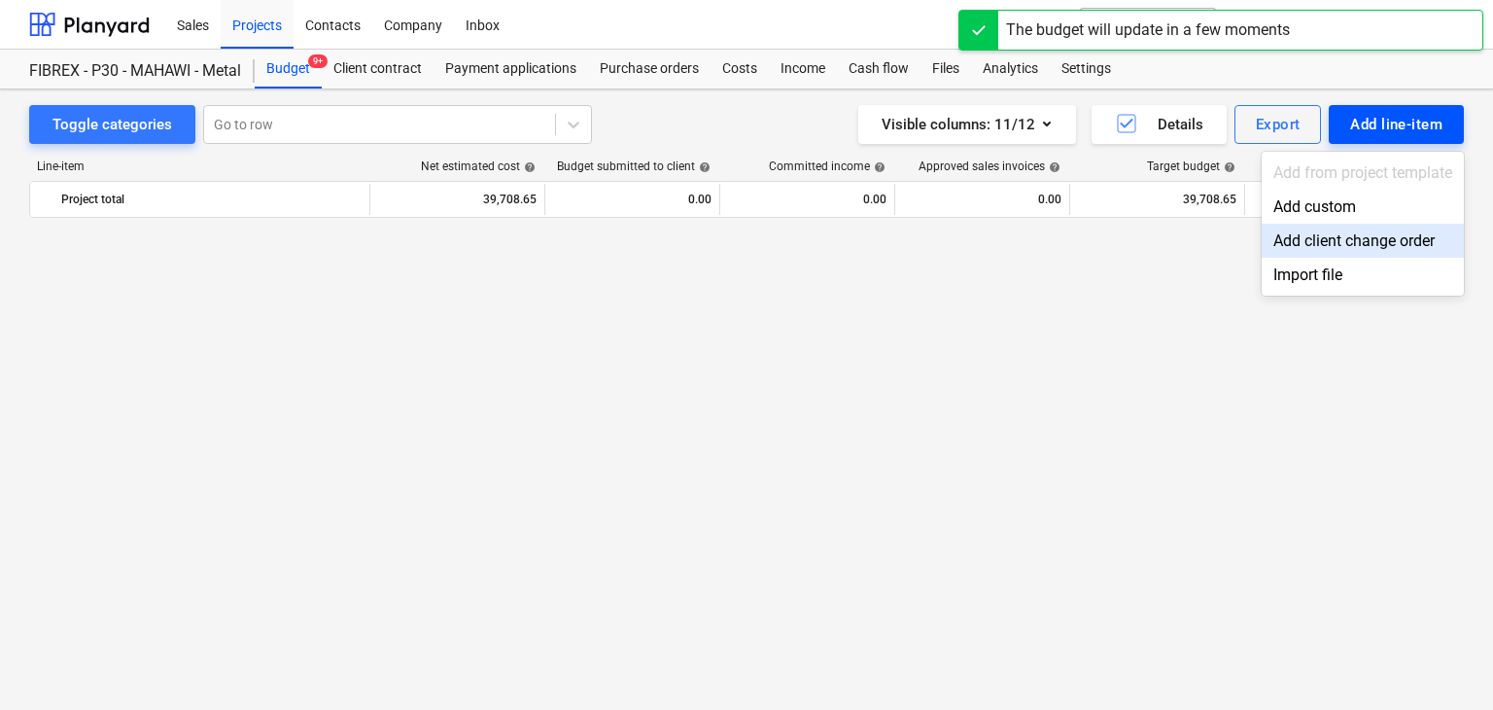
click at [1330, 204] on div "Add custom" at bounding box center [1363, 207] width 202 height 34
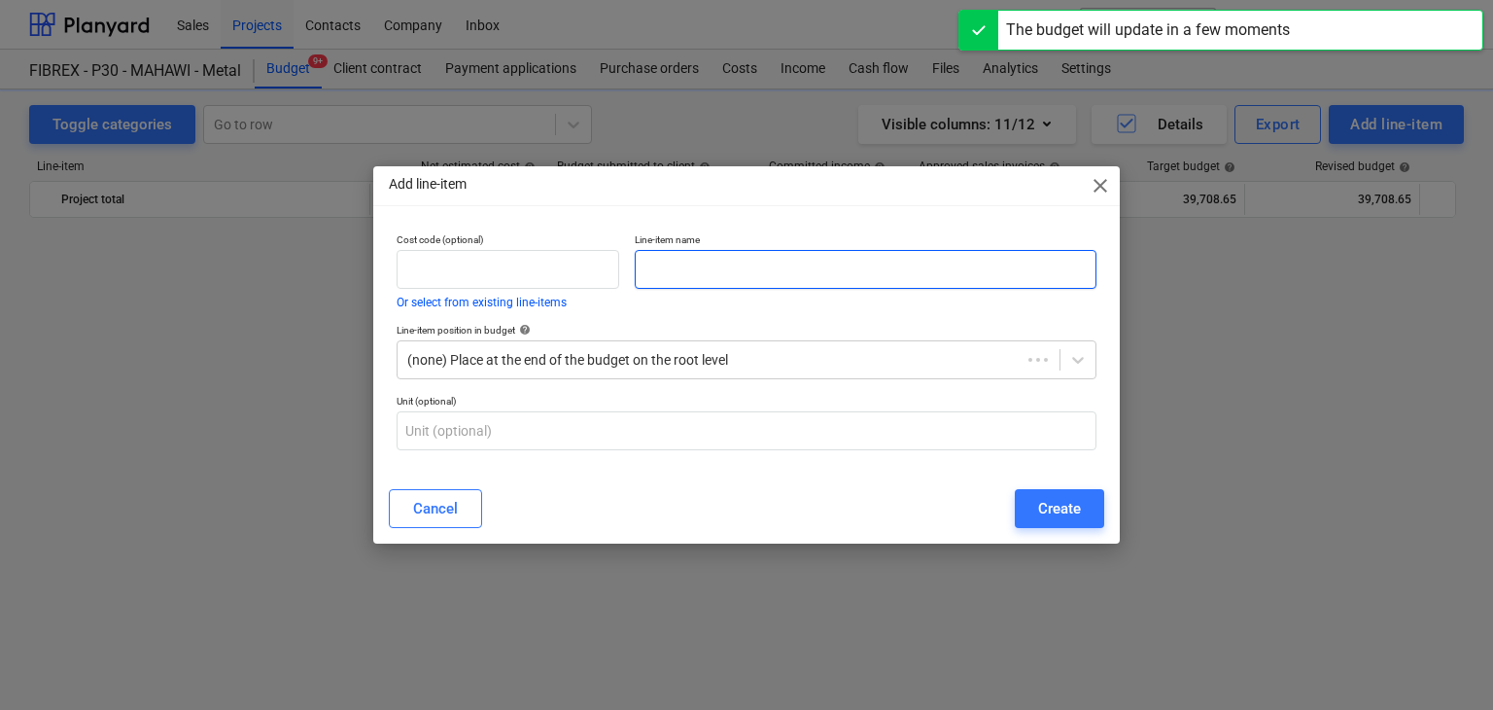
scroll to position [12458, 0]
click at [680, 258] on input "text" at bounding box center [866, 269] width 462 height 39
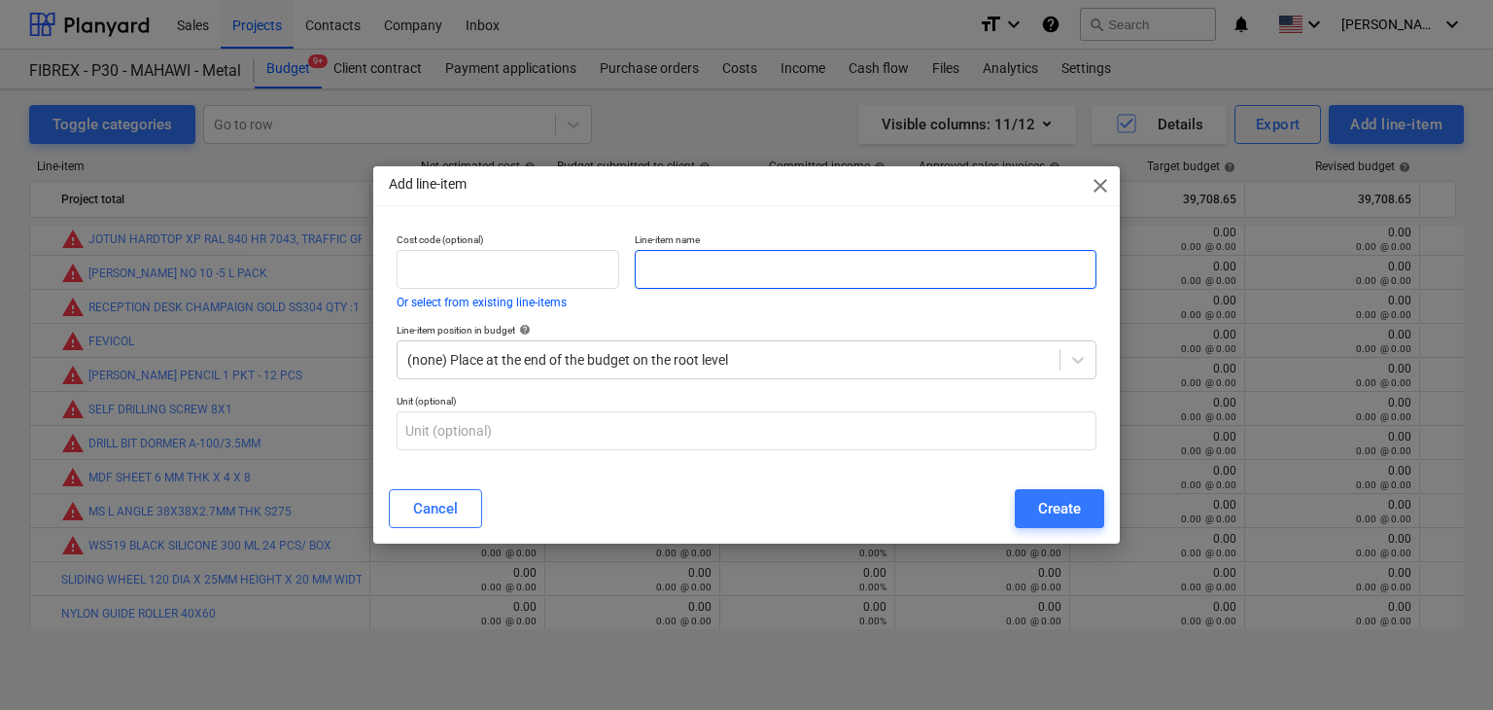
paste input "GI GR 8.8 M6 DOME NUT"
type input "GI GR 8.8 M6 DOME NUT"
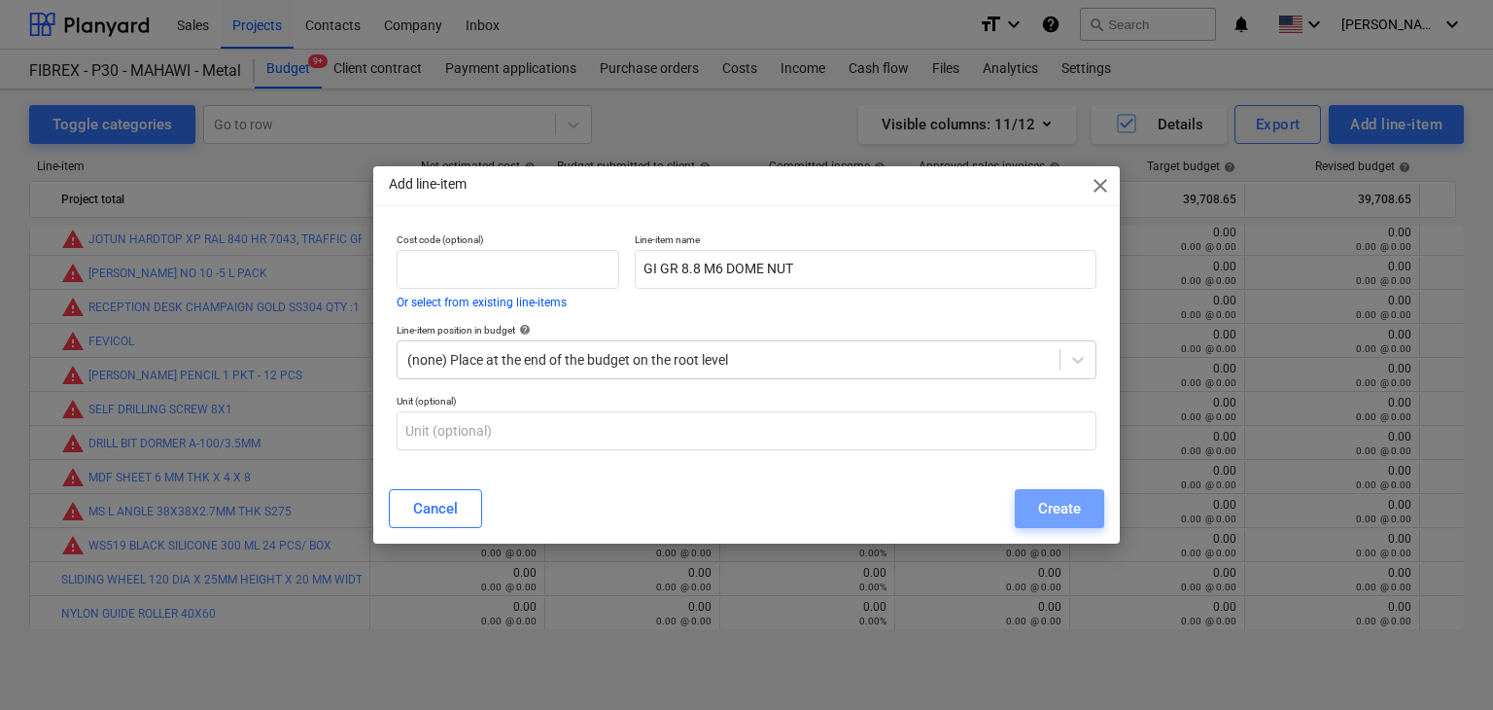
click at [1062, 514] on div "Create" at bounding box center [1059, 508] width 43 height 25
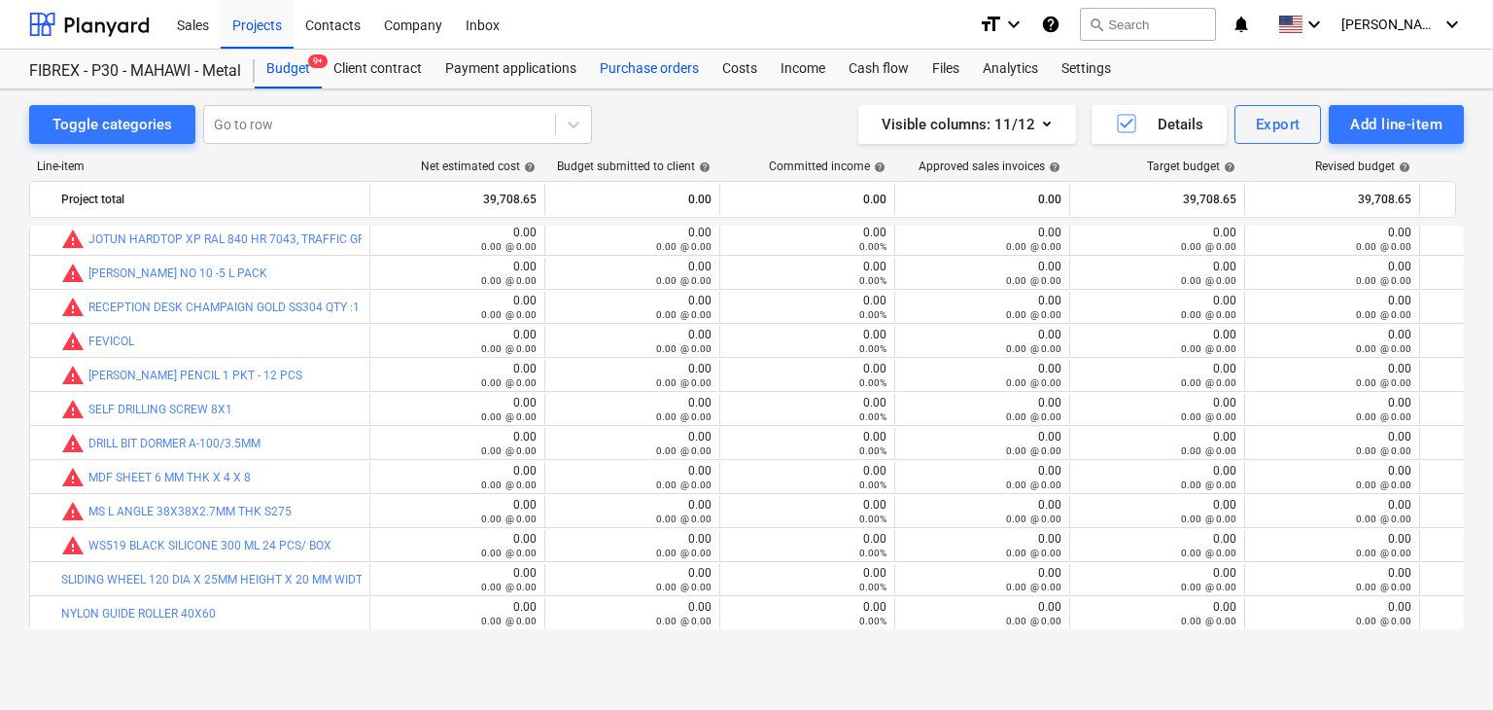
click at [634, 62] on div "Purchase orders" at bounding box center [649, 69] width 122 height 39
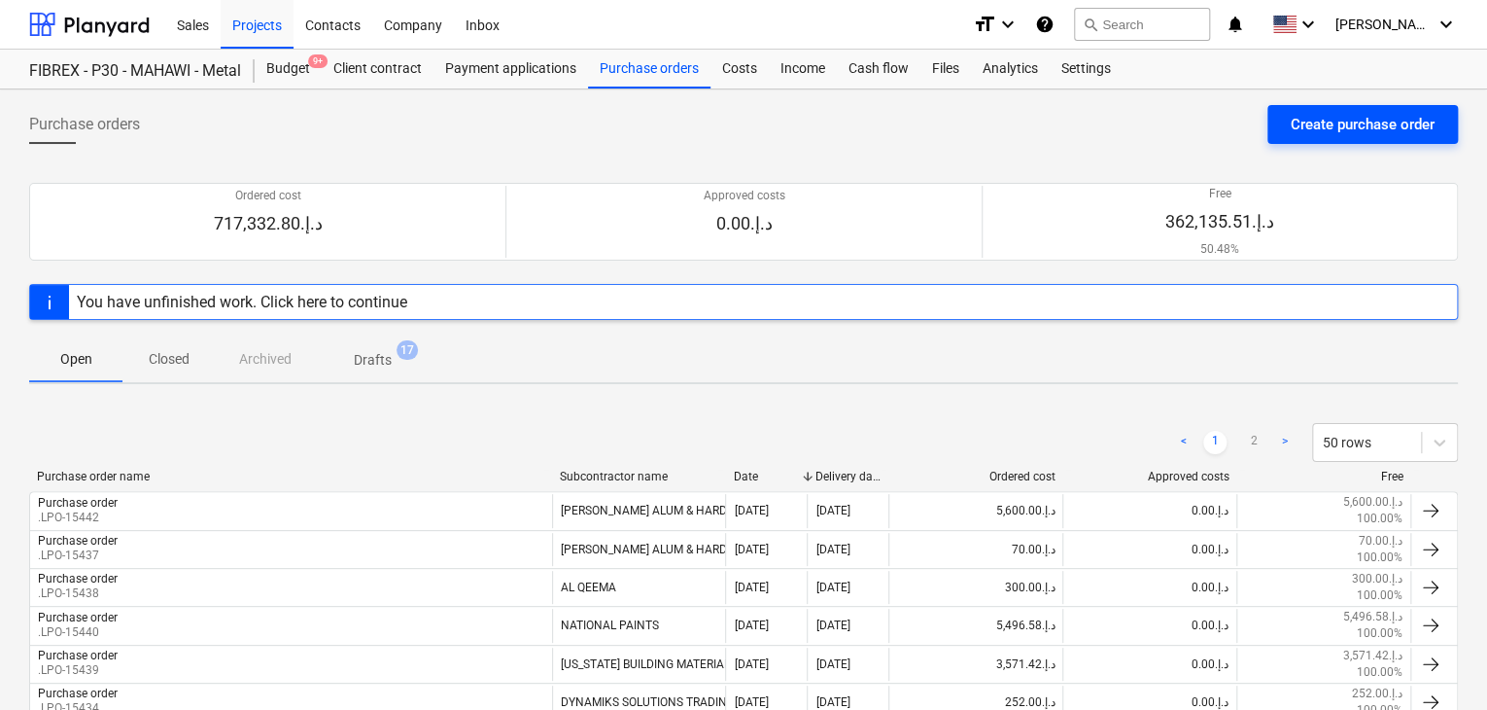
click at [1391, 122] on div "Create purchase order" at bounding box center [1363, 124] width 144 height 25
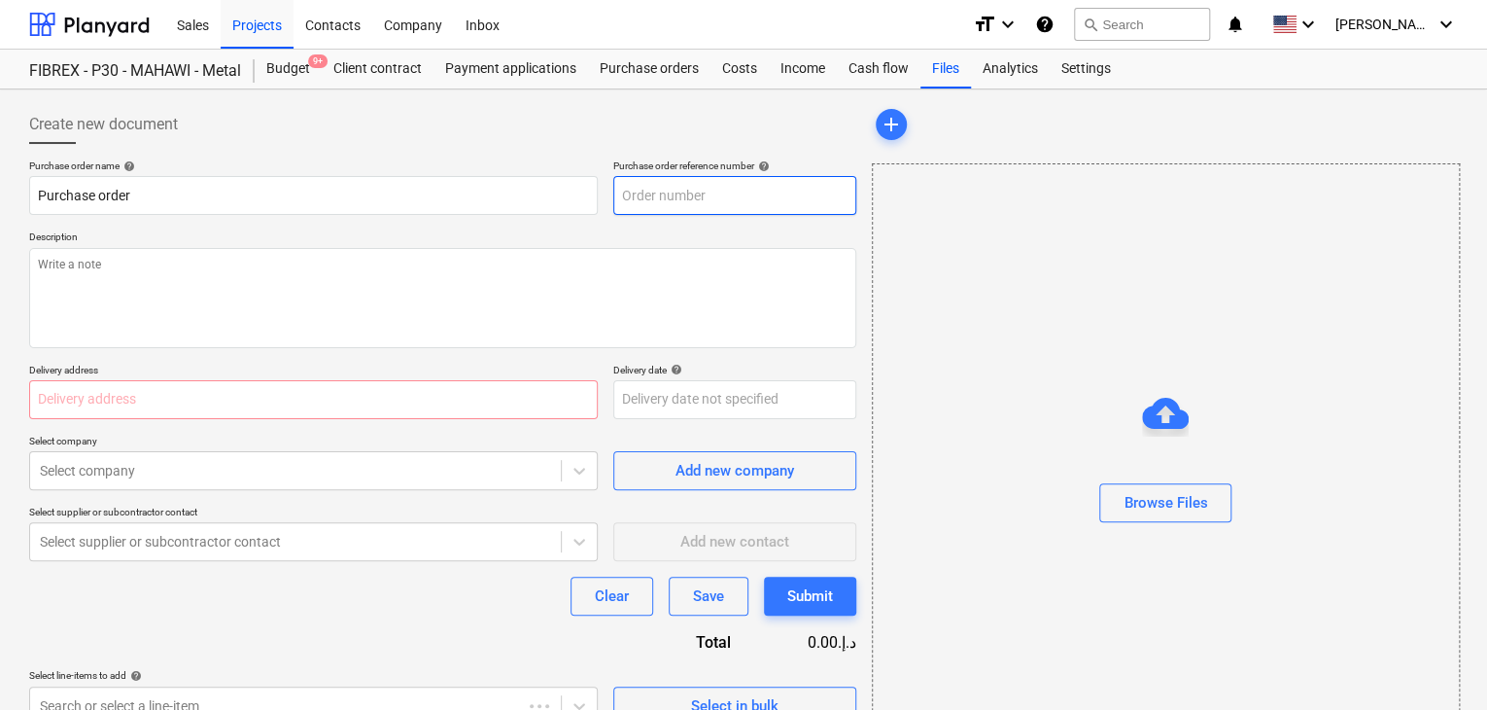
click at [634, 199] on input "text" at bounding box center [734, 195] width 243 height 39
type textarea "x"
type input "MUS001-015-PO-295"
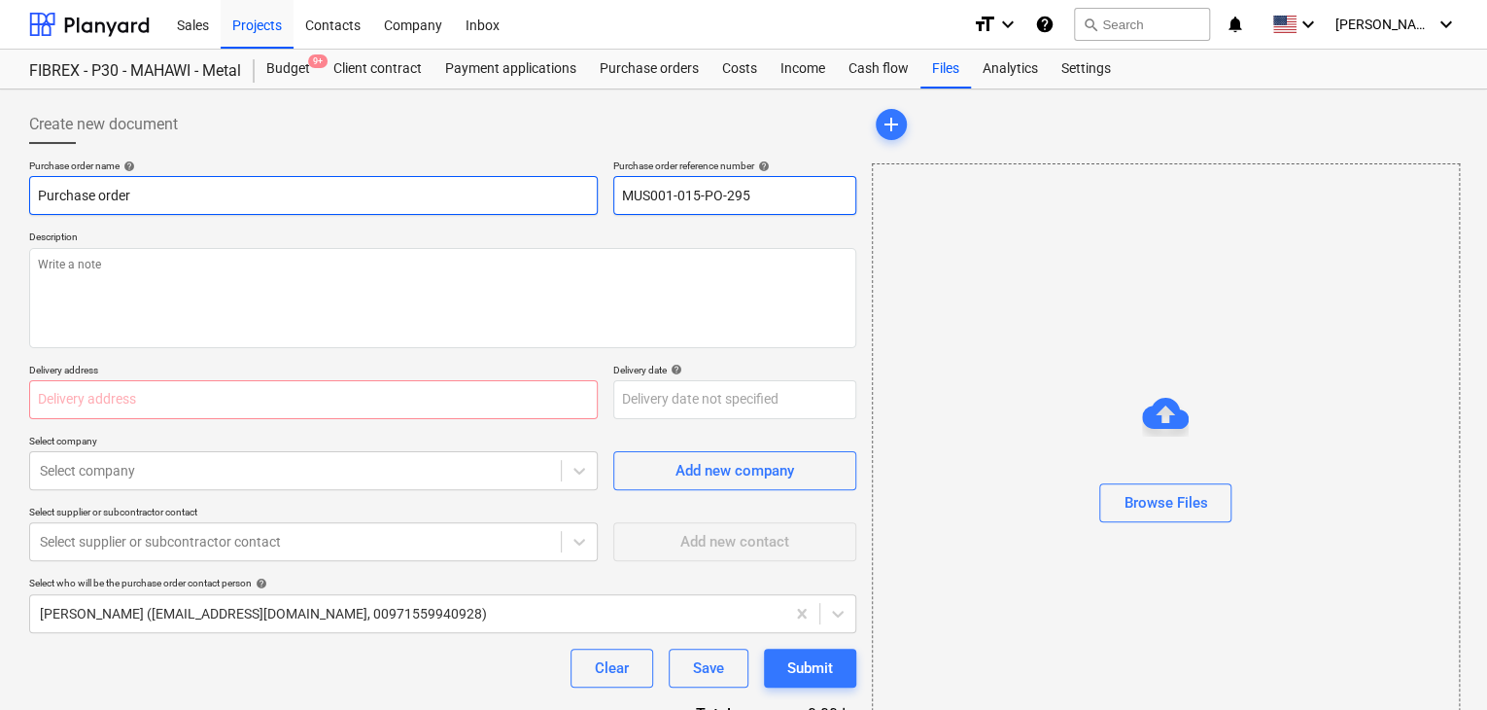
drag, startPoint x: 769, startPoint y: 192, endPoint x: 572, endPoint y: 192, distance: 197.3
click at [572, 192] on div "Purchase order name help Purchase order Purchase order reference number help MU…" at bounding box center [442, 186] width 827 height 55
type textarea "x"
type input "."
type textarea "x"
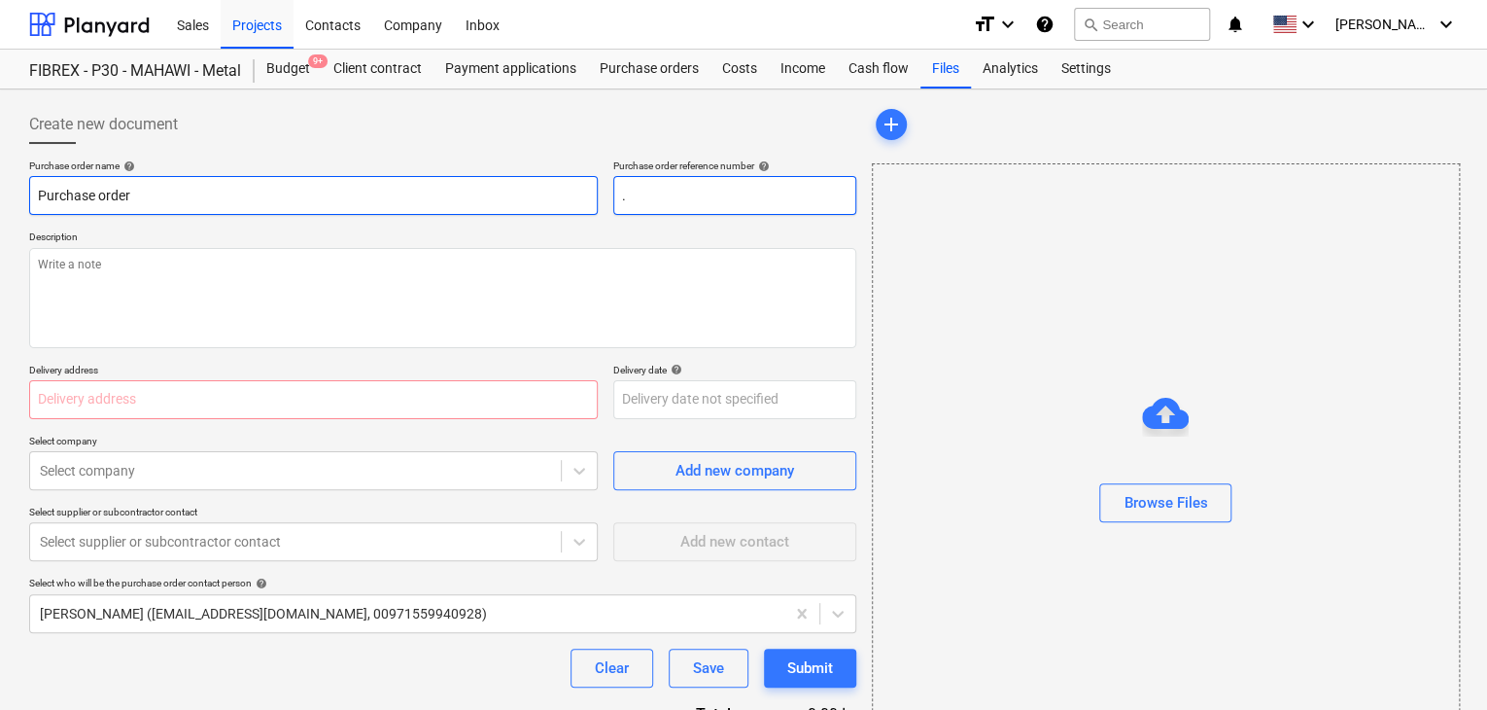
type input ".L"
type textarea "x"
type input ".LP"
type textarea "x"
type input ".LPO"
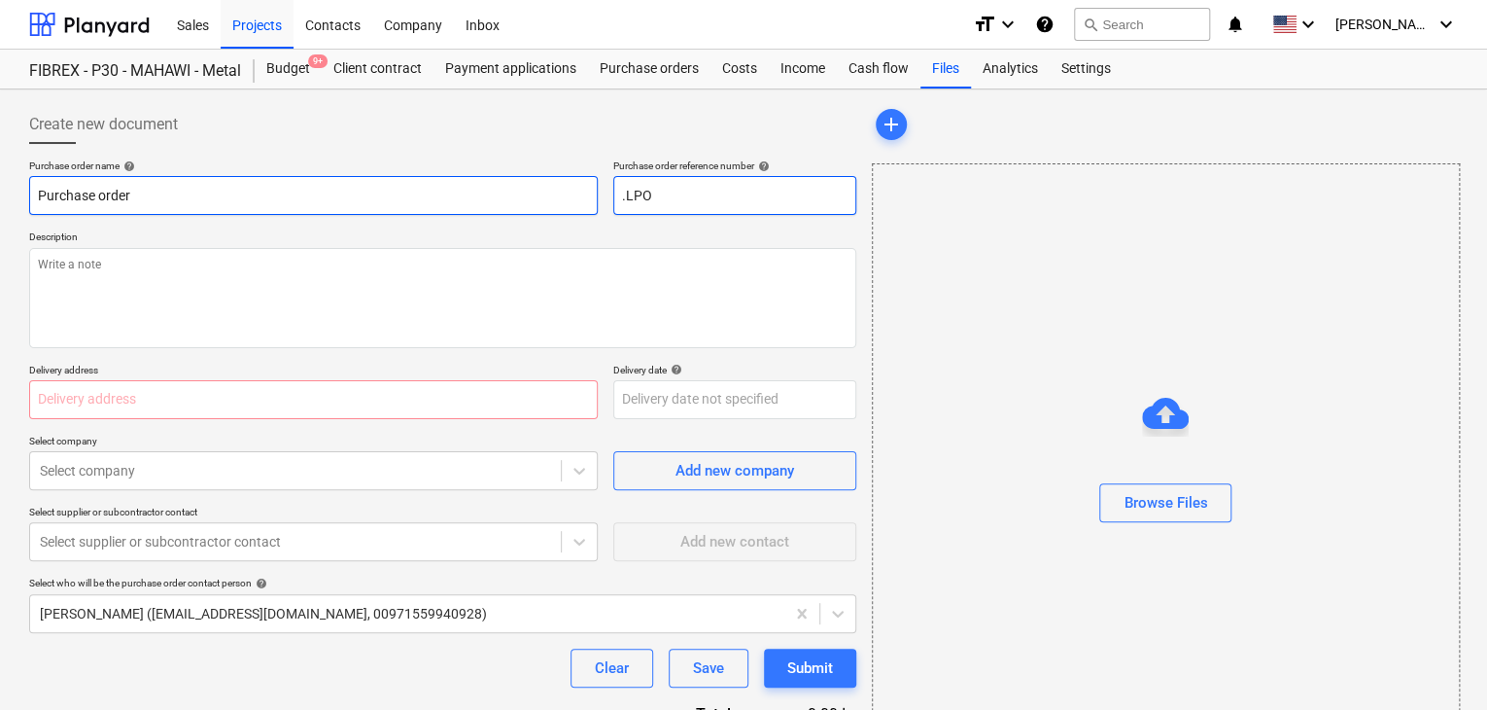
type textarea "x"
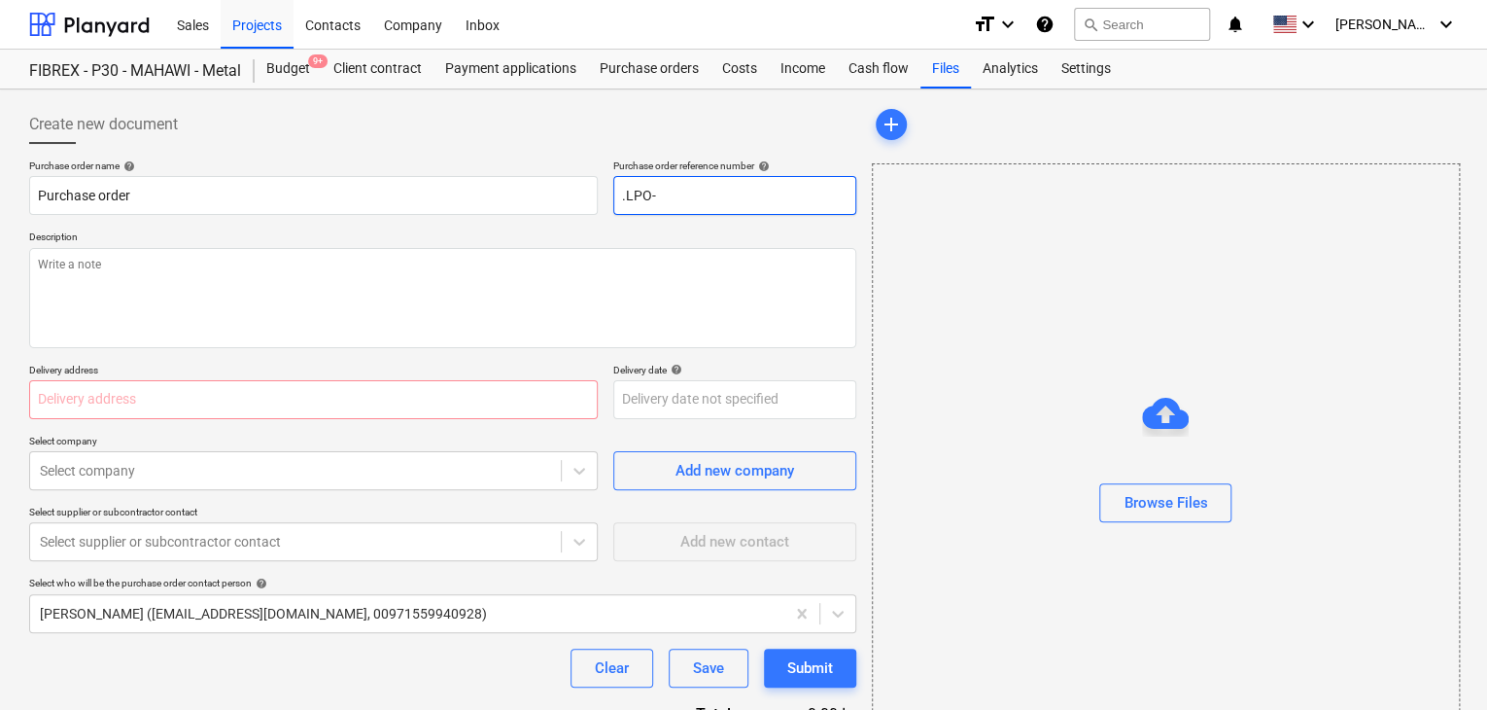
type input ".LPO-"
type textarea "x"
type input ".LPO-1"
type textarea "x"
type input ".LPO-15"
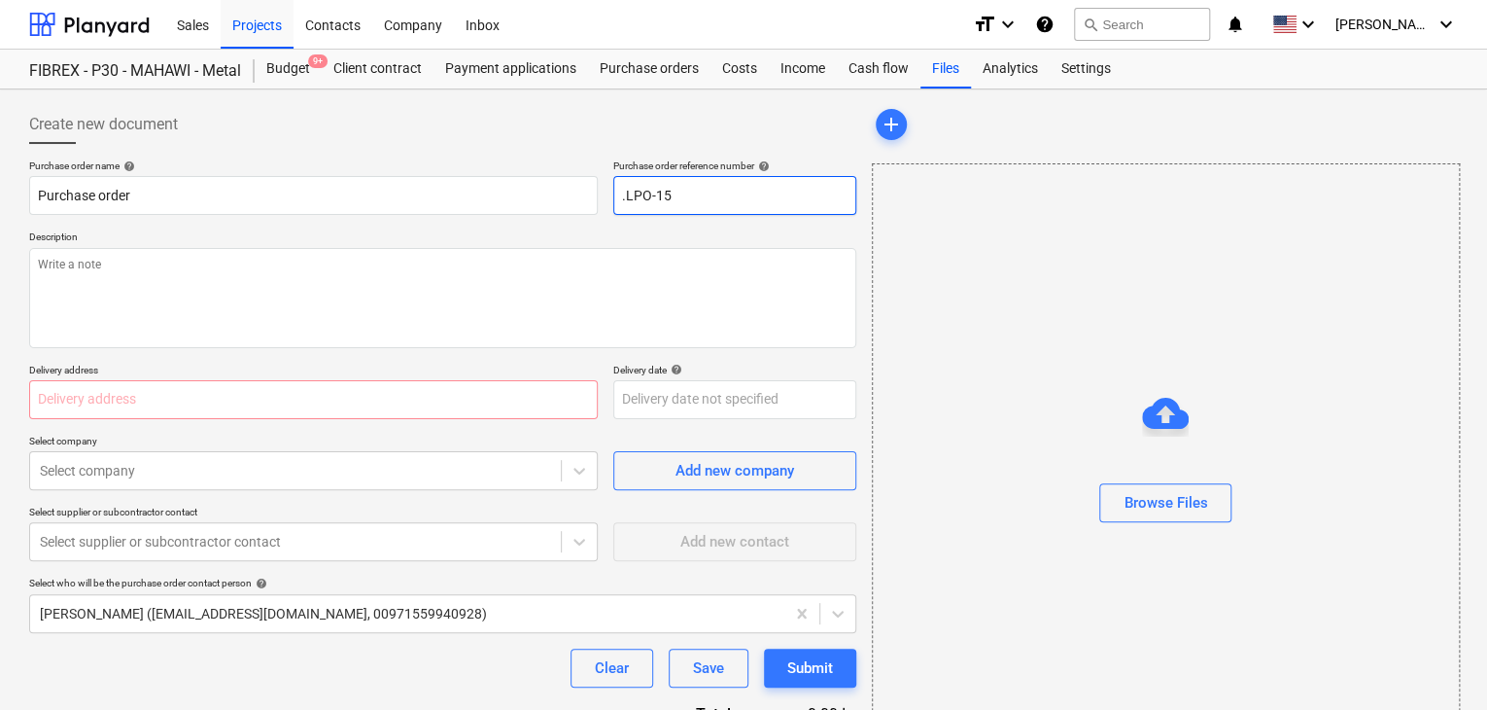
type textarea "x"
type input ".LPO-154"
type textarea "x"
type input ".LPO-1545"
type textarea "x"
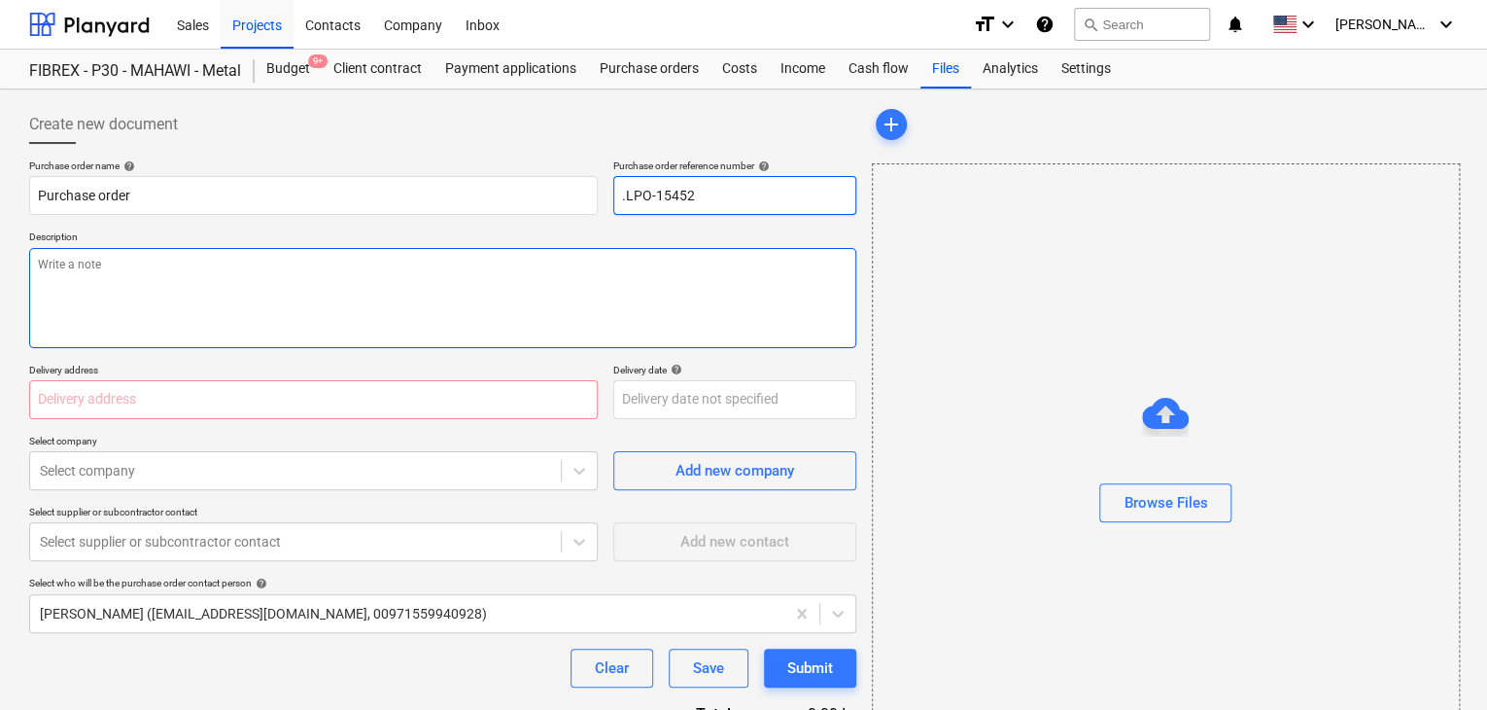
type input ".LPO-15452"
click at [98, 275] on textarea at bounding box center [442, 298] width 827 height 100
type textarea "x"
type textarea "0"
type textarea "x"
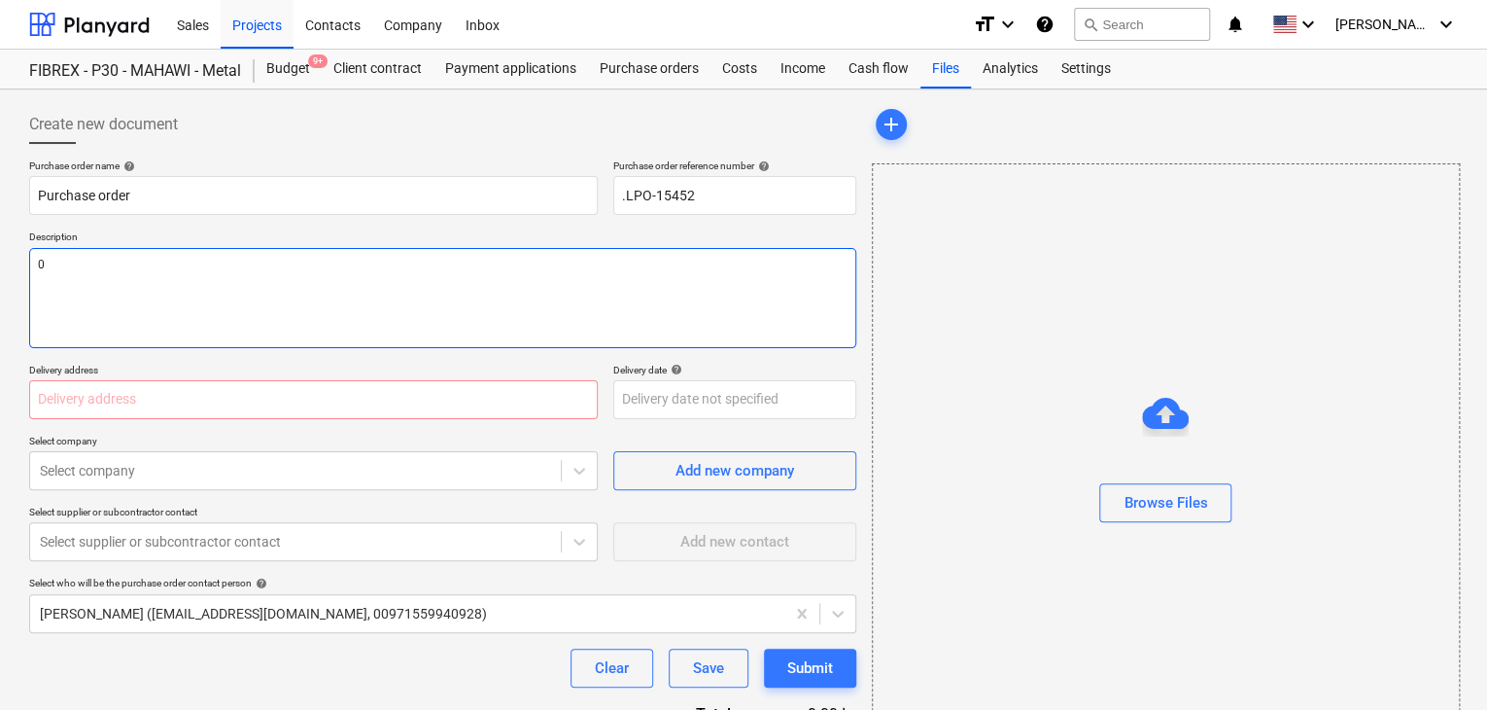
type textarea "01"
type textarea "x"
type textarea "01/"
type textarea "x"
type textarea "01/S"
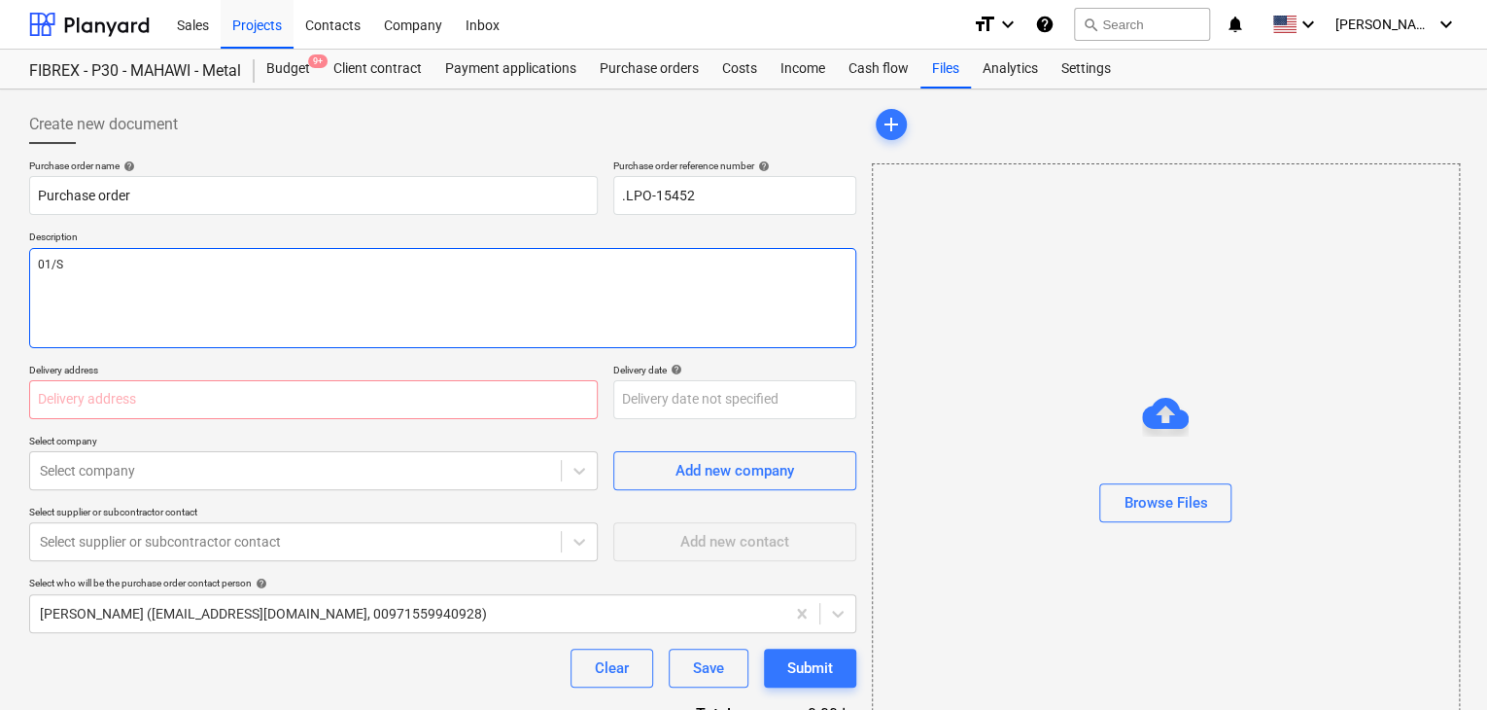
type textarea "x"
type textarea "01/SE"
type textarea "x"
type textarea "01/SEP"
type textarea "x"
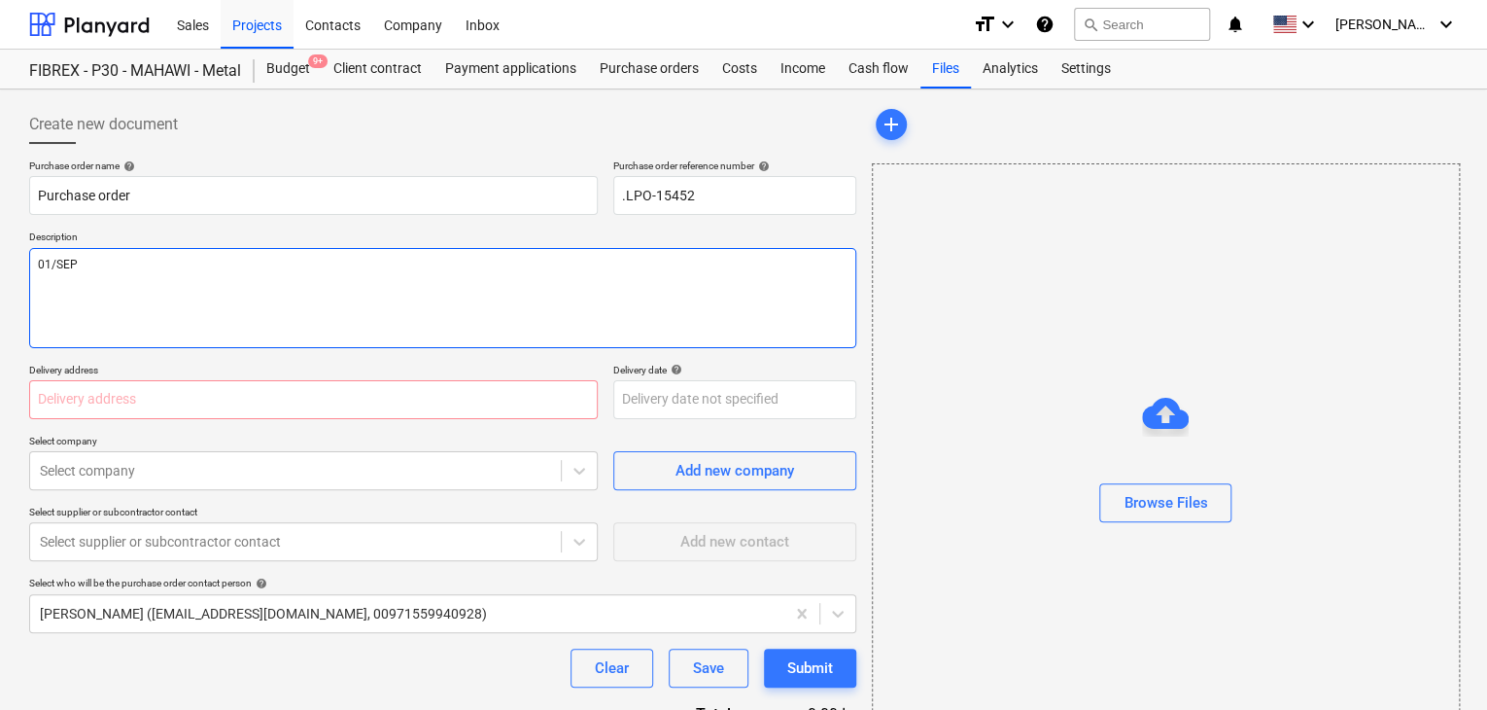
type textarea "01/SEP/"
type textarea "x"
type textarea "01/[DATE]"
type textarea "x"
type textarea "[DATE]"
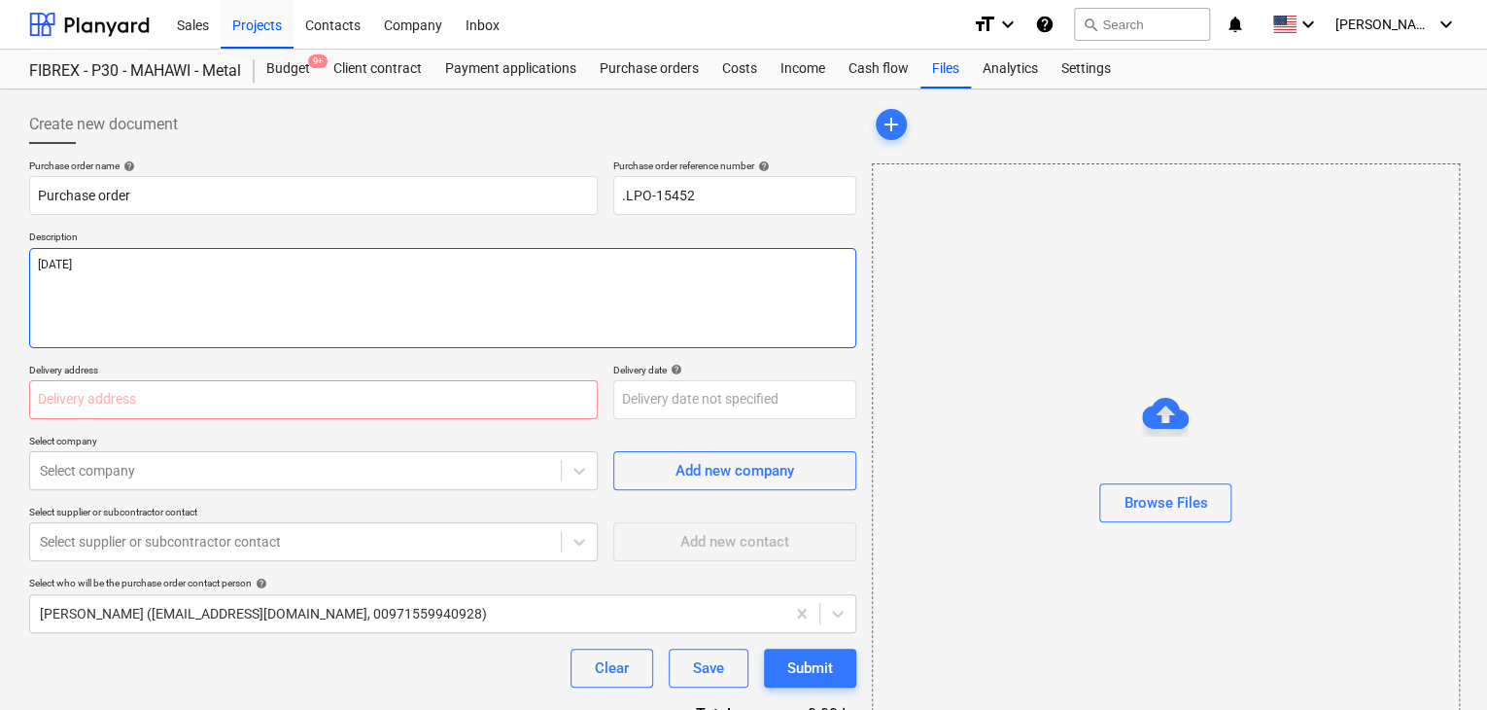
type textarea "x"
type textarea "[DATE]"
type textarea "x"
type textarea "[DATE]"
click at [69, 393] on input "text" at bounding box center [313, 399] width 569 height 39
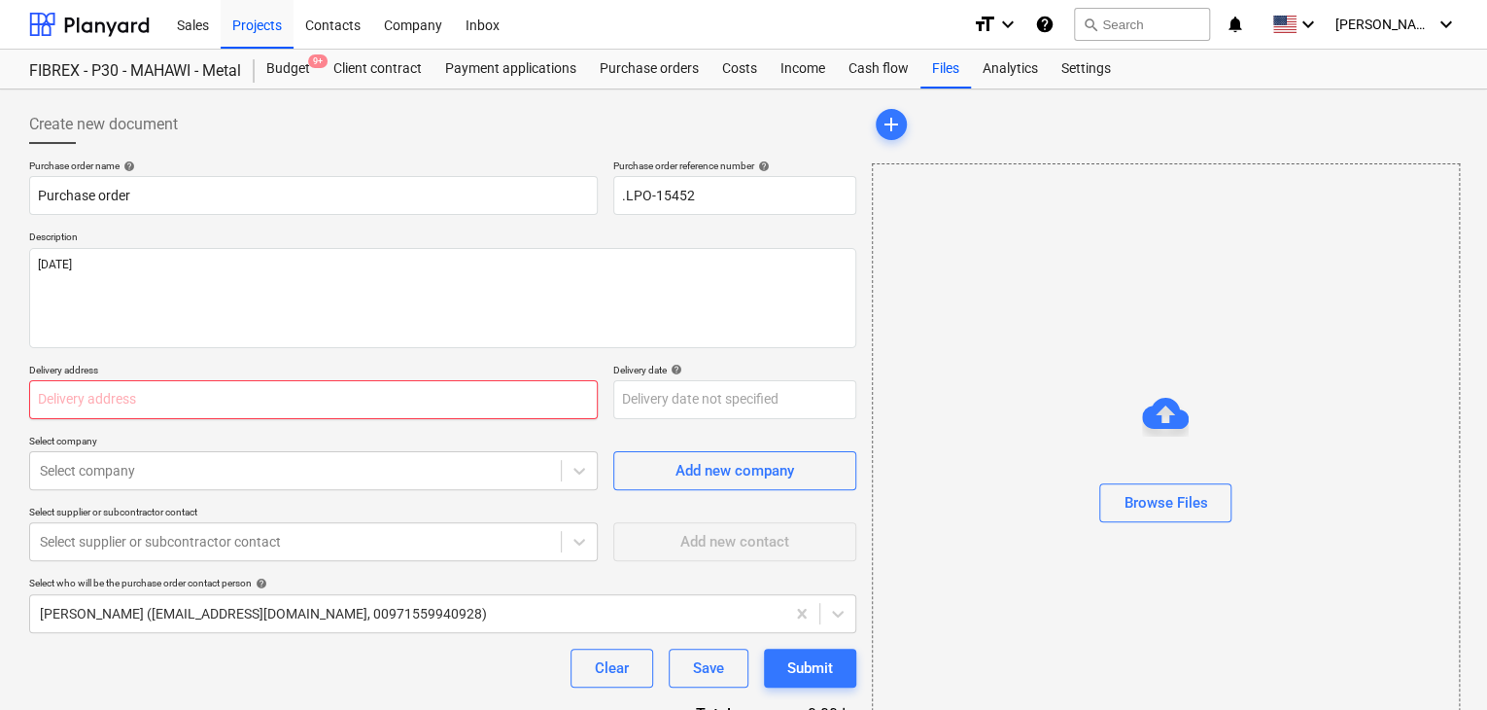
type textarea "x"
type input "L"
type textarea "x"
type input "LU"
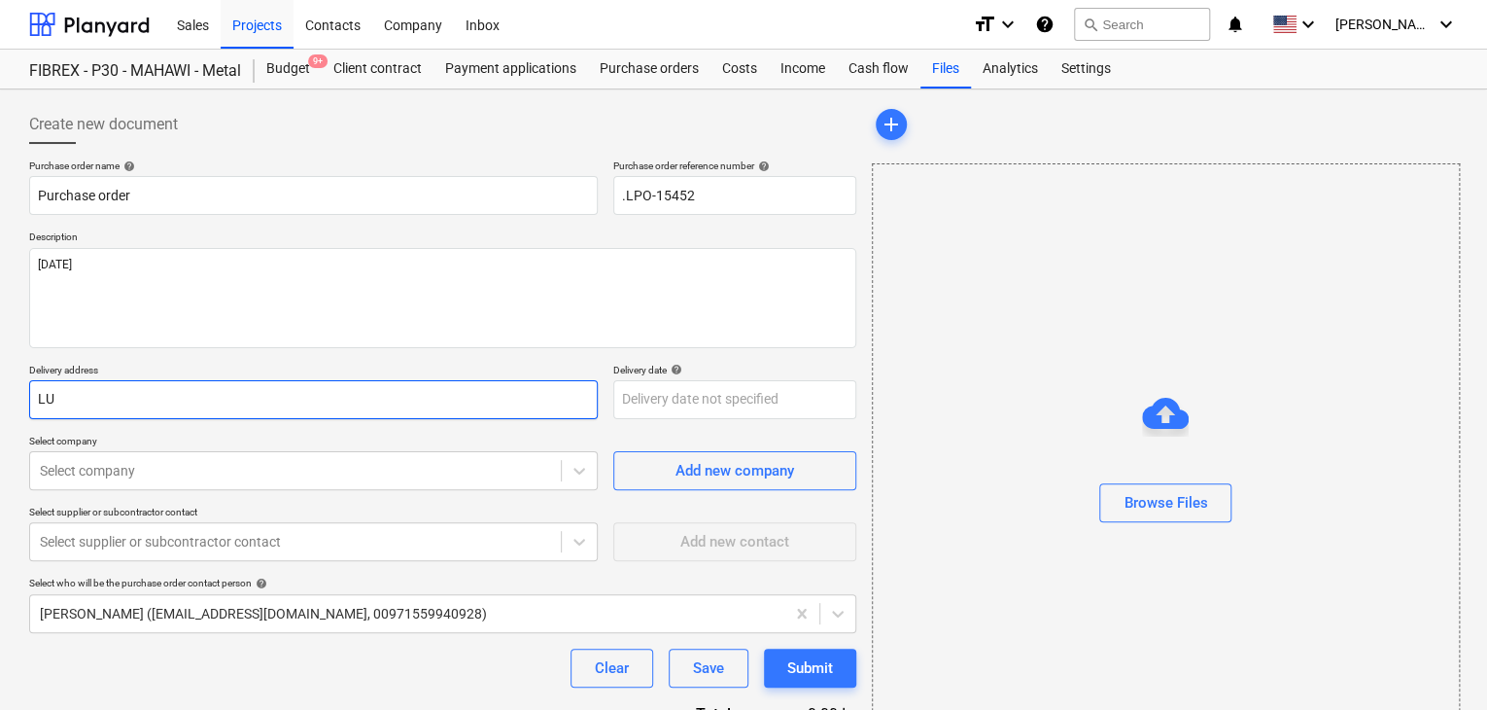
type textarea "x"
type input "LUC"
type textarea "x"
type input "LUCKY"
type textarea "x"
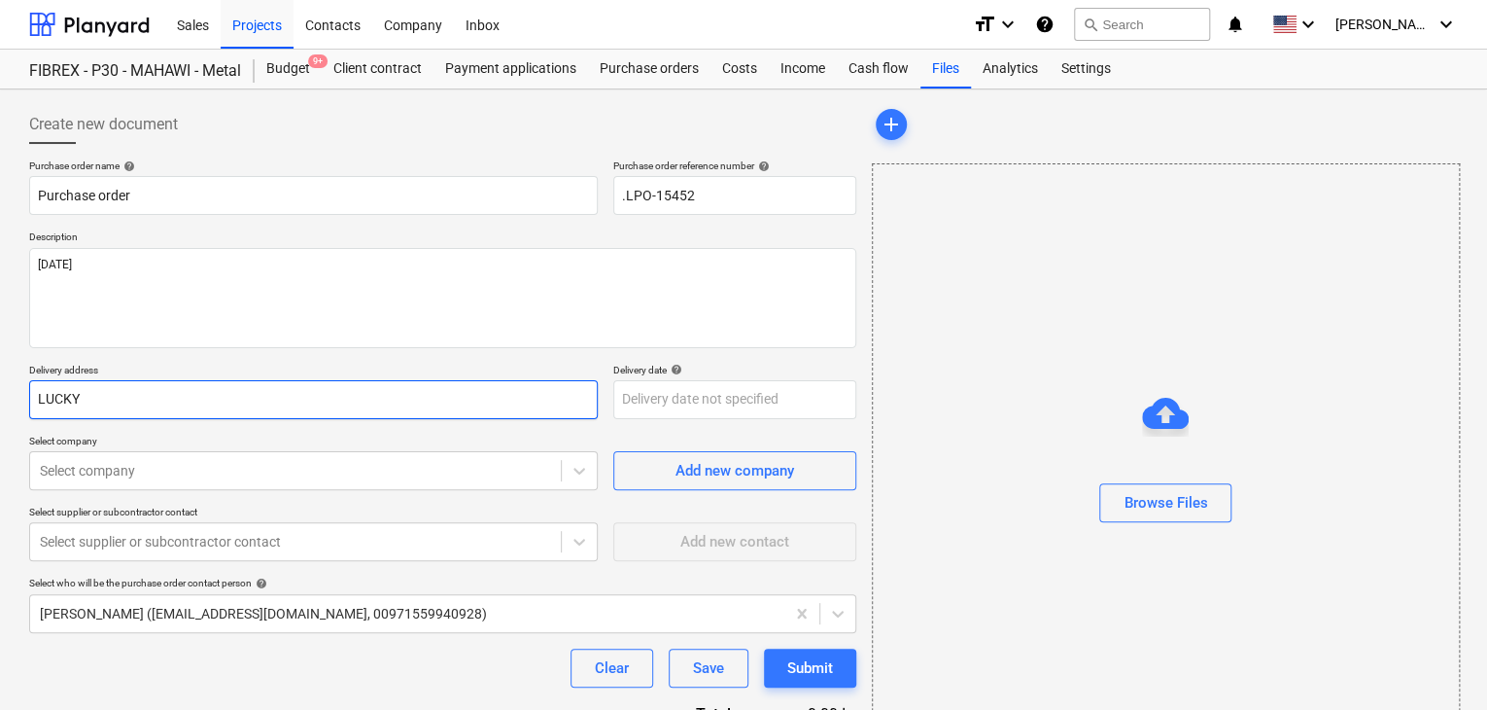
type input "LUCKY"
type textarea "x"
type input "LUCKY E"
type textarea "x"
type input "LUCKY EN"
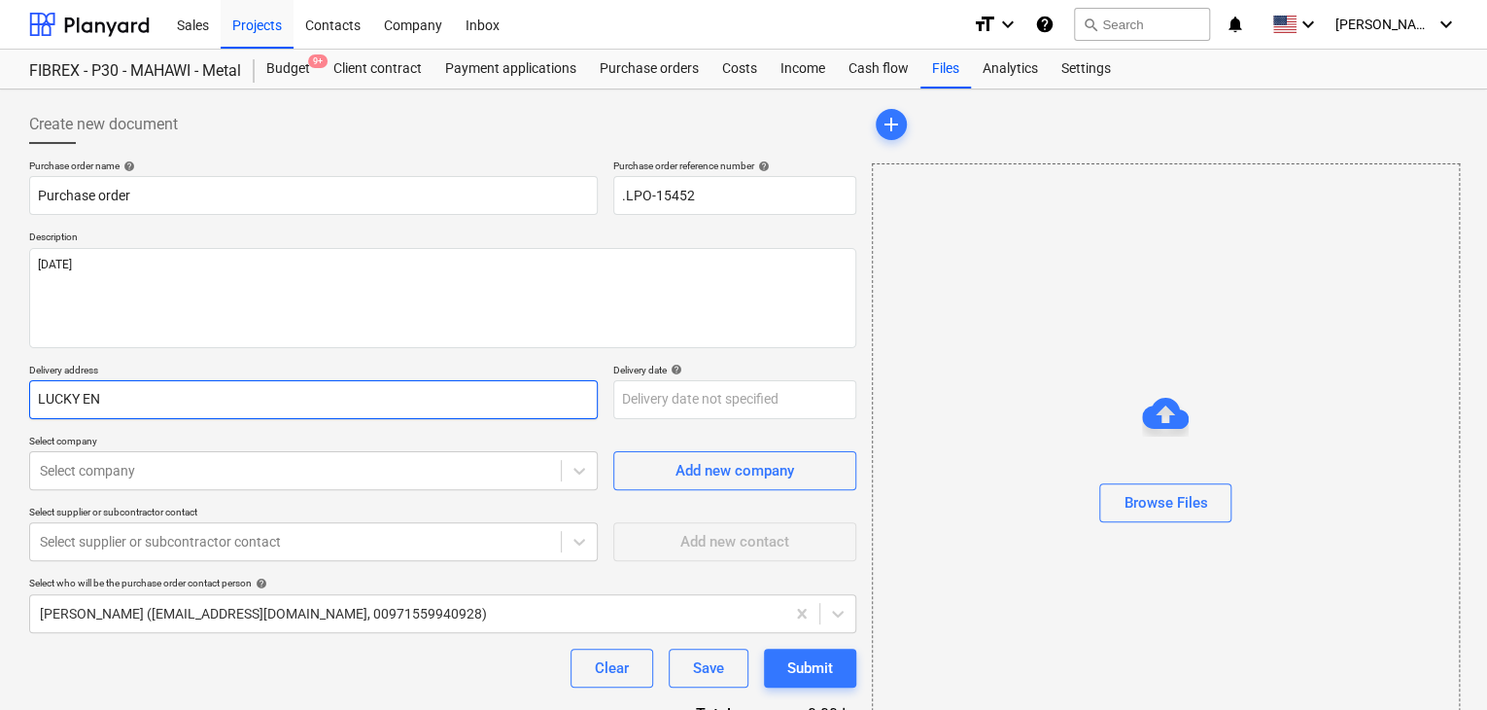
type textarea "x"
type input "LUCKY ENG"
type textarea "x"
type input "LUCKY ENGI"
type textarea "x"
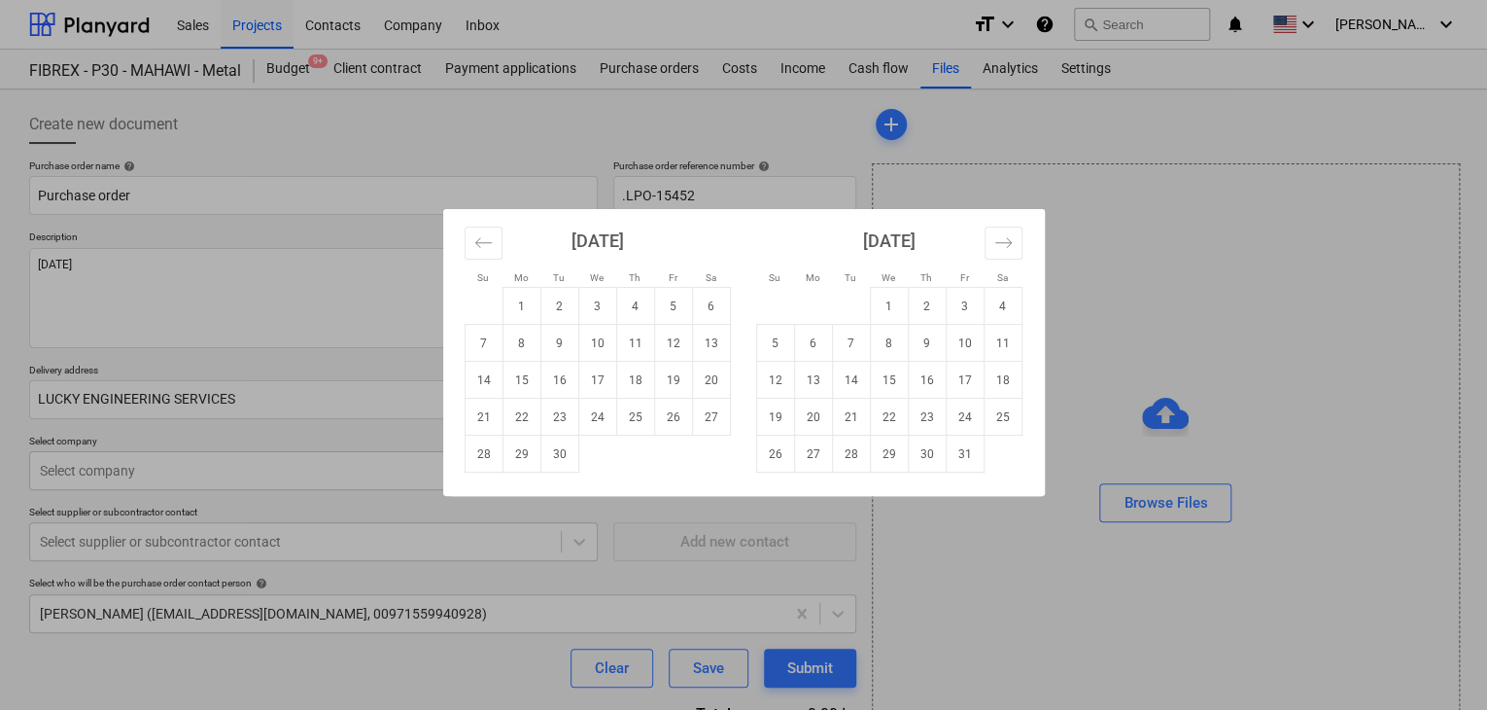
click at [639, 404] on body "Sales Projects Contacts Company Inbox format_size keyboard_arrow_down help sear…" at bounding box center [743, 355] width 1487 height 710
drag, startPoint x: 517, startPoint y: 451, endPoint x: 487, endPoint y: 452, distance: 30.2
click at [517, 450] on td "29" at bounding box center [522, 454] width 38 height 37
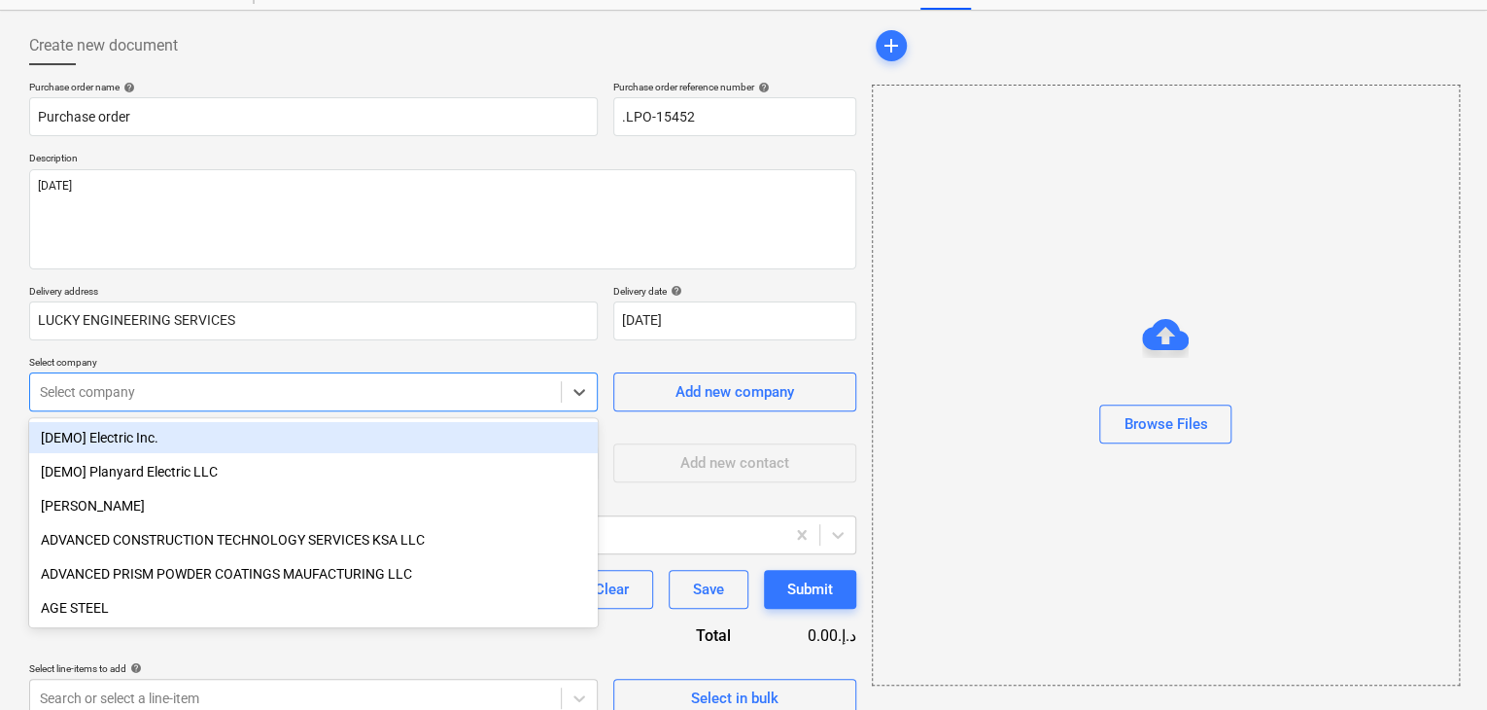
click at [206, 468] on body "Sales Projects Contacts Company Inbox format_size keyboard_arrow_down help sear…" at bounding box center [743, 276] width 1487 height 710
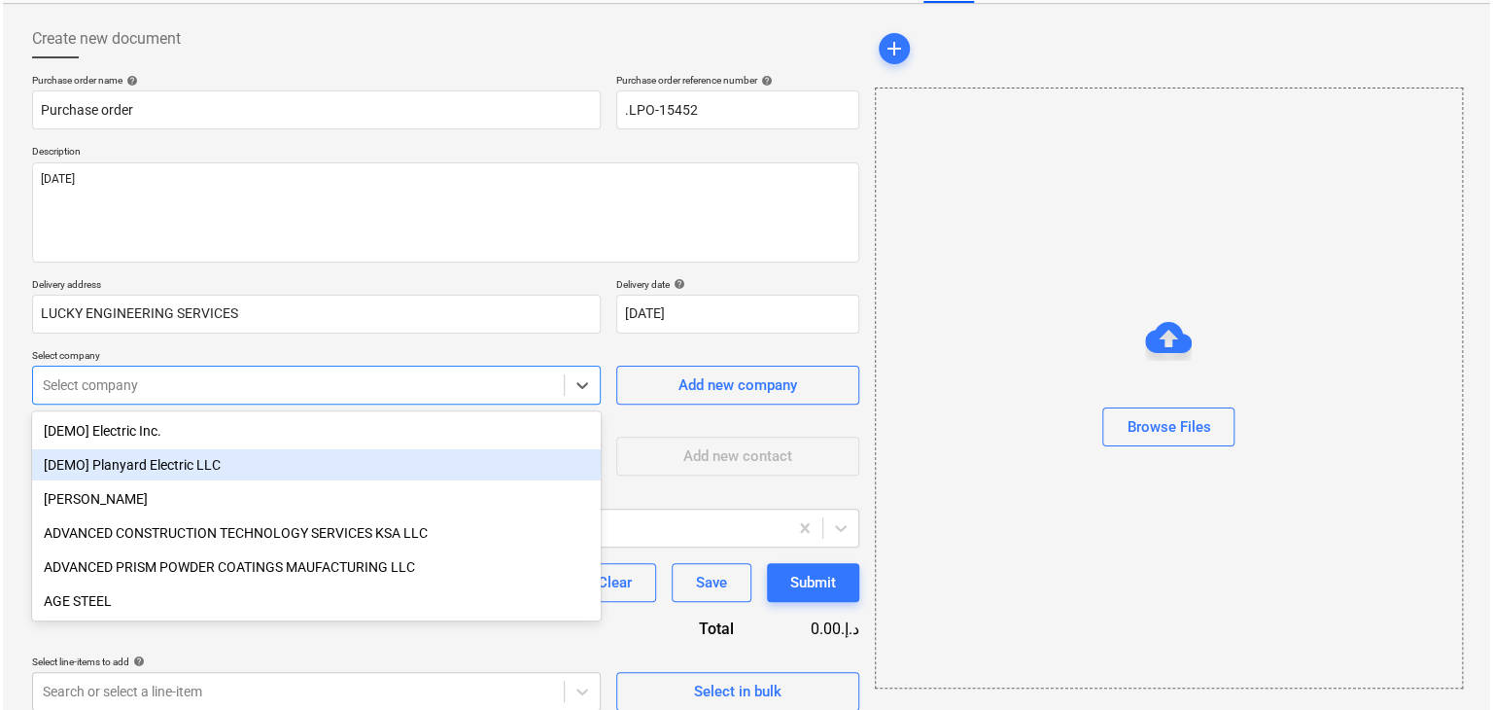
scroll to position [90, 0]
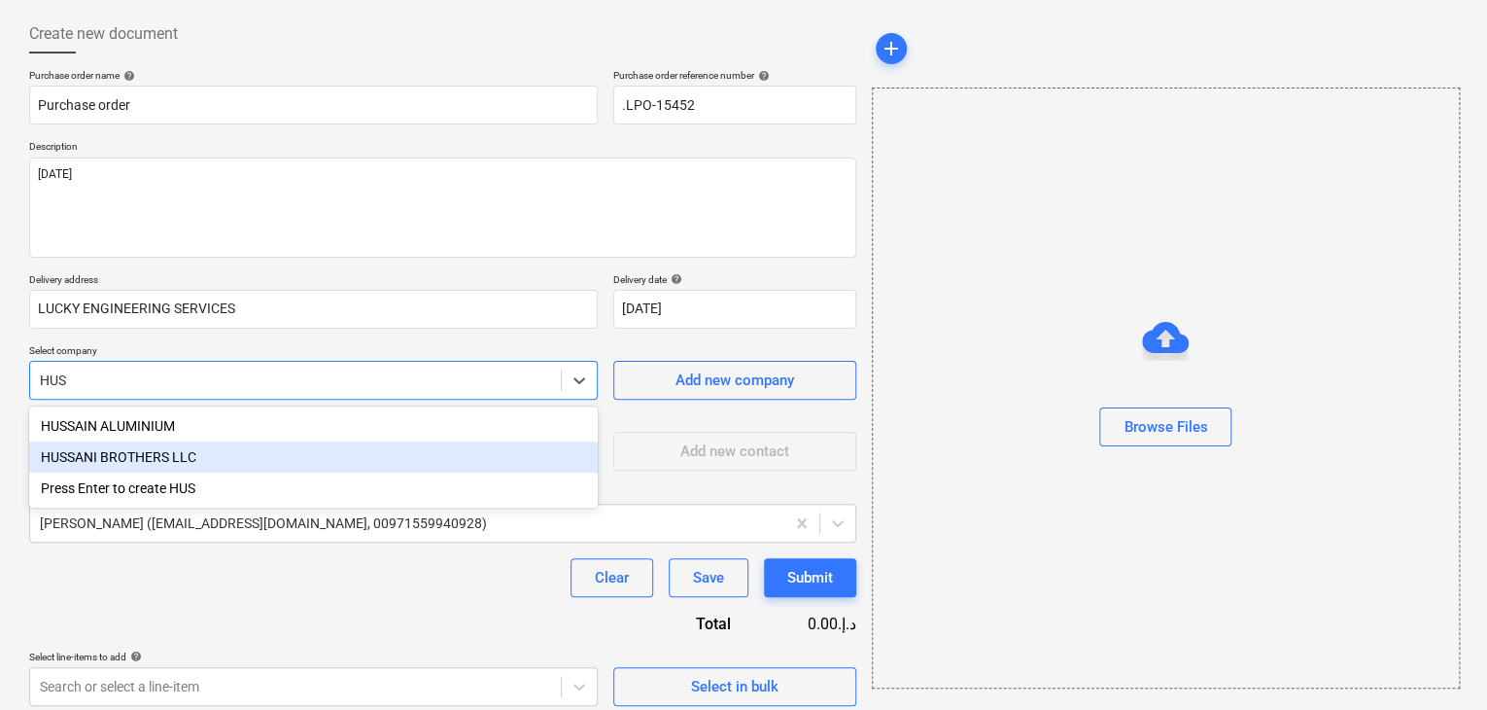
click at [175, 452] on div "HUSSANI BROTHERS LLC" at bounding box center [313, 456] width 569 height 31
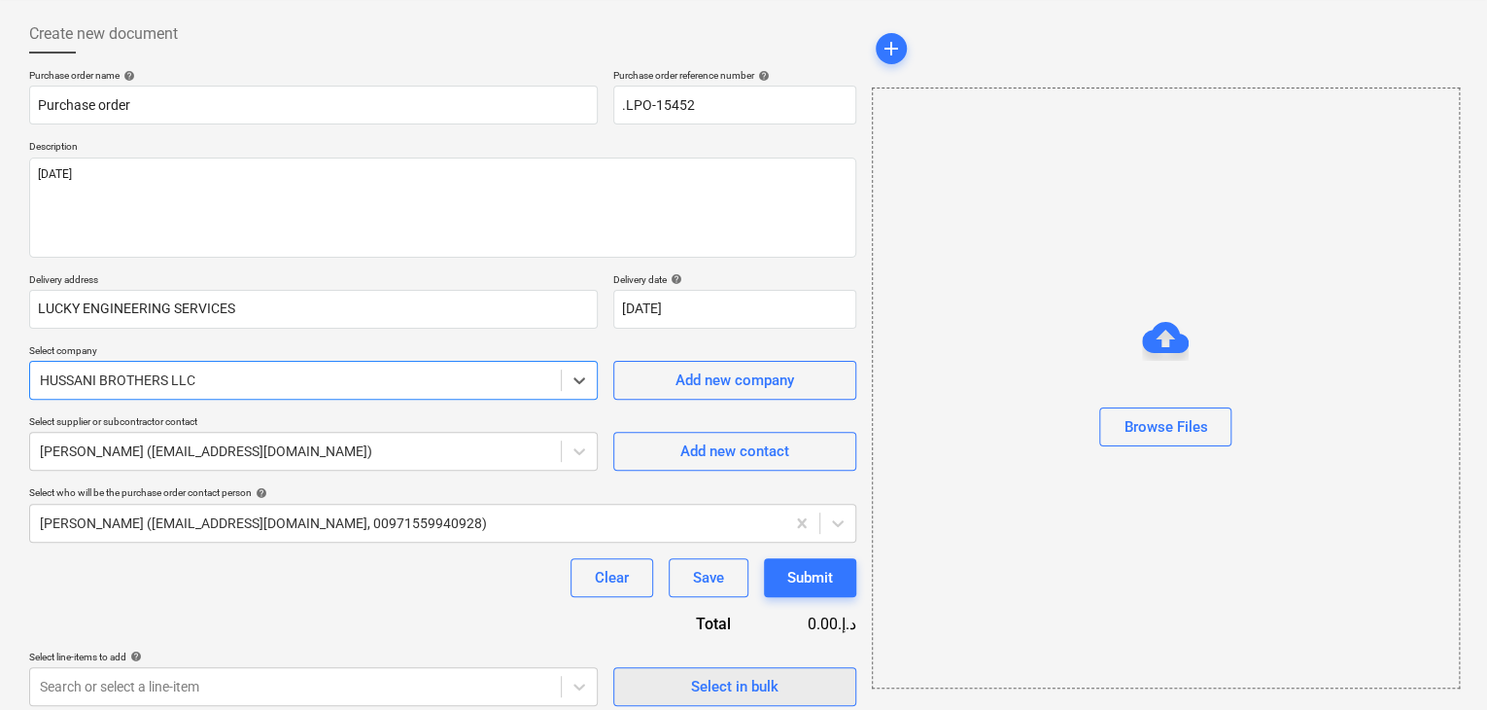
click at [734, 682] on div "Select in bulk" at bounding box center [734, 686] width 87 height 25
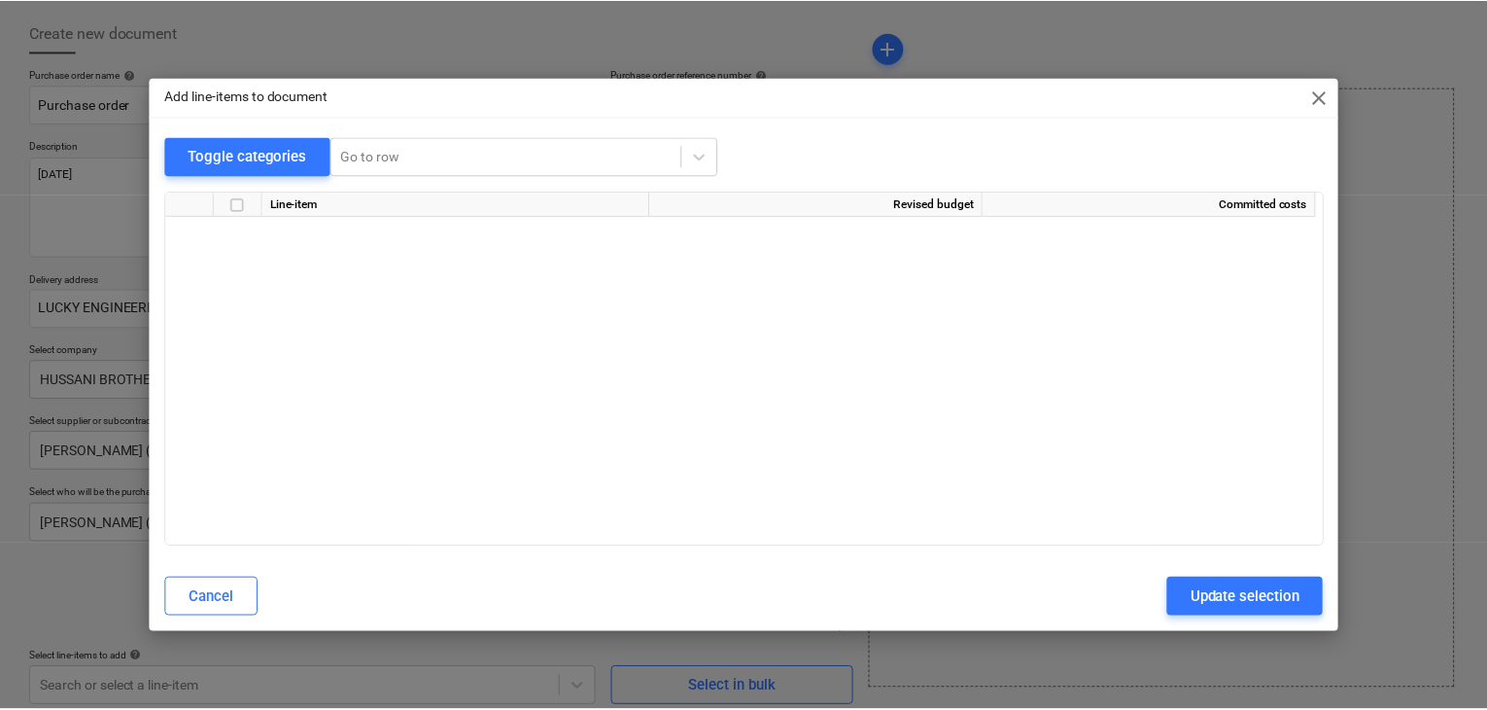
scroll to position [9150, 0]
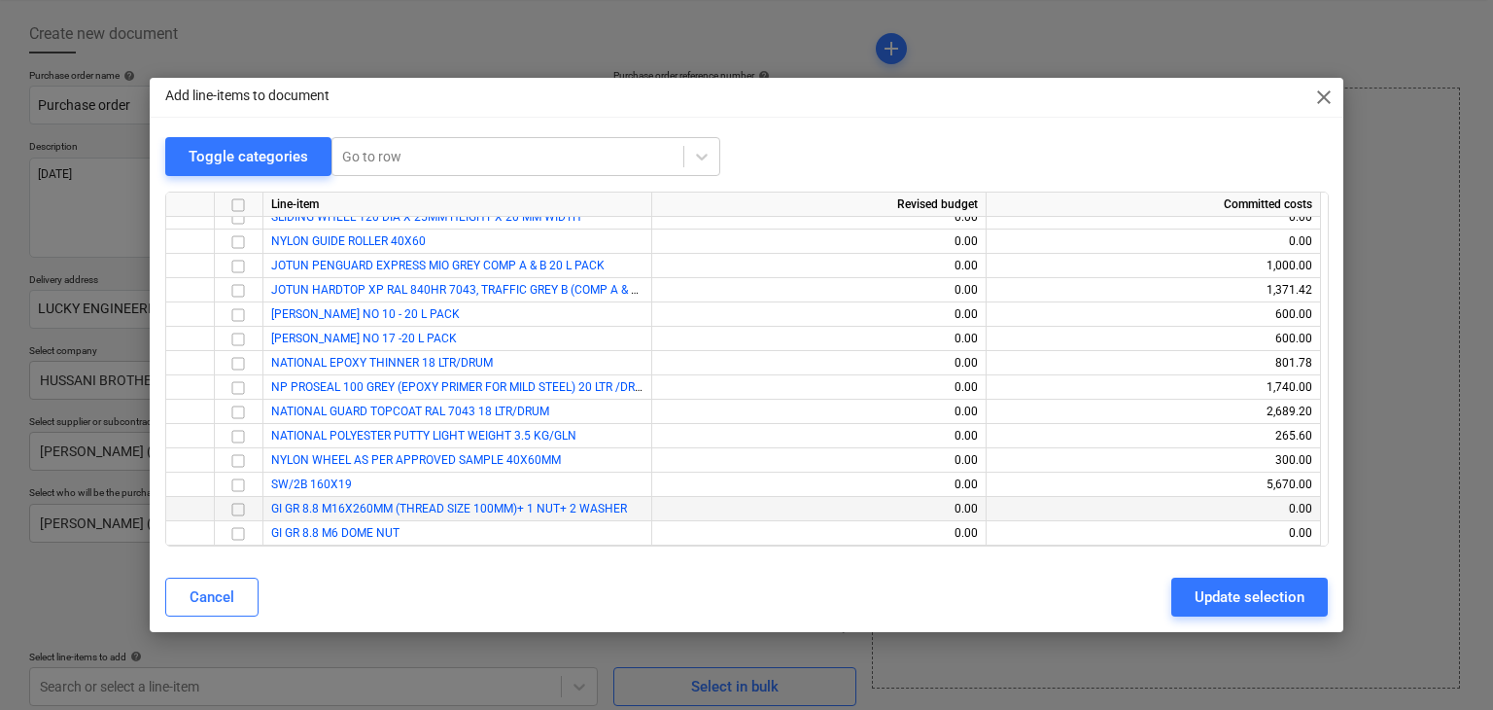
click at [238, 509] on input "checkbox" at bounding box center [238, 509] width 23 height 23
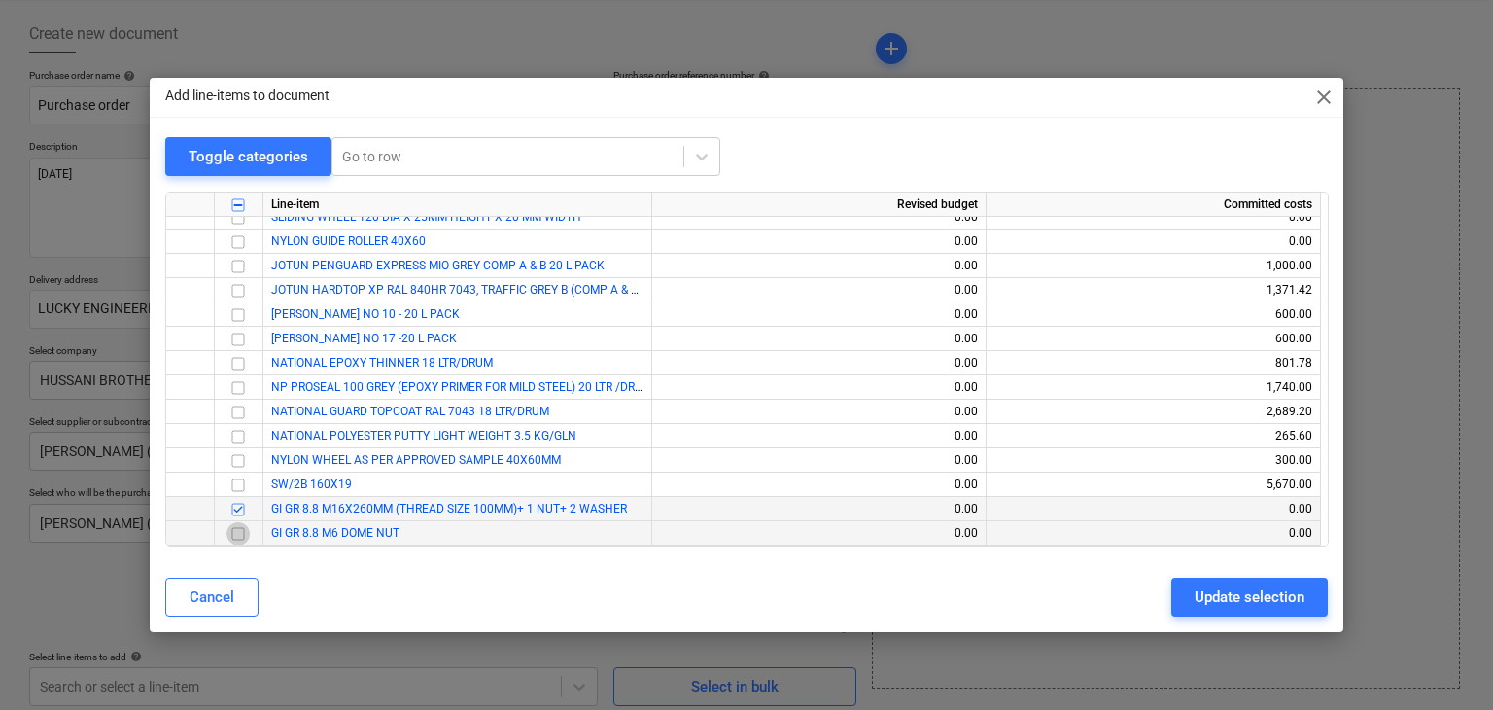
click at [235, 533] on input "checkbox" at bounding box center [238, 533] width 23 height 23
drag, startPoint x: 1184, startPoint y: 584, endPoint x: 372, endPoint y: 680, distance: 817.3
click at [1177, 586] on button "Update selection" at bounding box center [1249, 596] width 157 height 39
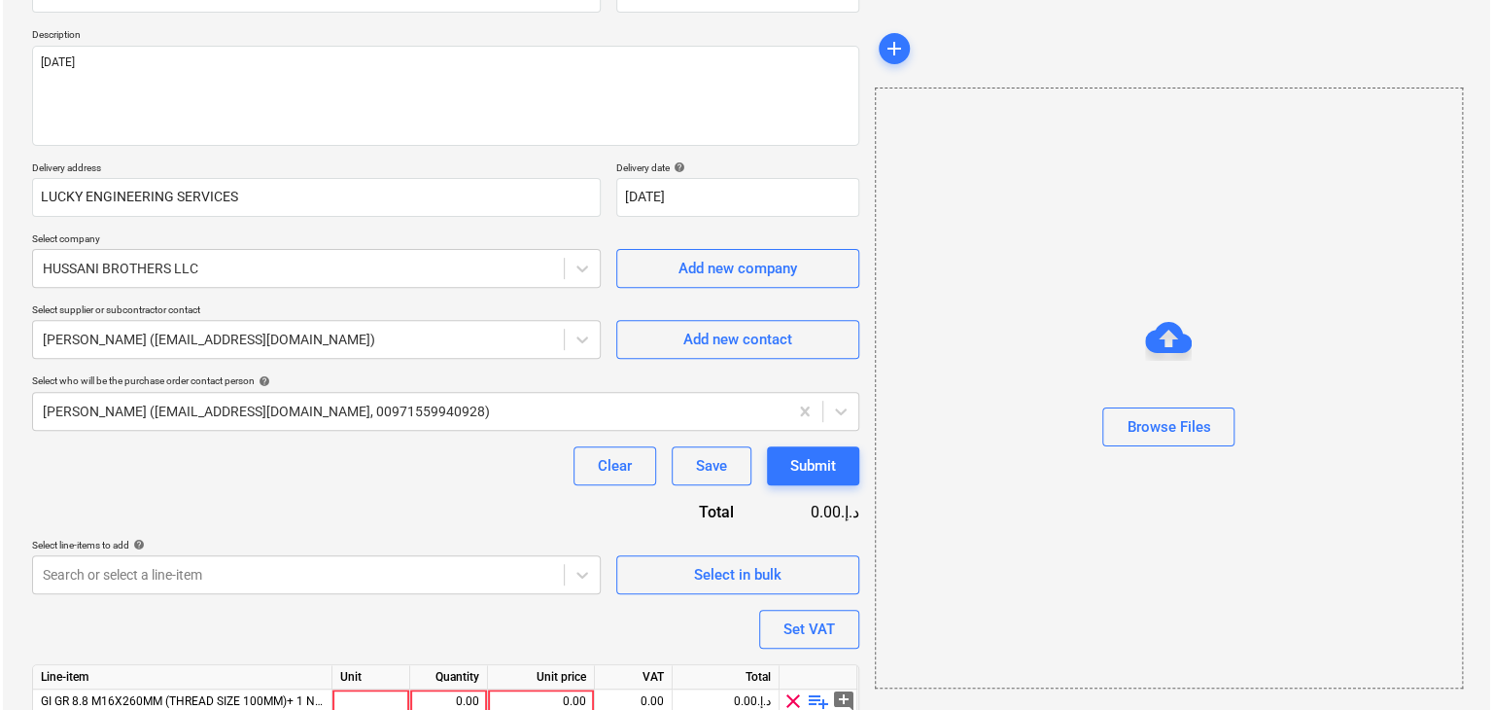
scroll to position [285, 0]
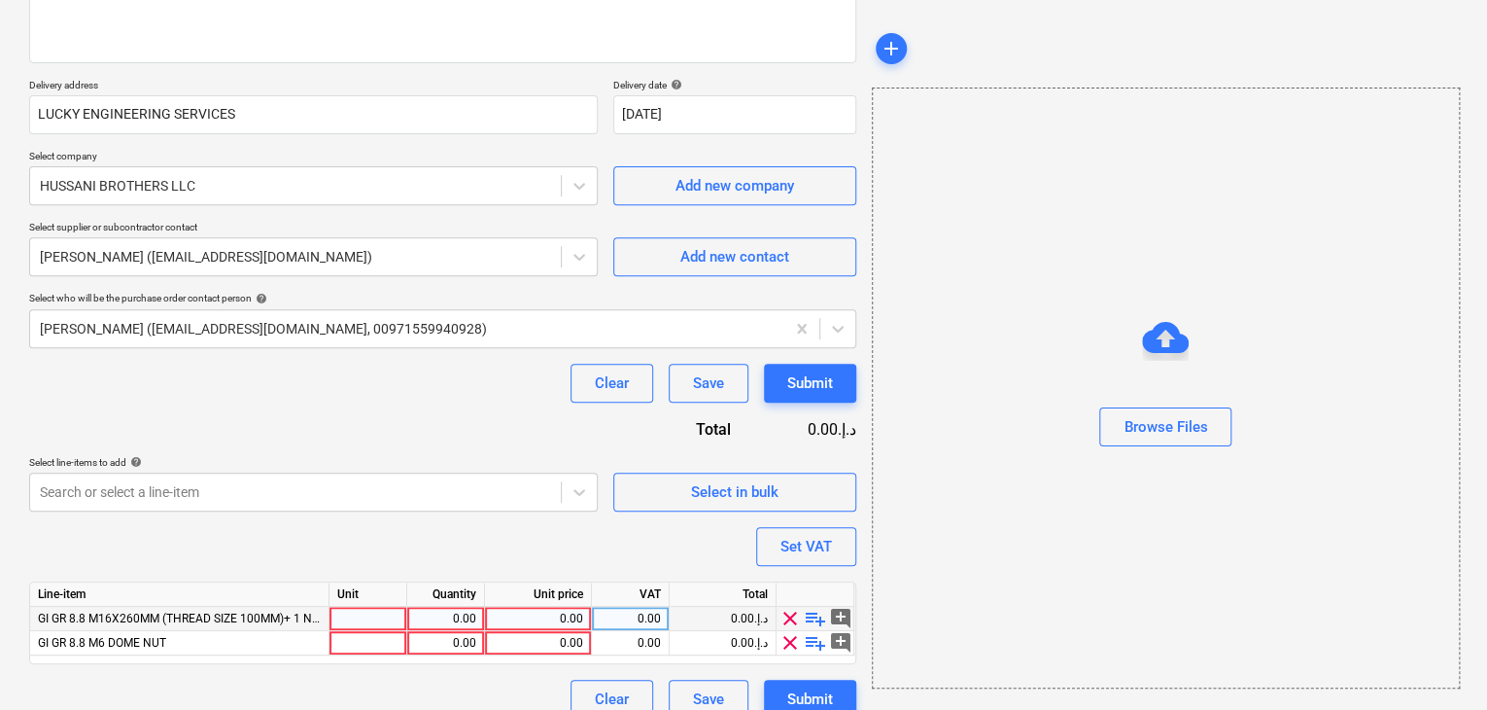
click at [350, 613] on div at bounding box center [369, 619] width 78 height 24
click at [424, 610] on div "0.00" at bounding box center [445, 619] width 61 height 24
click at [358, 615] on div "NOS" at bounding box center [369, 619] width 78 height 24
click at [521, 611] on div "0.00" at bounding box center [538, 619] width 90 height 24
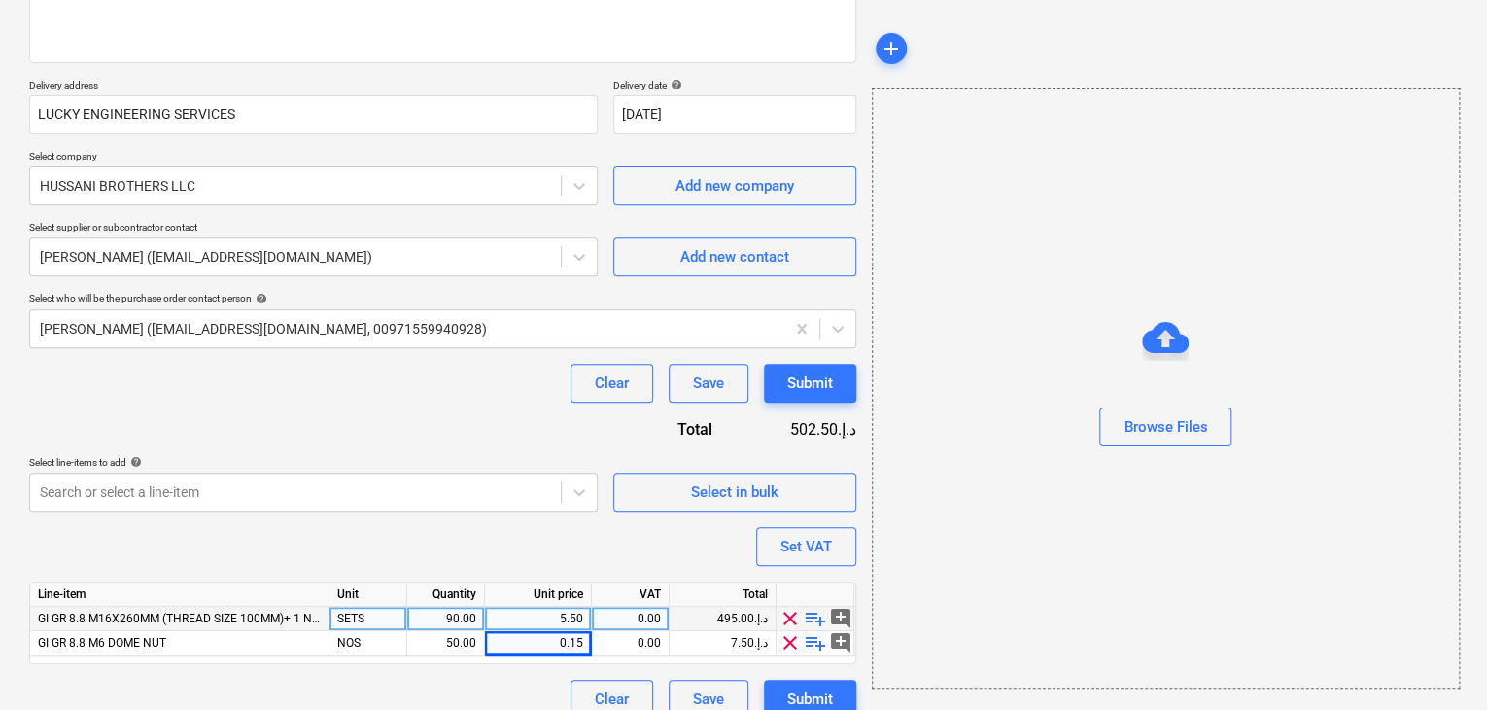
drag, startPoint x: 907, startPoint y: 452, endPoint x: 862, endPoint y: 524, distance: 84.7
click at [906, 453] on div at bounding box center [1166, 454] width 586 height 16
click at [828, 551] on div "Set VAT" at bounding box center [807, 546] width 52 height 25
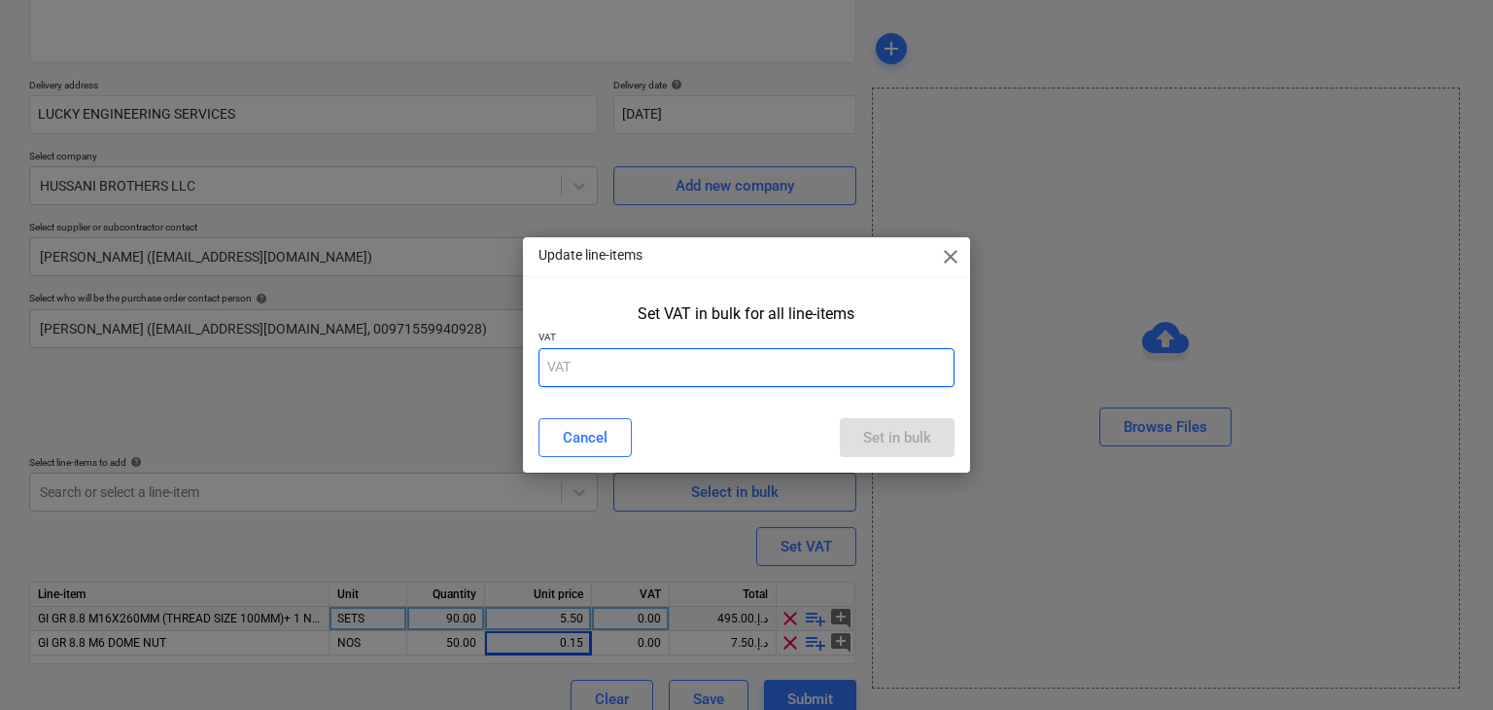
click at [656, 364] on input "text" at bounding box center [747, 367] width 417 height 39
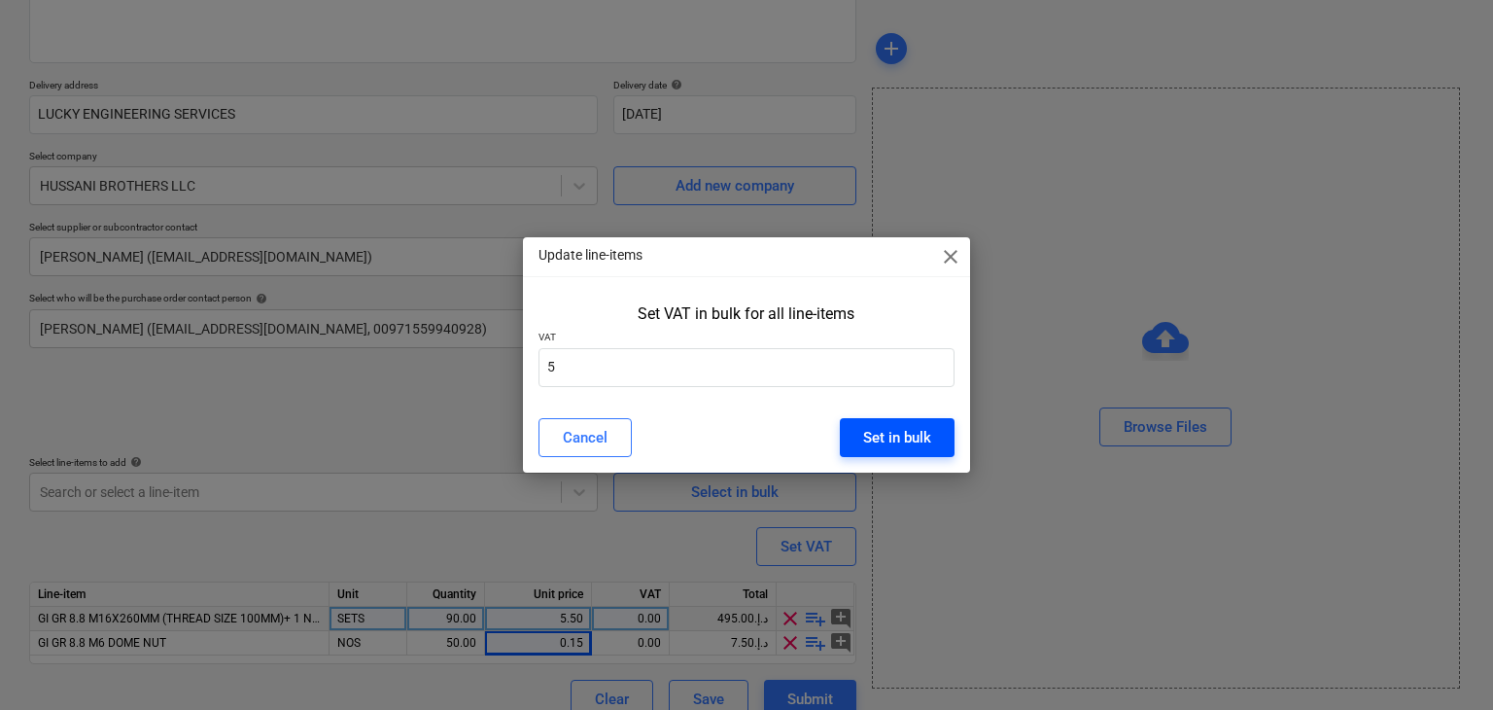
click at [870, 436] on div "Set in bulk" at bounding box center [897, 437] width 68 height 25
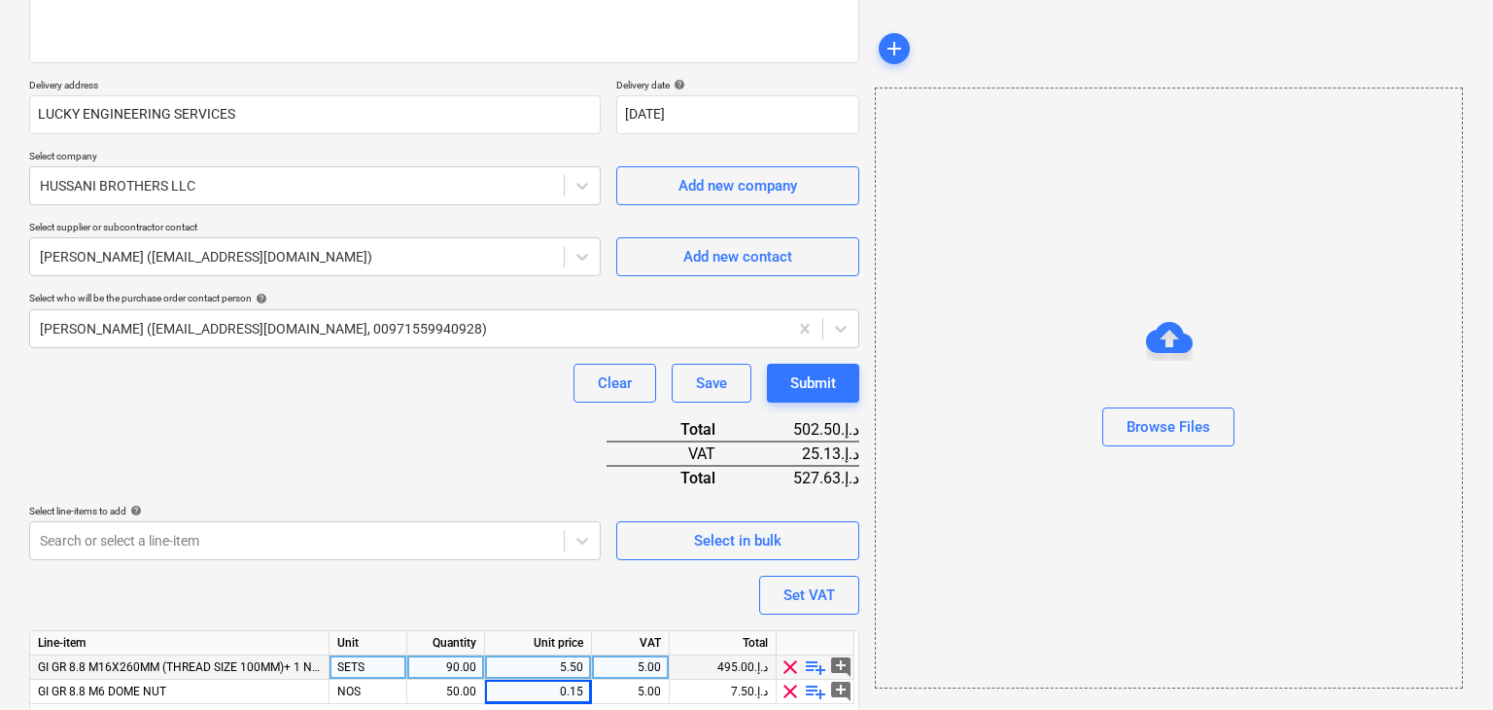
scroll to position [357, 0]
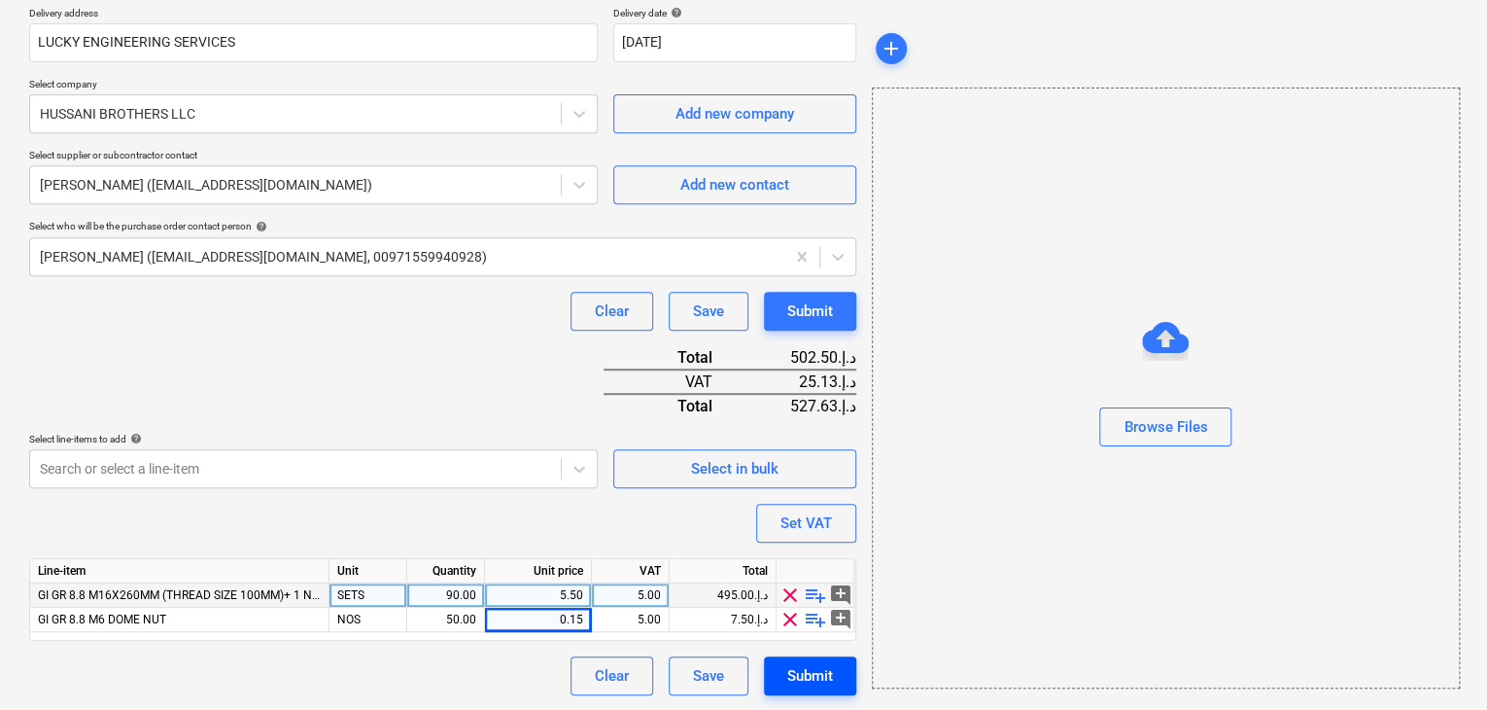
click at [807, 672] on div "Submit" at bounding box center [810, 675] width 46 height 25
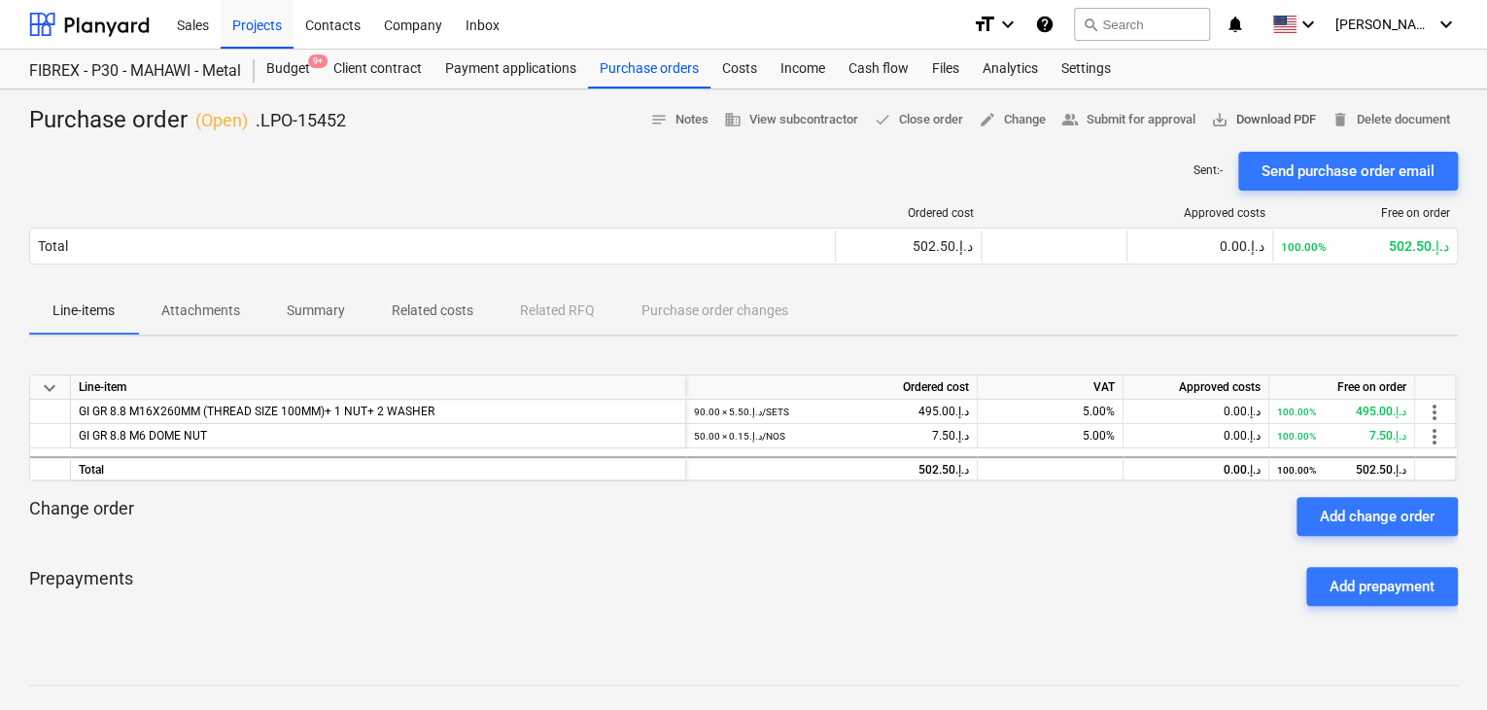
click at [1297, 107] on button "save_alt Download PDF" at bounding box center [1264, 120] width 121 height 30
